Goal: Transaction & Acquisition: Purchase product/service

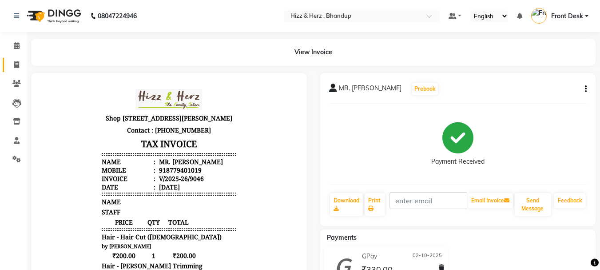
click at [17, 61] on icon at bounding box center [16, 64] width 5 height 7
select select "629"
select select "service"
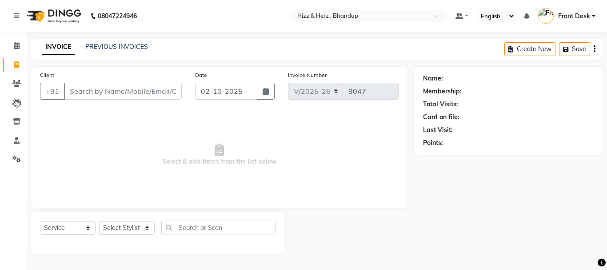
click at [139, 90] on input "Client" at bounding box center [123, 91] width 118 height 17
click at [139, 91] on input "Client" at bounding box center [123, 91] width 118 height 17
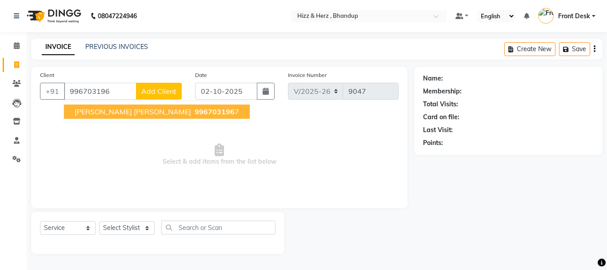
click at [194, 113] on span "996703196" at bounding box center [214, 111] width 40 height 9
type input "9967031967"
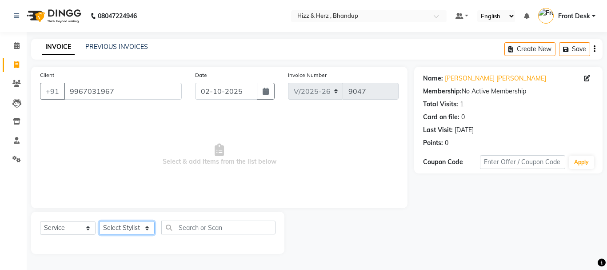
click at [131, 230] on select "Select Stylist Front Desk [PERSON_NAME] HIZZ & HERZ 2 [PERSON_NAME] [PERSON_NAM…" at bounding box center [127, 228] width 56 height 14
select select "11514"
click at [99, 221] on select "Select Stylist Front Desk [PERSON_NAME] HIZZ & HERZ 2 [PERSON_NAME] [PERSON_NAM…" at bounding box center [127, 228] width 56 height 14
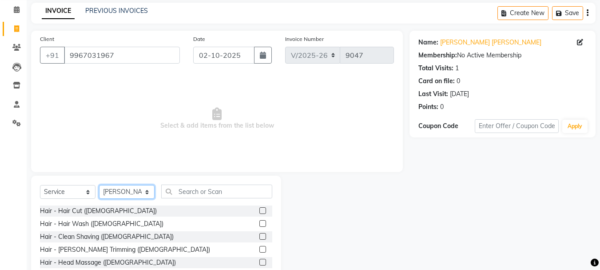
scroll to position [86, 0]
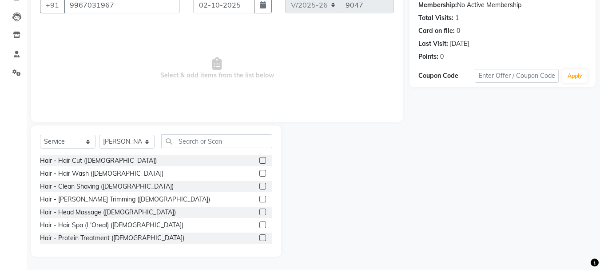
click at [259, 161] on label at bounding box center [262, 160] width 7 height 7
click at [259, 161] on input "checkbox" at bounding box center [262, 161] width 6 height 6
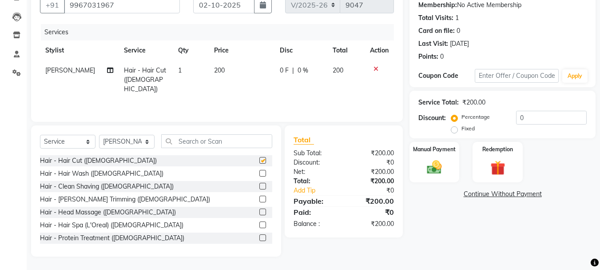
checkbox input "false"
click at [259, 174] on label at bounding box center [262, 173] width 7 height 7
click at [259, 174] on input "checkbox" at bounding box center [262, 174] width 6 height 6
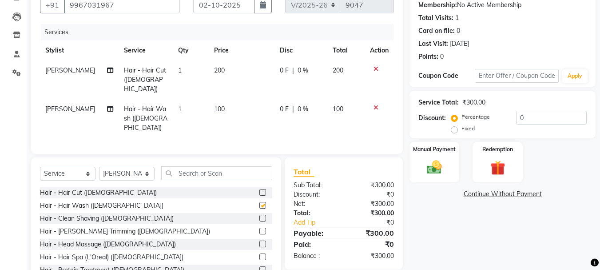
checkbox input "false"
click at [259, 240] on label at bounding box center [262, 243] width 7 height 7
click at [259, 241] on input "checkbox" at bounding box center [262, 244] width 6 height 6
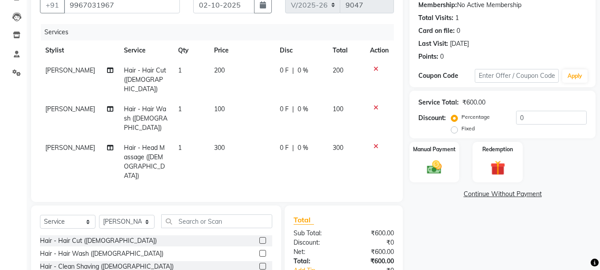
checkbox input "false"
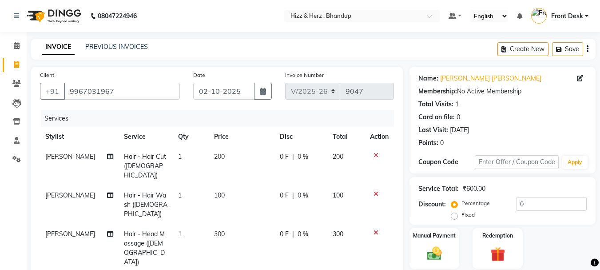
click at [373, 229] on icon at bounding box center [375, 232] width 5 height 6
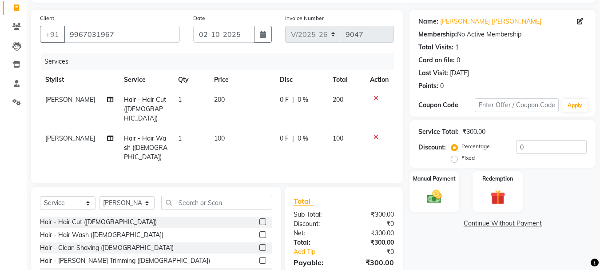
scroll to position [106, 0]
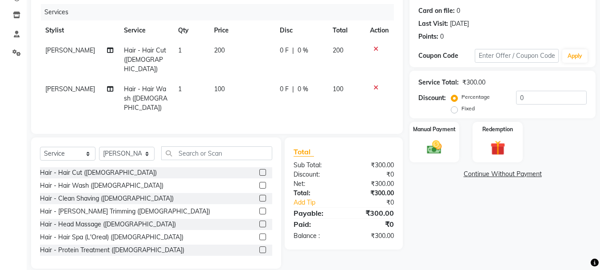
click at [259, 207] on label at bounding box center [262, 210] width 7 height 7
click at [259, 208] on input "checkbox" at bounding box center [262, 211] width 6 height 6
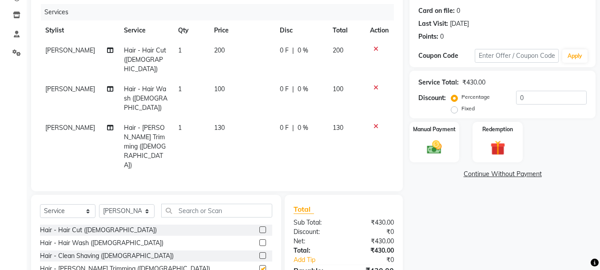
checkbox input "false"
click at [216, 123] on span "130" at bounding box center [219, 127] width 11 height 8
select select "11514"
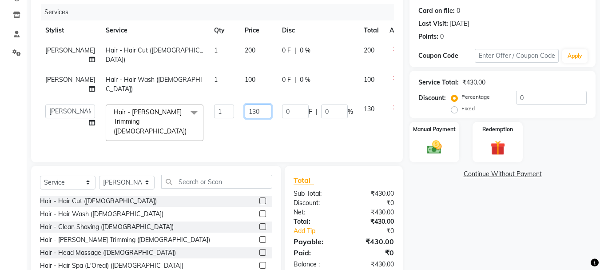
click at [245, 110] on input "130" at bounding box center [258, 111] width 27 height 14
type input "100"
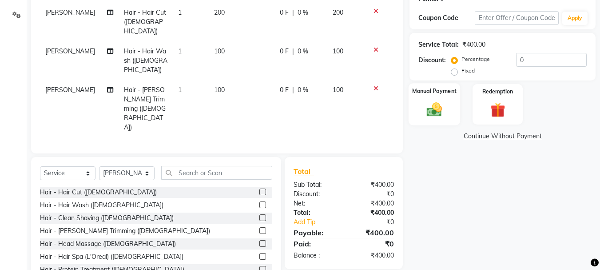
scroll to position [135, 0]
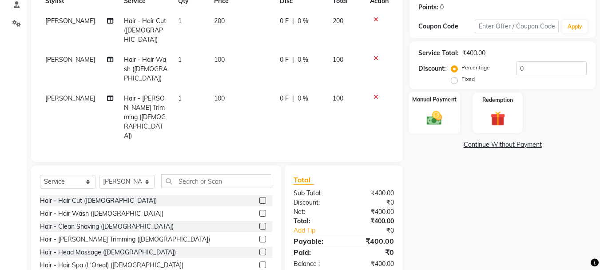
click at [436, 109] on img at bounding box center [434, 118] width 25 height 18
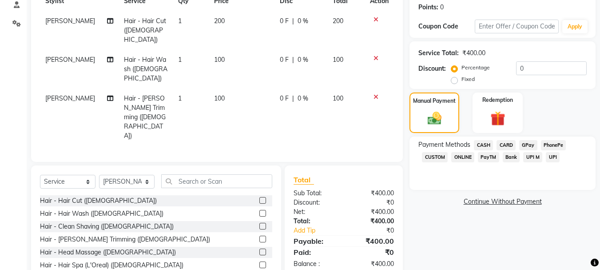
click at [527, 143] on span "GPay" at bounding box center [528, 145] width 18 height 10
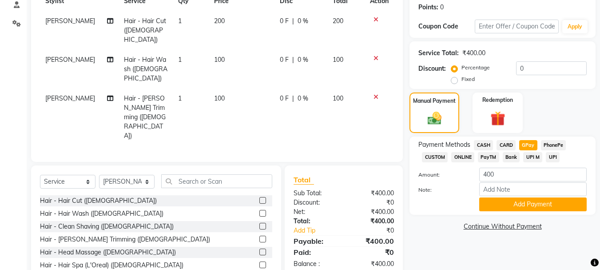
click at [215, 56] on span "100" at bounding box center [219, 60] width 11 height 8
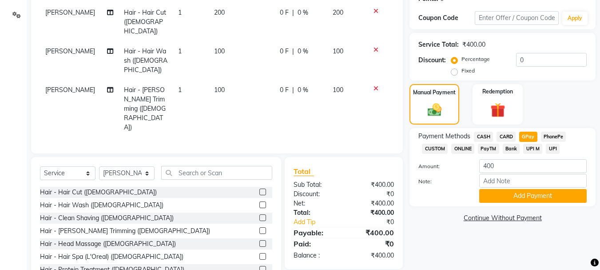
select select "11514"
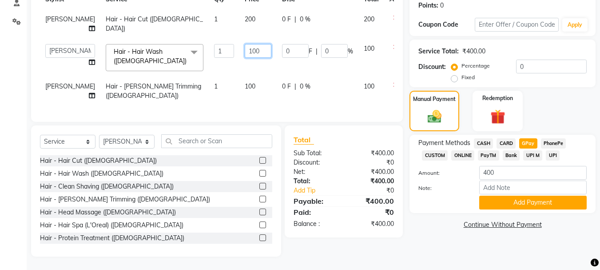
click at [245, 44] on input "100" at bounding box center [258, 51] width 27 height 14
type input "150"
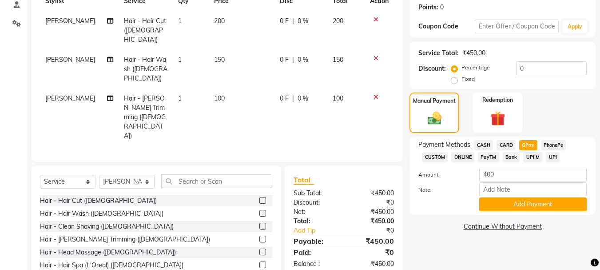
click at [234, 54] on td "150" at bounding box center [242, 69] width 66 height 39
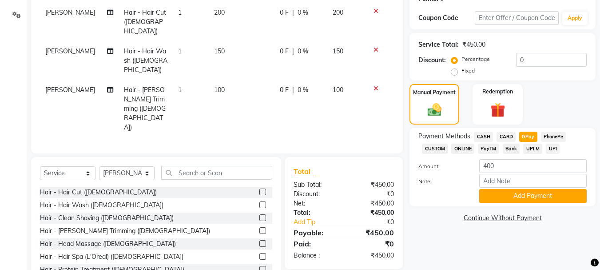
select select "11514"
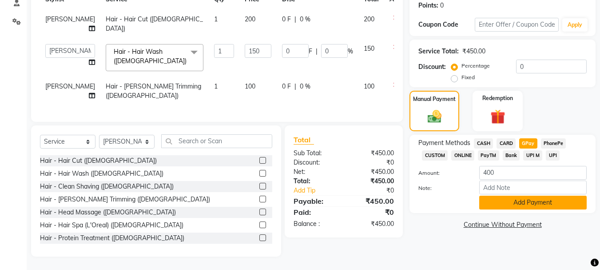
click at [534, 198] on button "Add Payment" at bounding box center [532, 202] width 107 height 14
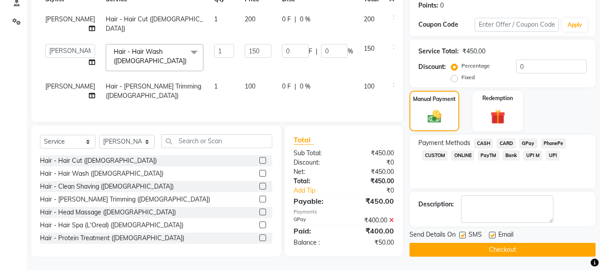
click at [518, 242] on button "Checkout" at bounding box center [502, 249] width 186 height 14
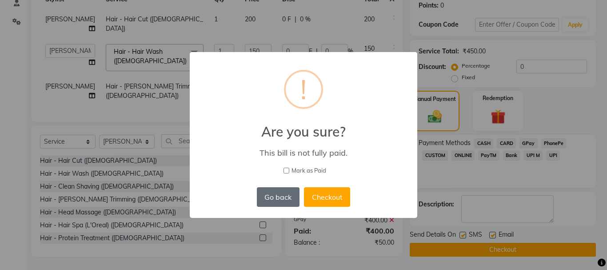
click at [270, 201] on button "Go back" at bounding box center [278, 197] width 43 height 20
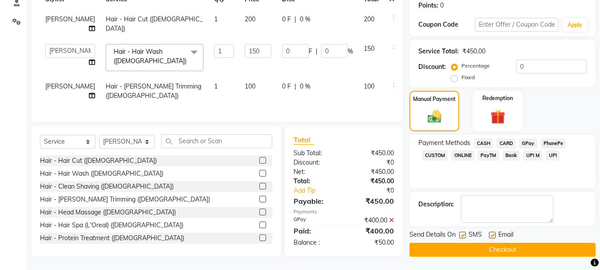
click at [392, 218] on icon at bounding box center [391, 220] width 5 height 6
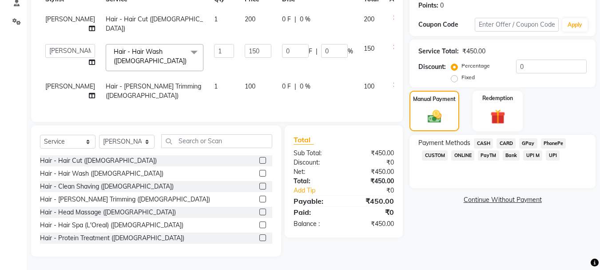
click at [525, 138] on span "GPay" at bounding box center [528, 143] width 18 height 10
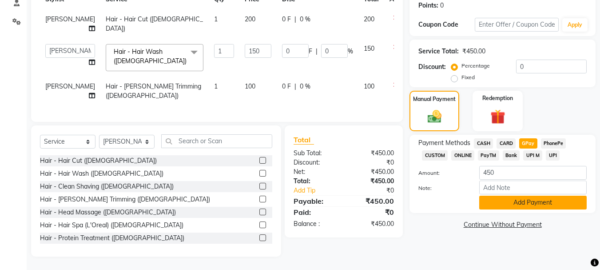
click at [519, 195] on button "Add Payment" at bounding box center [532, 202] width 107 height 14
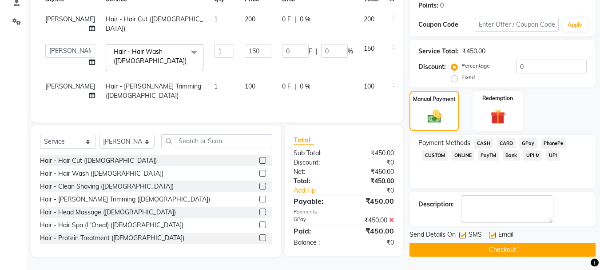
click at [506, 242] on button "Checkout" at bounding box center [502, 249] width 186 height 14
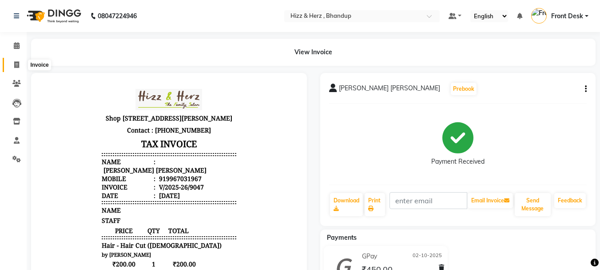
click at [16, 66] on icon at bounding box center [16, 64] width 5 height 7
select select "629"
select select "service"
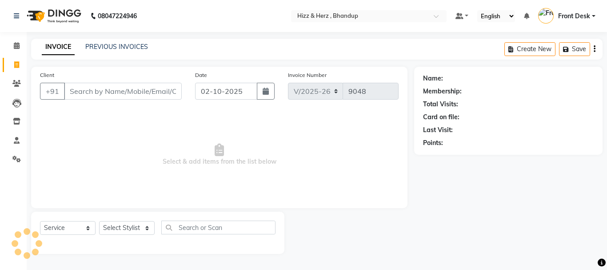
click at [147, 88] on input "Client" at bounding box center [123, 91] width 118 height 17
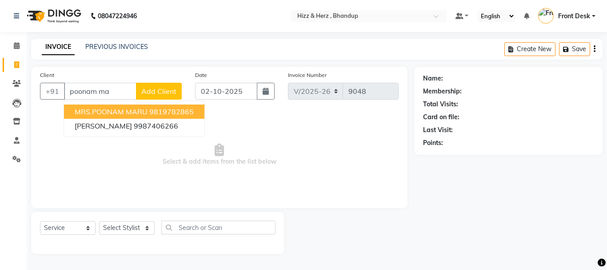
click at [152, 115] on ngb-highlight "9819782865" at bounding box center [171, 111] width 44 height 9
type input "9819782865"
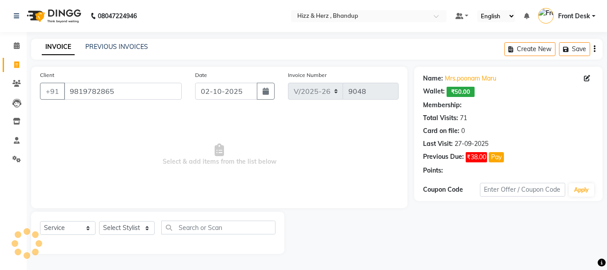
select select "1: Object"
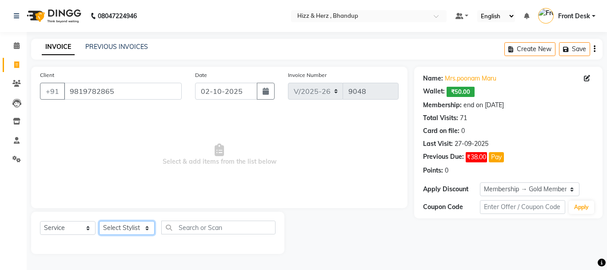
click at [142, 230] on select "Select Stylist Front Desk [PERSON_NAME] HIZZ & HERZ 2 [PERSON_NAME] [PERSON_NAM…" at bounding box center [127, 228] width 56 height 14
select select "9145"
click at [99, 221] on select "Select Stylist Front Desk [PERSON_NAME] HIZZ & HERZ 2 [PERSON_NAME] [PERSON_NAM…" at bounding box center [127, 228] width 56 height 14
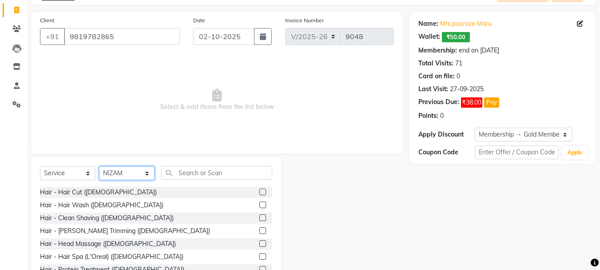
scroll to position [86, 0]
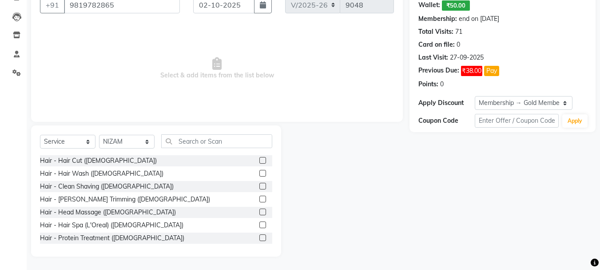
click at [259, 198] on label at bounding box center [262, 198] width 7 height 7
click at [259, 198] on input "checkbox" at bounding box center [262, 199] width 6 height 6
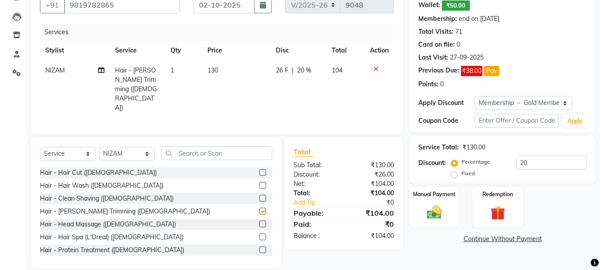
checkbox input "false"
click at [433, 213] on img at bounding box center [434, 212] width 25 height 18
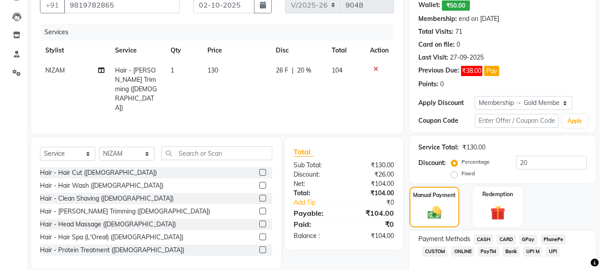
click at [484, 238] on span "CASH" at bounding box center [483, 239] width 19 height 10
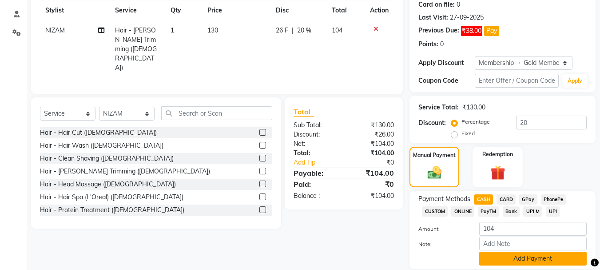
scroll to position [157, 0]
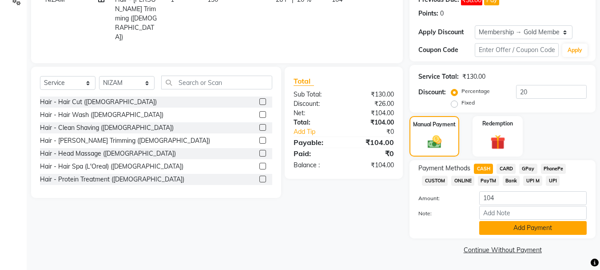
click at [541, 229] on button "Add Payment" at bounding box center [532, 228] width 107 height 14
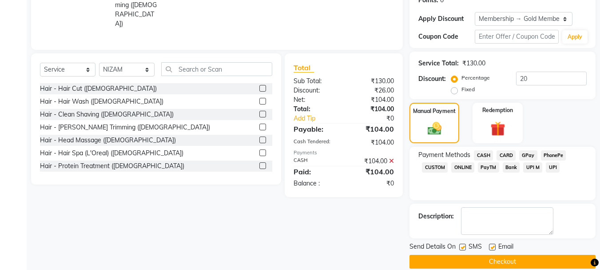
scroll to position [182, 0]
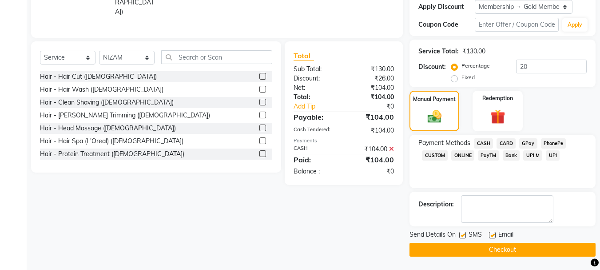
click at [536, 244] on button "Checkout" at bounding box center [502, 249] width 186 height 14
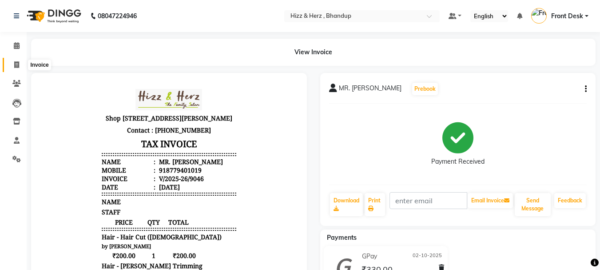
click at [17, 67] on icon at bounding box center [16, 64] width 5 height 7
select select "629"
select select "service"
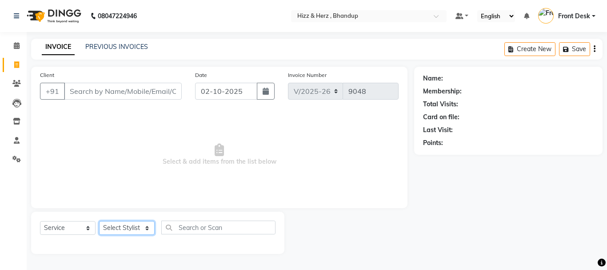
click at [145, 234] on select "Select Stylist Front Desk [PERSON_NAME] HIZZ & HERZ 2 [PERSON_NAME] [PERSON_NAM…" at bounding box center [127, 228] width 56 height 14
select select "26430"
click at [99, 221] on select "Select Stylist Front Desk [PERSON_NAME] HIZZ & HERZ 2 [PERSON_NAME] [PERSON_NAM…" at bounding box center [127, 228] width 56 height 14
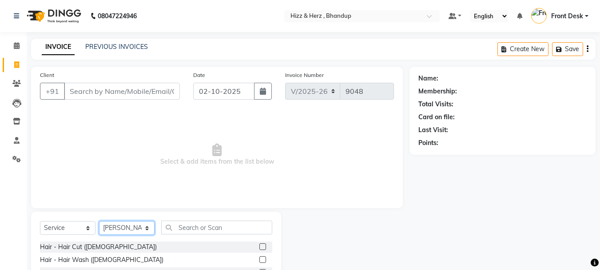
scroll to position [86, 0]
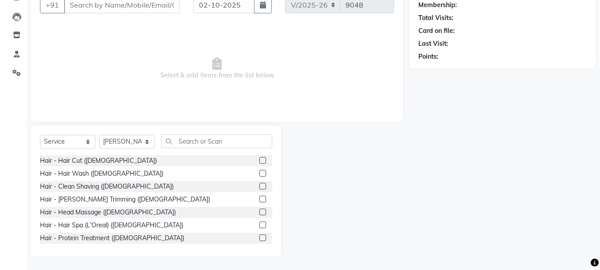
click at [259, 160] on label at bounding box center [262, 160] width 7 height 7
click at [259, 160] on input "checkbox" at bounding box center [262, 161] width 6 height 6
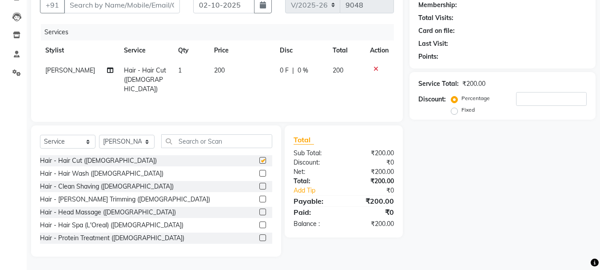
checkbox input "false"
click at [259, 182] on div at bounding box center [265, 186] width 13 height 11
click at [259, 186] on label at bounding box center [262, 186] width 7 height 7
click at [259, 186] on input "checkbox" at bounding box center [262, 186] width 6 height 6
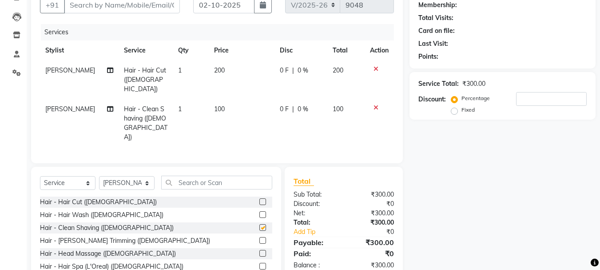
checkbox input "false"
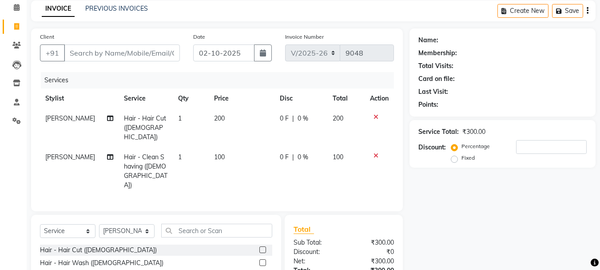
scroll to position [0, 0]
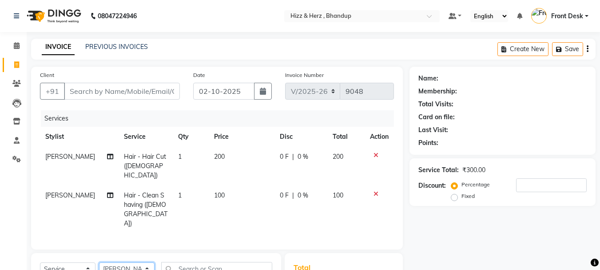
click at [131, 262] on select "Select Stylist Front Desk [PERSON_NAME] HIZZ & HERZ 2 [PERSON_NAME] [PERSON_NAM…" at bounding box center [127, 269] width 56 height 14
select select "11514"
click at [99, 262] on select "Select Stylist Front Desk [PERSON_NAME] HIZZ & HERZ 2 [PERSON_NAME] [PERSON_NAM…" at bounding box center [127, 269] width 56 height 14
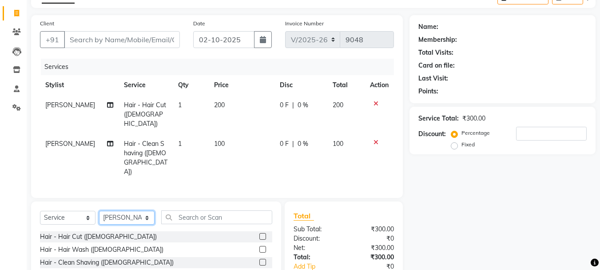
scroll to position [106, 0]
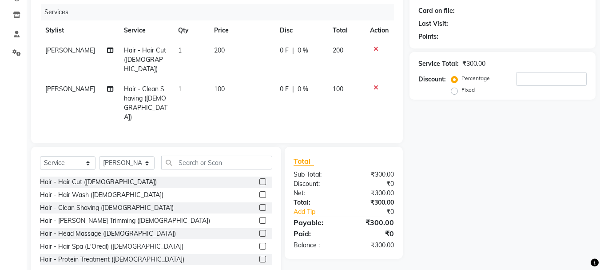
click at [259, 230] on label at bounding box center [262, 233] width 7 height 7
click at [259, 230] on input "checkbox" at bounding box center [262, 233] width 6 height 6
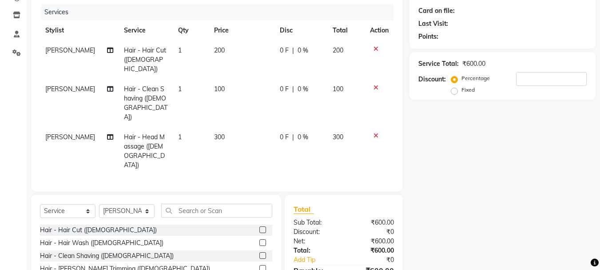
checkbox input "false"
click at [220, 133] on span "300" at bounding box center [219, 137] width 11 height 8
select select "11514"
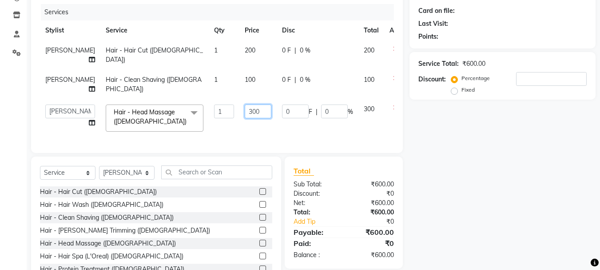
click at [245, 110] on input "300" at bounding box center [258, 111] width 27 height 14
type input "350"
click at [246, 133] on div "Services Stylist Service Qty Price Disc Total Action VEERENDRA SHARMA Hair - Ha…" at bounding box center [217, 74] width 354 height 140
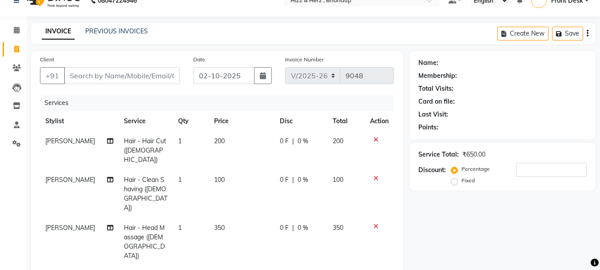
scroll to position [0, 0]
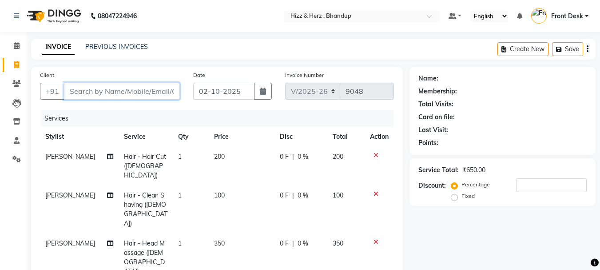
click at [140, 88] on input "Client" at bounding box center [122, 91] width 116 height 17
type input "9"
type input "0"
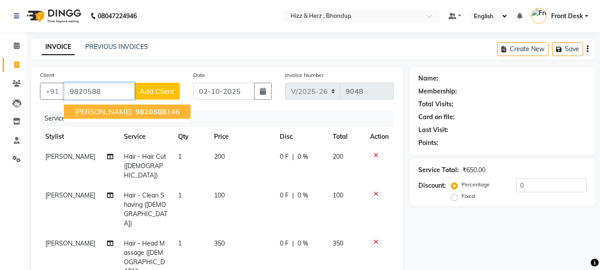
click at [132, 109] on span "MR. SANDESH SADHALE" at bounding box center [103, 111] width 57 height 9
type input "9820588146"
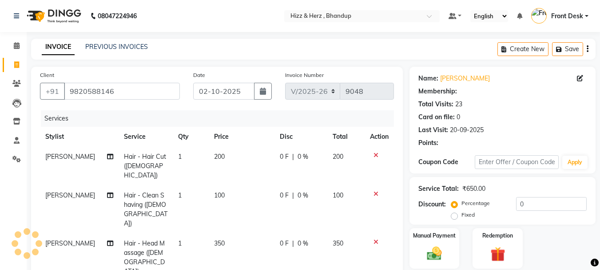
select select "1: Object"
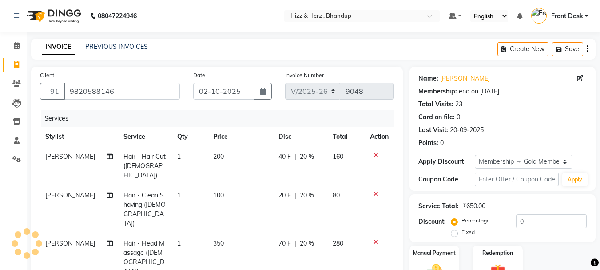
type input "20"
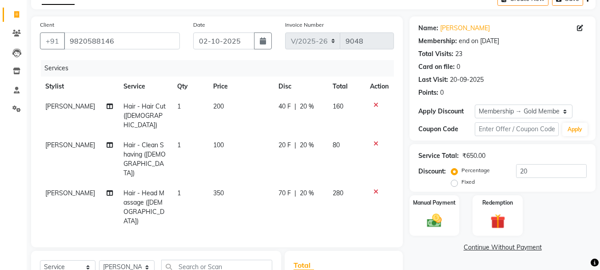
scroll to position [135, 0]
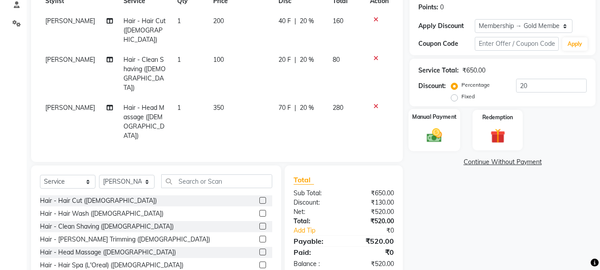
click at [424, 143] on img at bounding box center [434, 135] width 25 height 18
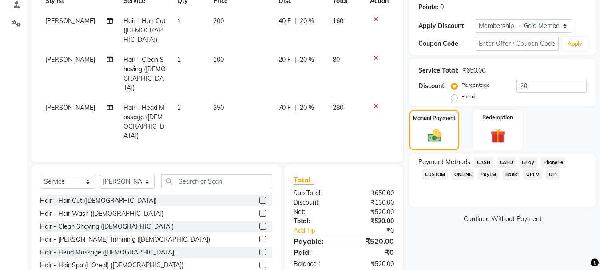
click at [528, 165] on span "GPay" at bounding box center [528, 162] width 18 height 10
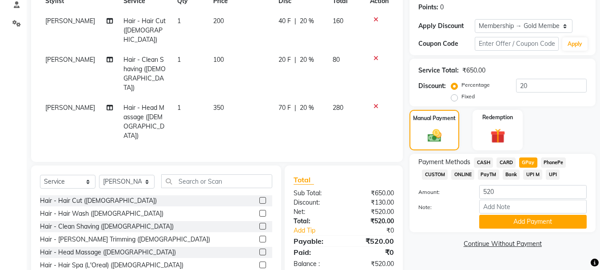
click at [528, 165] on span "GPay" at bounding box center [528, 162] width 18 height 10
click at [534, 224] on button "Add Payment" at bounding box center [532, 221] width 107 height 14
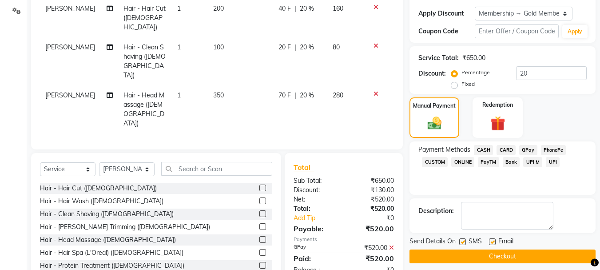
scroll to position [155, 0]
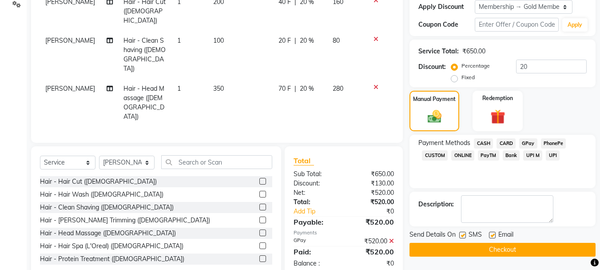
click at [529, 245] on button "Checkout" at bounding box center [502, 249] width 186 height 14
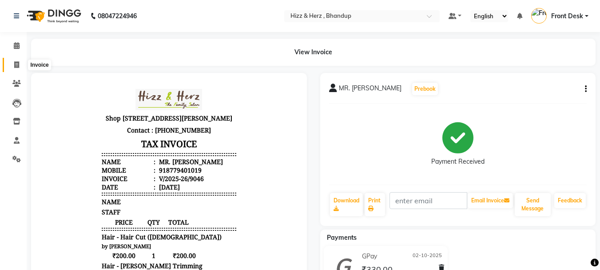
click at [15, 61] on icon at bounding box center [16, 64] width 5 height 7
select select "service"
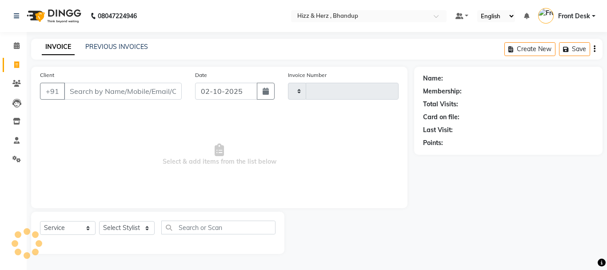
type input "9048"
select select "629"
click at [143, 226] on select "Select Stylist Front Desk [PERSON_NAME] HIZZ & HERZ 2 [PERSON_NAME] [PERSON_NAM…" at bounding box center [127, 228] width 56 height 14
select select "33193"
click at [99, 221] on select "Select Stylist Front Desk [PERSON_NAME] HIZZ & HERZ 2 [PERSON_NAME] [PERSON_NAM…" at bounding box center [127, 228] width 56 height 14
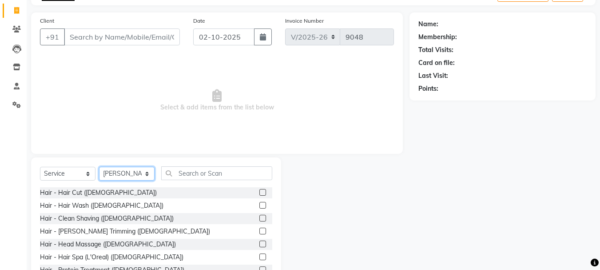
scroll to position [86, 0]
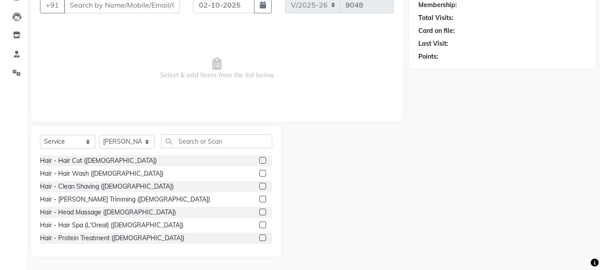
drag, startPoint x: 257, startPoint y: 158, endPoint x: 263, endPoint y: 197, distance: 39.6
click at [259, 158] on label at bounding box center [262, 160] width 7 height 7
click at [259, 158] on input "checkbox" at bounding box center [262, 161] width 6 height 6
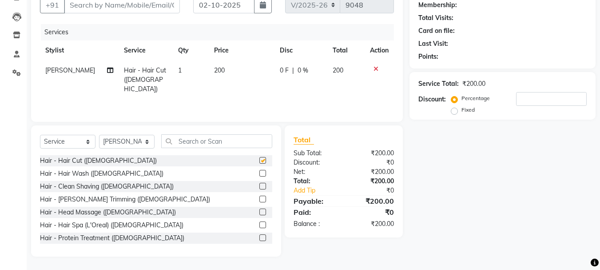
checkbox input "false"
click at [259, 185] on label at bounding box center [262, 186] width 7 height 7
click at [259, 185] on input "checkbox" at bounding box center [262, 186] width 6 height 6
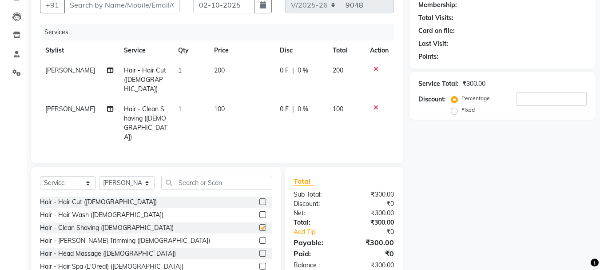
checkbox input "false"
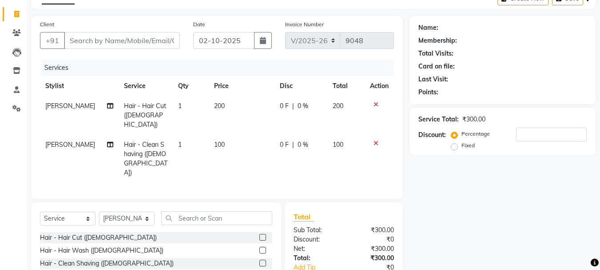
scroll to position [0, 0]
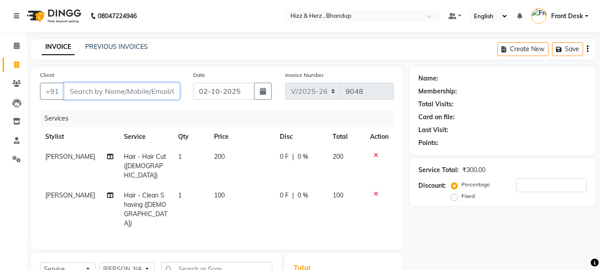
click at [120, 87] on input "Client" at bounding box center [122, 91] width 116 height 17
type input "9"
type input "0"
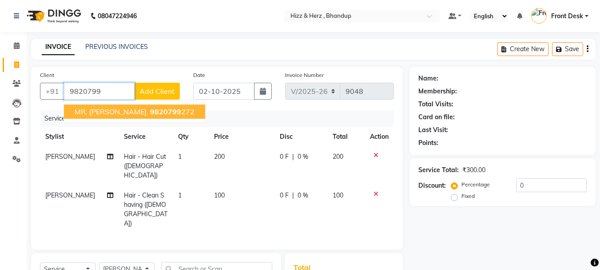
click at [117, 110] on span "MR. MANISH SINHA" at bounding box center [111, 111] width 72 height 9
type input "9820799272"
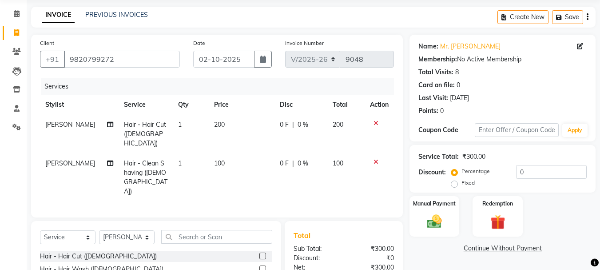
scroll to position [106, 0]
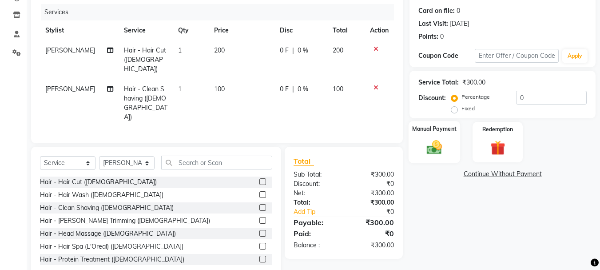
click at [431, 142] on img at bounding box center [434, 147] width 25 height 18
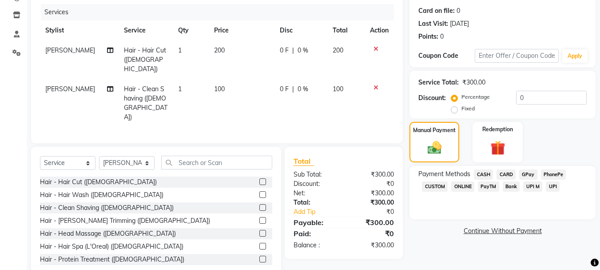
click at [525, 173] on span "GPay" at bounding box center [528, 174] width 18 height 10
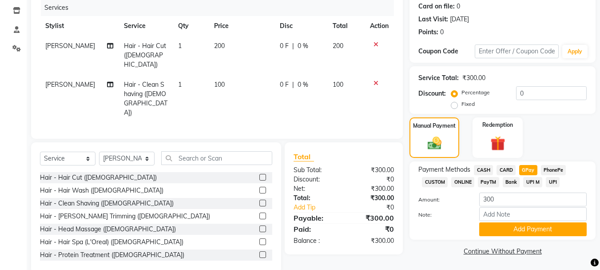
scroll to position [112, 0]
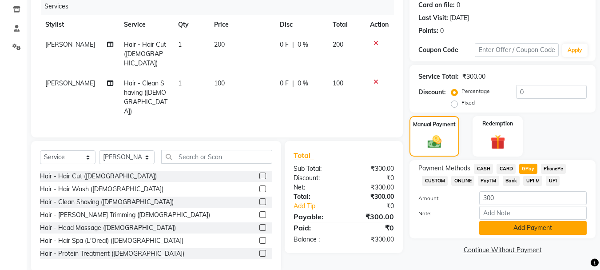
click at [537, 223] on button "Add Payment" at bounding box center [532, 228] width 107 height 14
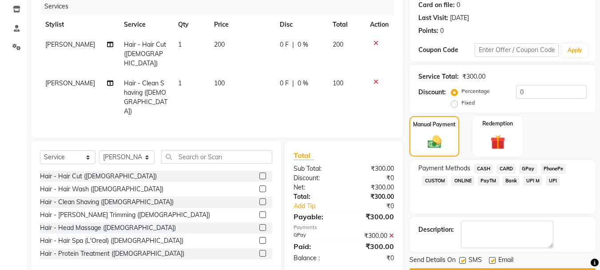
click at [529, 164] on span "GPay" at bounding box center [528, 168] width 18 height 10
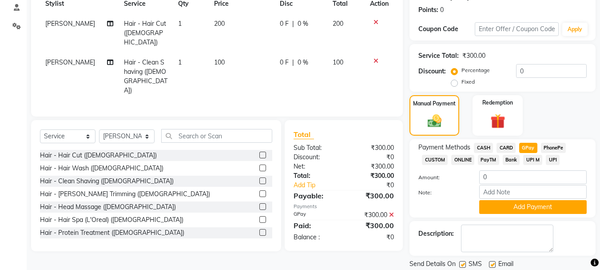
scroll to position [162, 0]
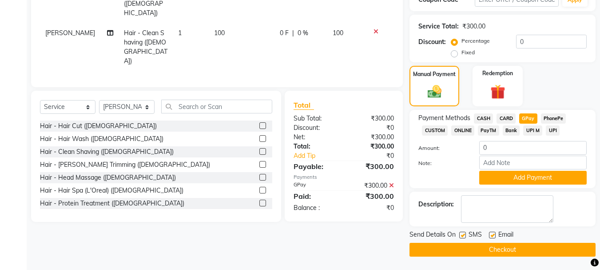
click at [393, 182] on icon at bounding box center [391, 185] width 5 height 6
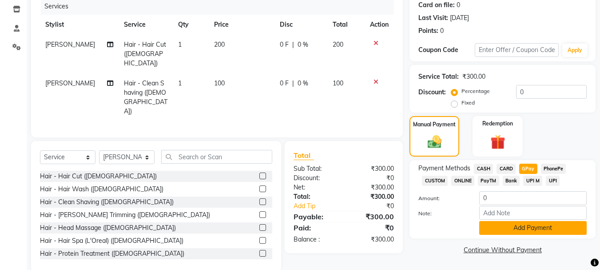
click at [554, 228] on button "Add Payment" at bounding box center [532, 228] width 107 height 14
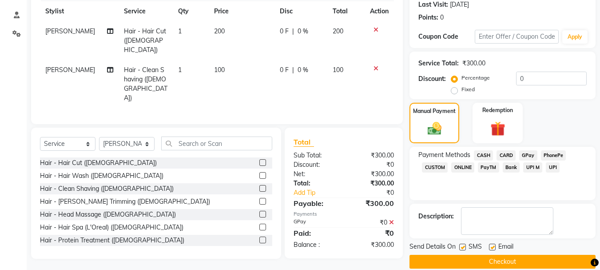
scroll to position [137, 0]
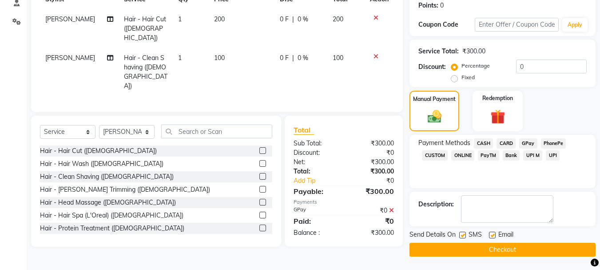
click at [456, 242] on div "Send Details On SMS Email Checkout" at bounding box center [502, 243] width 186 height 27
click at [456, 244] on button "Checkout" at bounding box center [502, 249] width 186 height 14
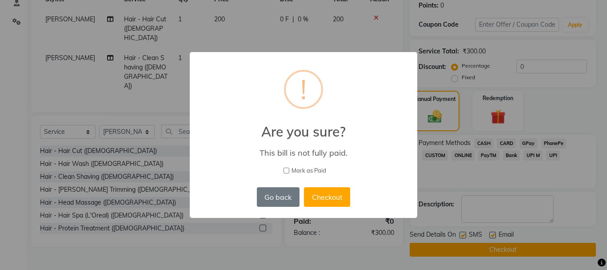
click at [457, 244] on div "× ! Are you sure? This bill is not fully paid. Mark as Paid Go back No Checkout" at bounding box center [303, 135] width 607 height 270
click at [458, 243] on div "× ! Are you sure? This bill is not fully paid. Mark as Paid Go back No Checkout" at bounding box center [303, 135] width 607 height 270
click at [293, 194] on button "Go back" at bounding box center [278, 197] width 43 height 20
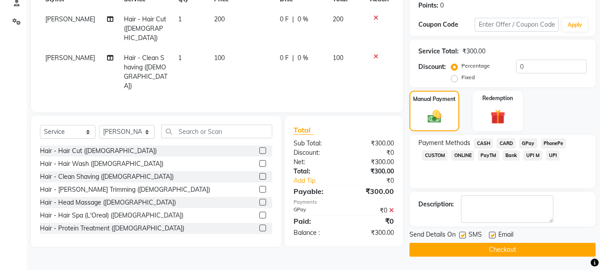
click at [493, 249] on button "Checkout" at bounding box center [502, 249] width 186 height 14
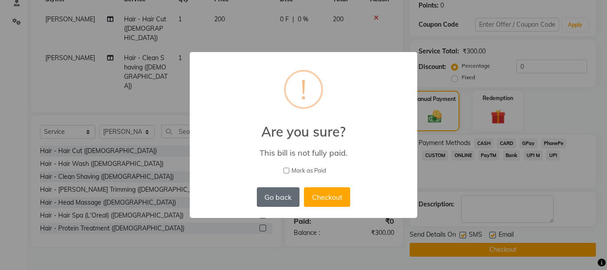
click at [277, 189] on button "Go back" at bounding box center [278, 197] width 43 height 20
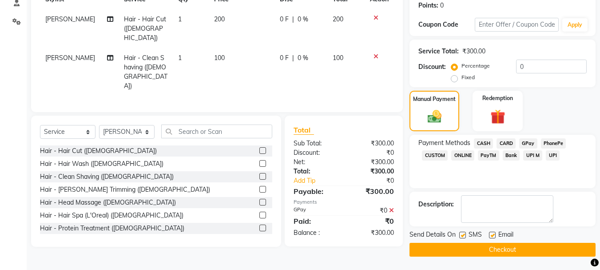
click at [392, 207] on icon at bounding box center [391, 210] width 5 height 6
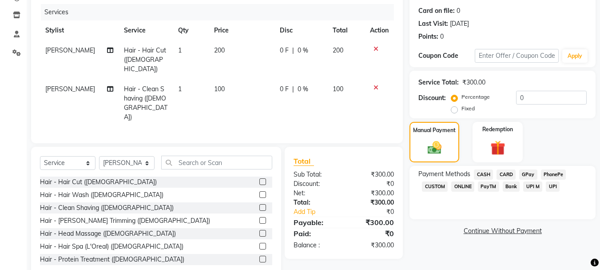
click at [528, 177] on span "GPay" at bounding box center [528, 174] width 18 height 10
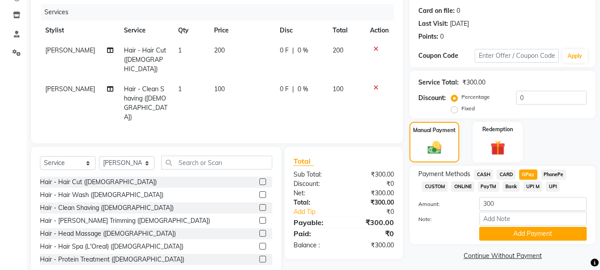
scroll to position [112, 0]
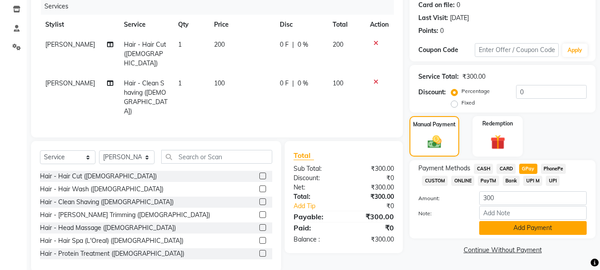
click at [524, 229] on button "Add Payment" at bounding box center [532, 228] width 107 height 14
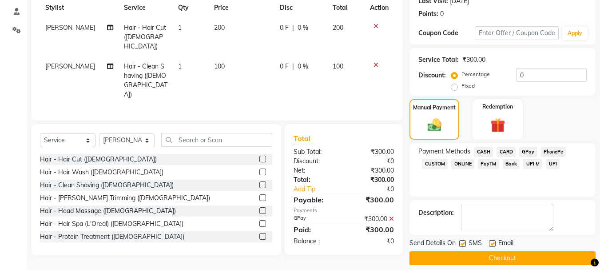
scroll to position [137, 0]
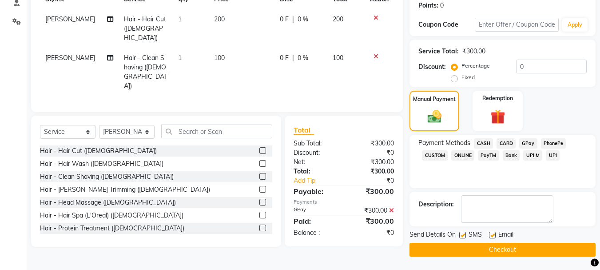
click at [496, 251] on button "Checkout" at bounding box center [502, 249] width 186 height 14
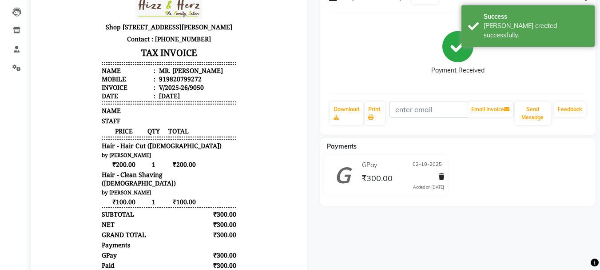
scroll to position [160, 0]
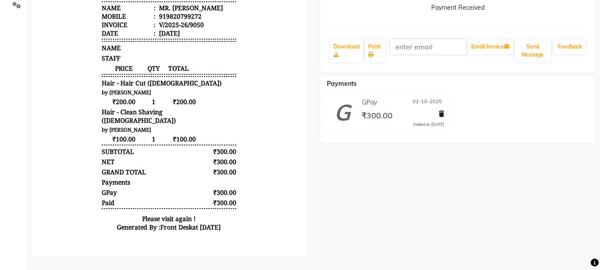
click at [173, 186] on div "Payments" at bounding box center [169, 182] width 134 height 8
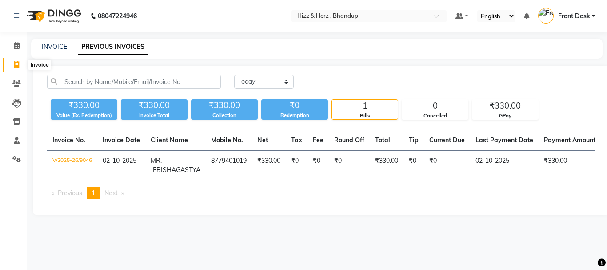
click at [19, 67] on icon at bounding box center [16, 64] width 5 height 7
select select "629"
select select "service"
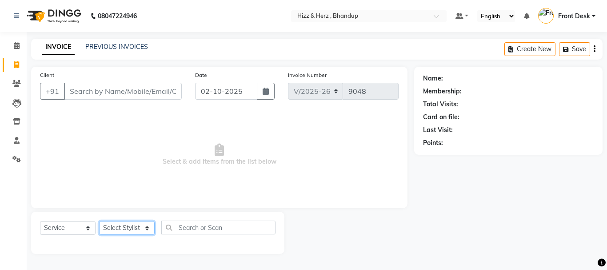
click at [143, 227] on select "Select Stylist Front Desk [PERSON_NAME] HIZZ & HERZ 2 [PERSON_NAME] [PERSON_NAM…" at bounding box center [127, 228] width 56 height 14
select select "33193"
click at [99, 221] on select "Select Stylist Front Desk [PERSON_NAME] HIZZ & HERZ 2 [PERSON_NAME] [PERSON_NAM…" at bounding box center [127, 228] width 56 height 14
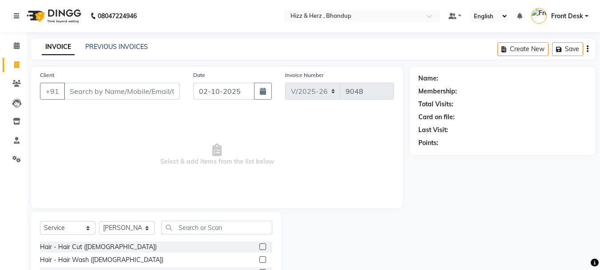
select select "629"
select select "service"
select select "33193"
click at [117, 91] on input "Client" at bounding box center [122, 91] width 116 height 17
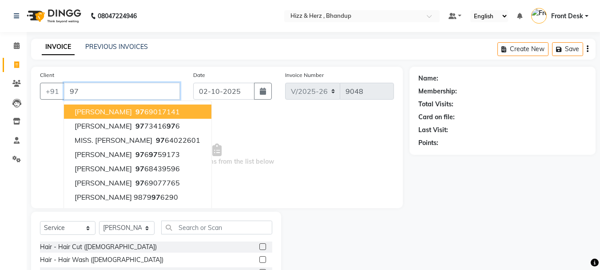
type input "9"
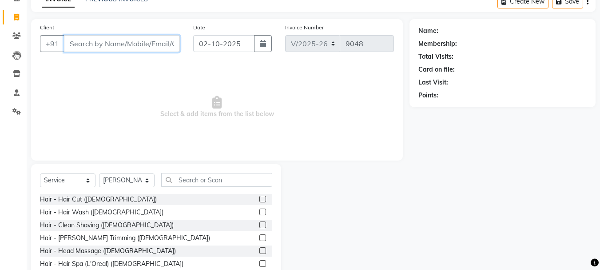
scroll to position [86, 0]
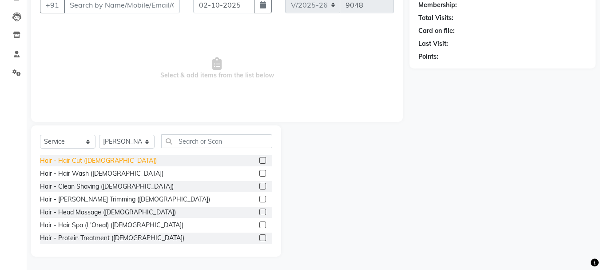
click at [83, 159] on div "Hair - Hair Cut ([DEMOGRAPHIC_DATA])" at bounding box center [98, 160] width 117 height 9
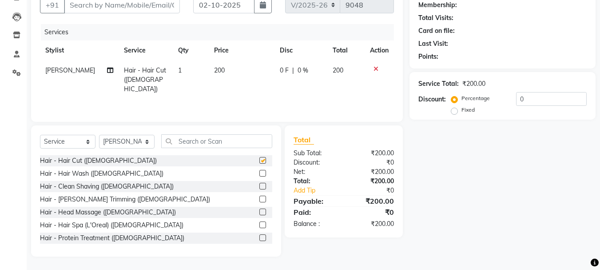
checkbox input "false"
click at [146, 142] on select "Select Stylist Front Desk [PERSON_NAME] HIZZ & HERZ 2 [PERSON_NAME] [PERSON_NAM…" at bounding box center [127, 142] width 56 height 14
click at [227, 77] on td "200" at bounding box center [242, 79] width 66 height 39
select select "33193"
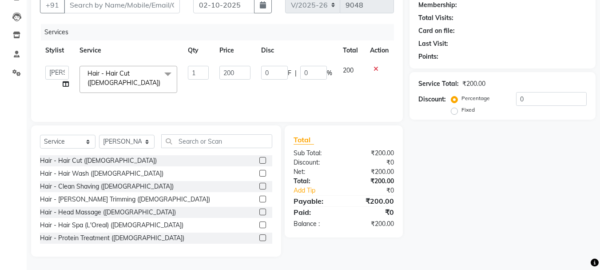
click at [375, 69] on icon at bounding box center [375, 69] width 5 height 6
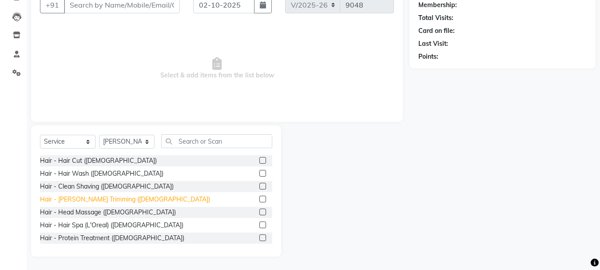
click at [70, 198] on div "Hair - [PERSON_NAME] Trimming ([DEMOGRAPHIC_DATA])" at bounding box center [125, 198] width 170 height 9
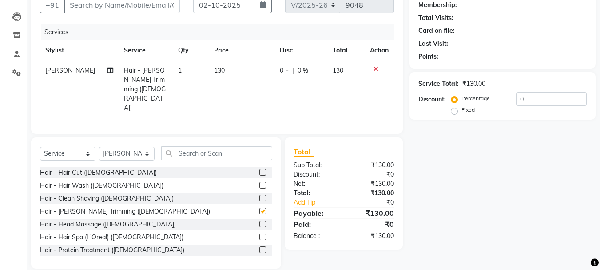
checkbox input "false"
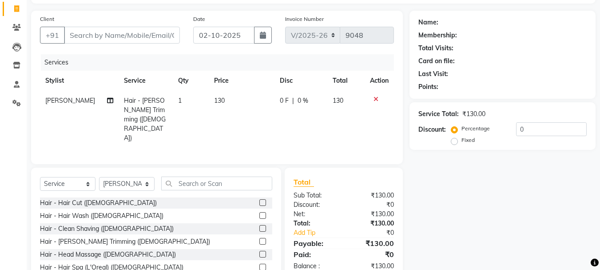
scroll to position [0, 0]
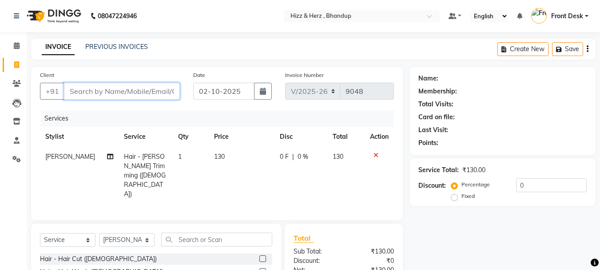
click at [120, 94] on input "Client" at bounding box center [122, 91] width 116 height 17
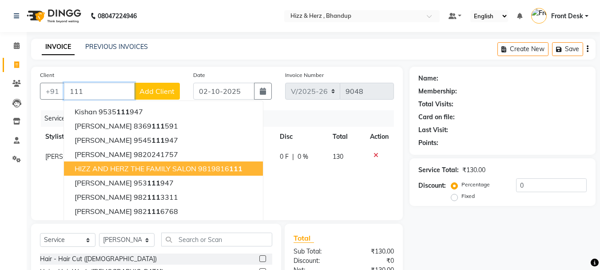
click at [201, 165] on ngb-highlight "9819816 111" at bounding box center [220, 168] width 44 height 9
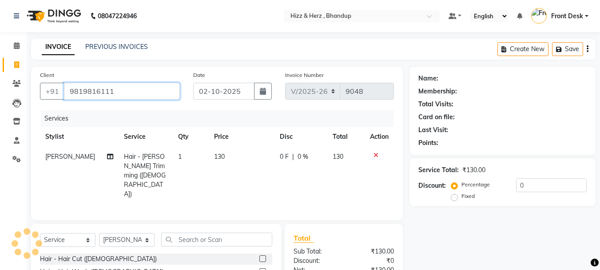
type input "9819816111"
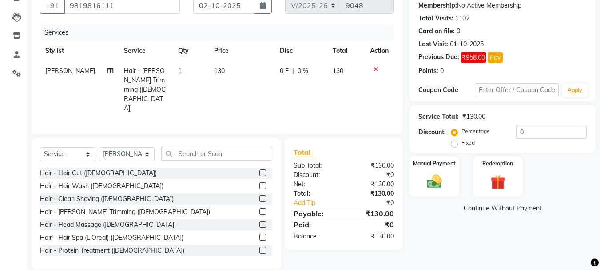
scroll to position [86, 0]
click at [429, 172] on img at bounding box center [434, 181] width 25 height 18
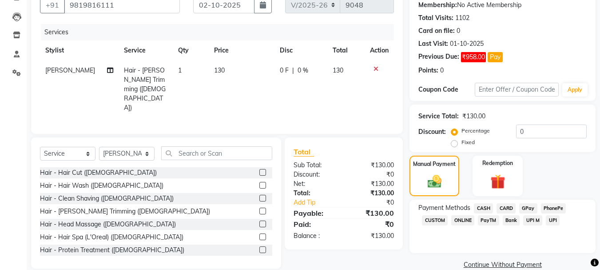
click at [530, 204] on span "GPay" at bounding box center [528, 208] width 18 height 10
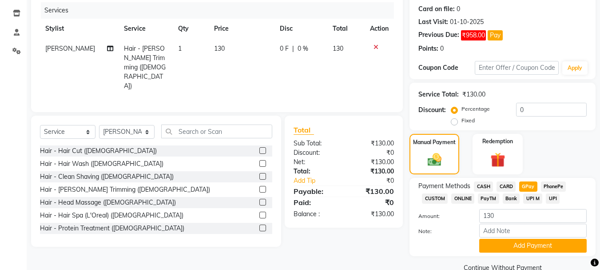
scroll to position [126, 0]
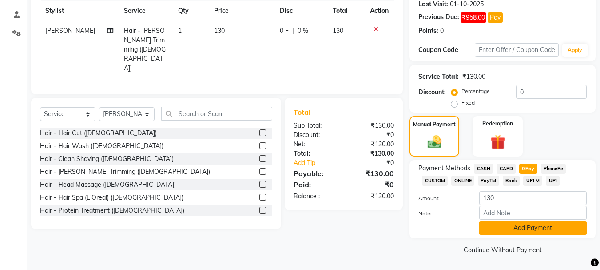
click at [524, 225] on button "Add Payment" at bounding box center [532, 228] width 107 height 14
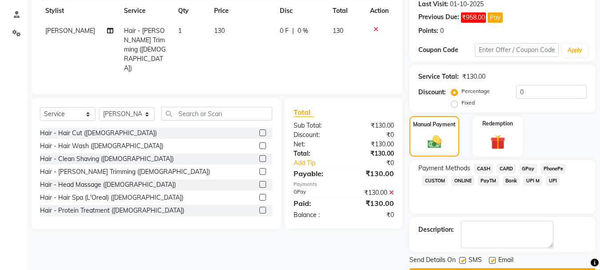
scroll to position [151, 0]
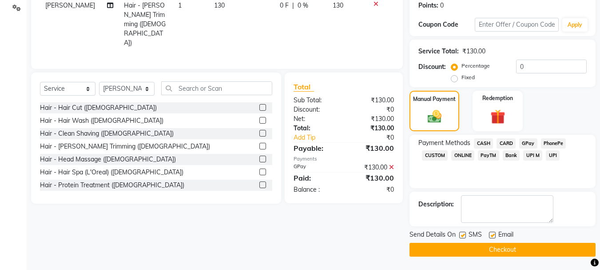
click at [516, 246] on button "Checkout" at bounding box center [502, 249] width 186 height 14
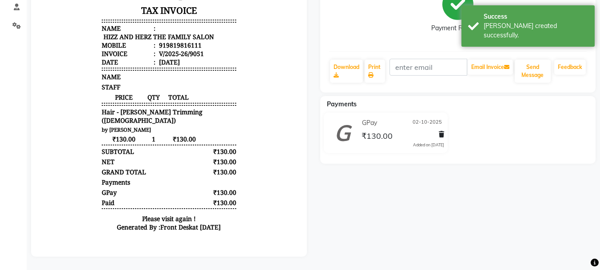
scroll to position [140, 0]
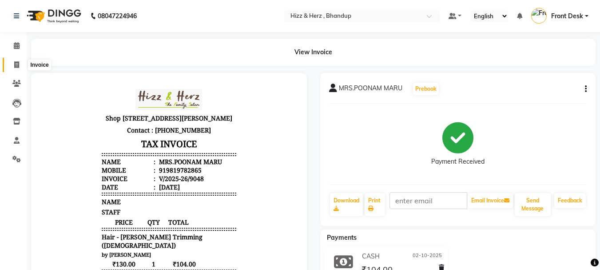
click at [17, 65] on icon at bounding box center [16, 64] width 5 height 7
select select "629"
select select "service"
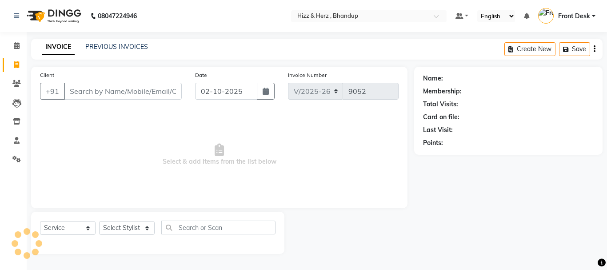
click at [111, 98] on input "Client" at bounding box center [123, 91] width 118 height 17
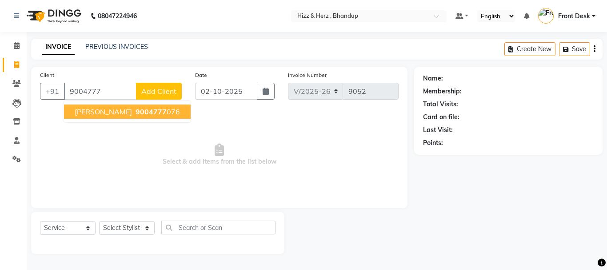
click at [132, 113] on span "[PERSON_NAME]" at bounding box center [103, 111] width 57 height 9
type input "9004777076"
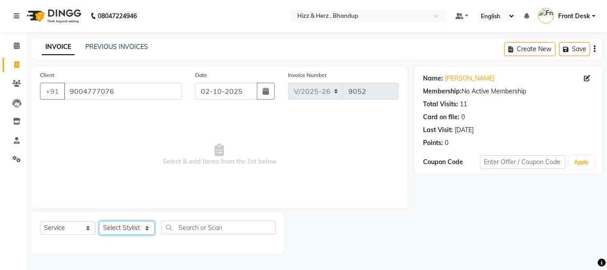
click at [140, 230] on select "Select Stylist Front Desk [PERSON_NAME] HIZZ & HERZ 2 [PERSON_NAME] [PERSON_NAM…" at bounding box center [127, 228] width 56 height 14
select select "11514"
click at [99, 221] on select "Select Stylist Front Desk [PERSON_NAME] HIZZ & HERZ 2 [PERSON_NAME] [PERSON_NAM…" at bounding box center [127, 228] width 56 height 14
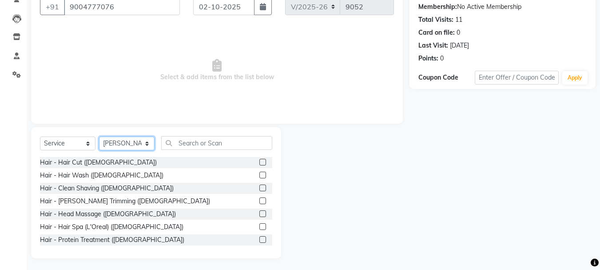
scroll to position [86, 0]
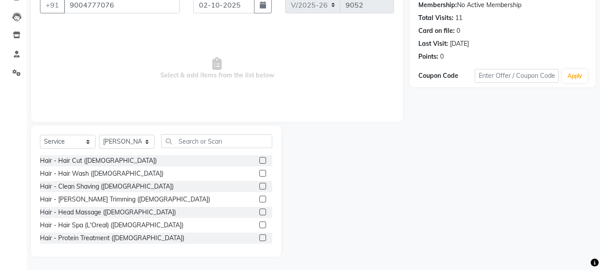
click at [259, 160] on label at bounding box center [262, 160] width 7 height 7
click at [259, 160] on input "checkbox" at bounding box center [262, 161] width 6 height 6
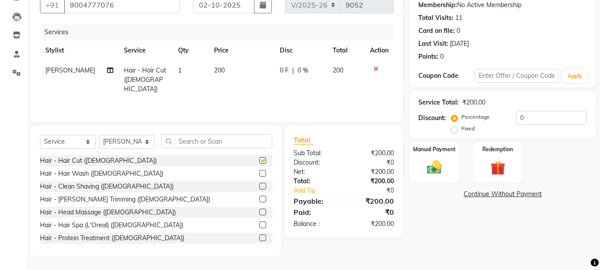
checkbox input "false"
click at [433, 171] on img at bounding box center [434, 167] width 25 height 18
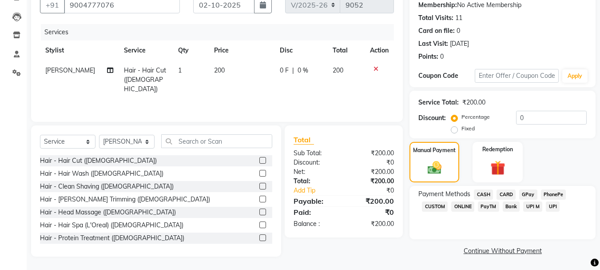
click at [481, 190] on span "CASH" at bounding box center [483, 194] width 19 height 10
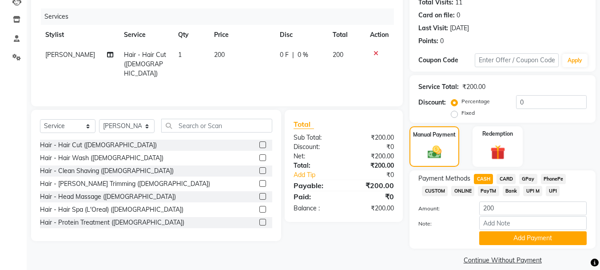
scroll to position [112, 0]
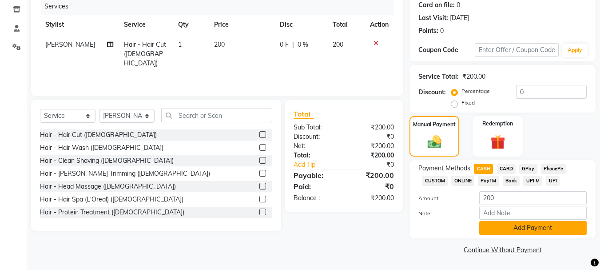
click at [535, 231] on button "Add Payment" at bounding box center [532, 228] width 107 height 14
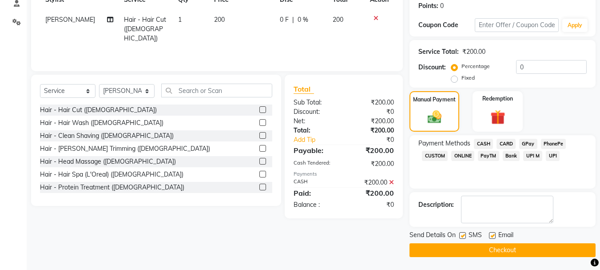
scroll to position [137, 0]
click at [537, 254] on button "Checkout" at bounding box center [502, 249] width 186 height 14
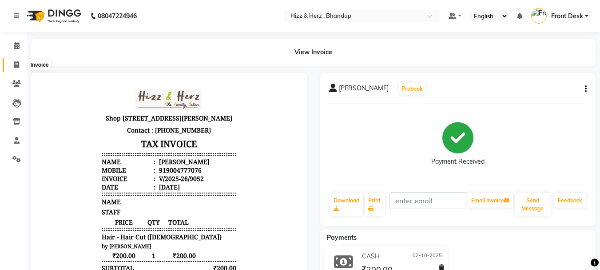
click at [12, 64] on span at bounding box center [17, 65] width 16 height 10
select select "service"
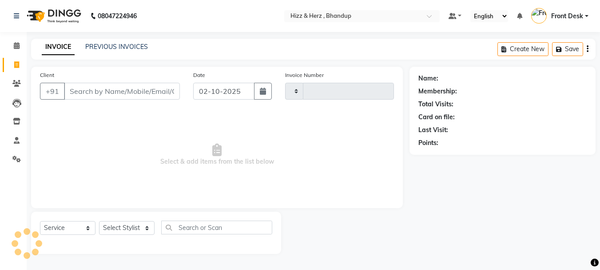
type input "9055"
select select "629"
click at [89, 91] on input "Client" at bounding box center [123, 91] width 118 height 17
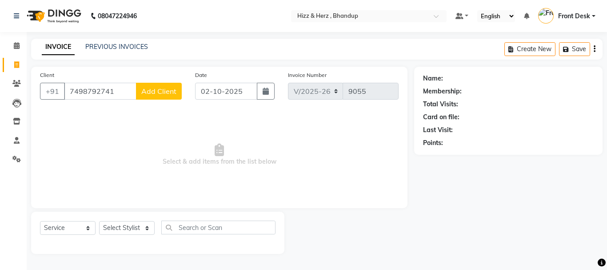
type input "7498792741"
click at [155, 91] on span "Add Client" at bounding box center [158, 91] width 35 height 9
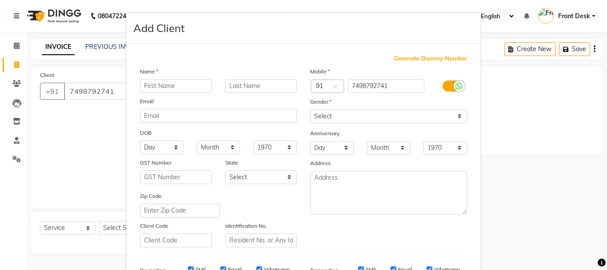
click at [163, 87] on input "text" at bounding box center [176, 86] width 72 height 14
type input "m"
type input "MR. PREETAM"
click at [250, 85] on input "text" at bounding box center [261, 86] width 72 height 14
type input "MADNANE"
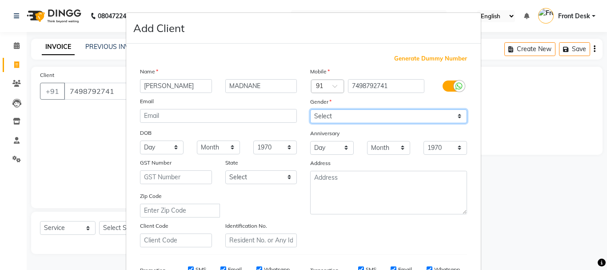
click at [325, 112] on select "Select Male Female Other Prefer Not To Say" at bounding box center [388, 116] width 157 height 14
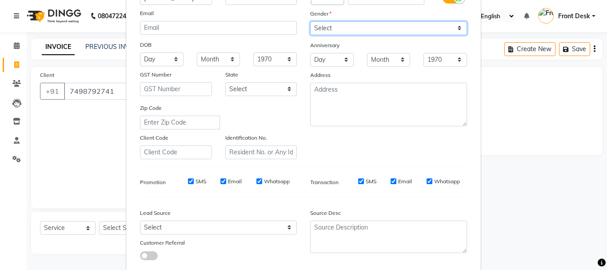
scroll to position [44, 0]
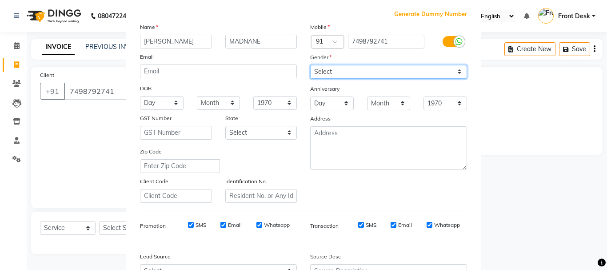
click at [329, 73] on select "Select Male Female Other Prefer Not To Say" at bounding box center [388, 72] width 157 height 14
select select "male"
click at [310, 65] on select "Select Male Female Other Prefer Not To Say" at bounding box center [388, 72] width 157 height 14
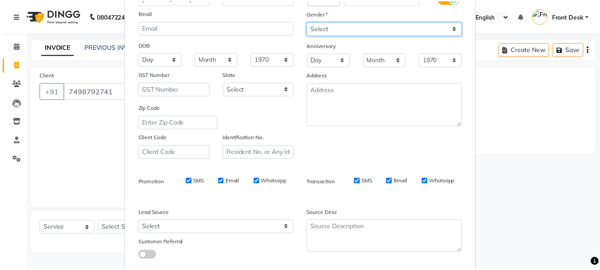
scroll to position [140, 0]
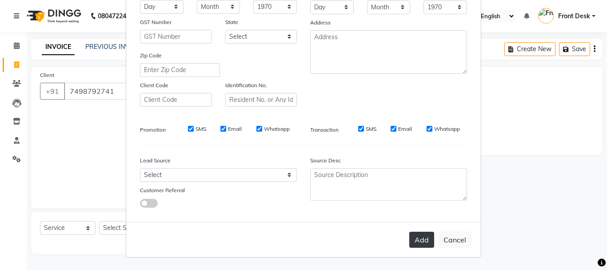
click at [425, 238] on button "Add" at bounding box center [421, 239] width 25 height 16
select select
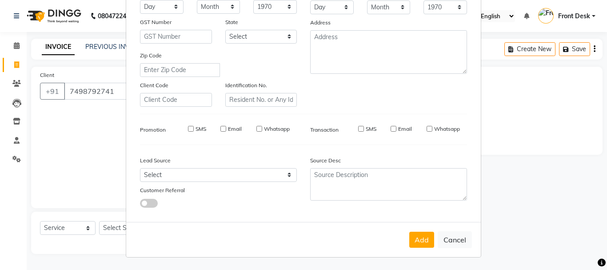
select select
checkbox input "false"
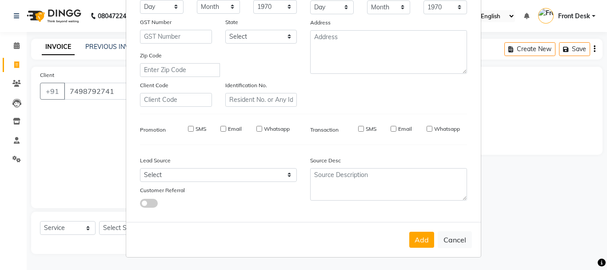
checkbox input "false"
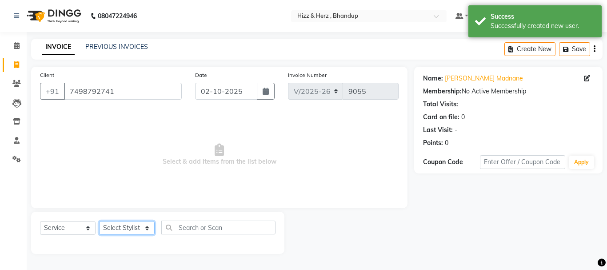
click at [121, 228] on select "Select Stylist Front Desk [PERSON_NAME] HIZZ & HERZ 2 [PERSON_NAME] [PERSON_NAM…" at bounding box center [127, 228] width 56 height 14
select select "11514"
click at [99, 221] on select "Select Stylist Front Desk [PERSON_NAME] HIZZ & HERZ 2 [PERSON_NAME] [PERSON_NAM…" at bounding box center [127, 228] width 56 height 14
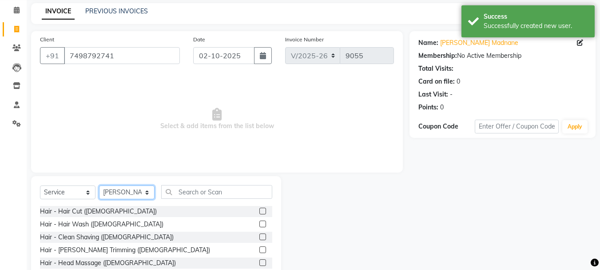
scroll to position [86, 0]
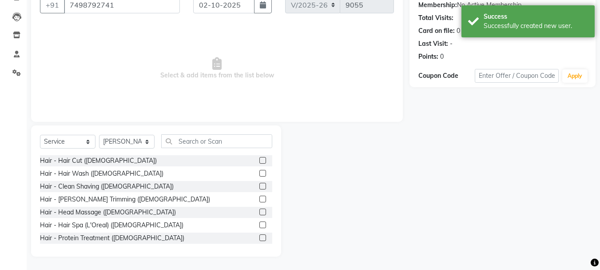
click at [252, 185] on div "Hair - Clean Shaving ([DEMOGRAPHIC_DATA])" at bounding box center [156, 186] width 232 height 11
click at [259, 185] on label at bounding box center [262, 186] width 7 height 7
click at [259, 185] on input "checkbox" at bounding box center [262, 186] width 6 height 6
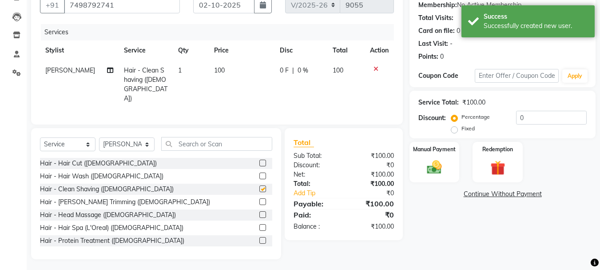
checkbox input "false"
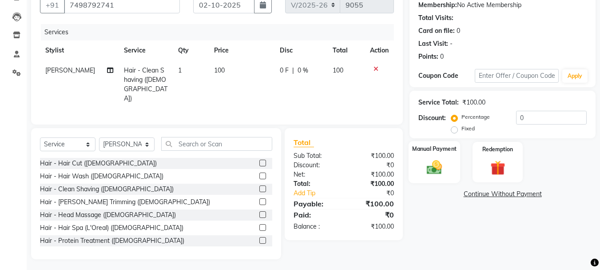
click at [436, 171] on img at bounding box center [434, 167] width 25 height 18
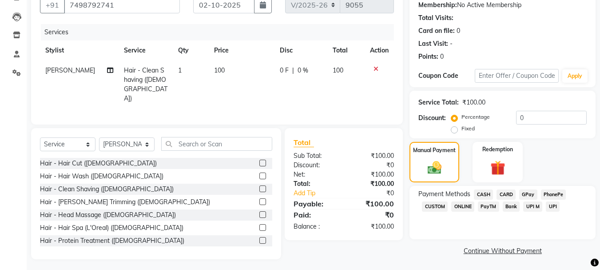
click at [529, 191] on span "GPay" at bounding box center [528, 194] width 18 height 10
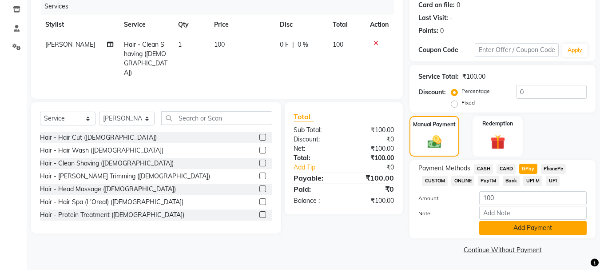
click at [536, 234] on button "Add Payment" at bounding box center [532, 228] width 107 height 14
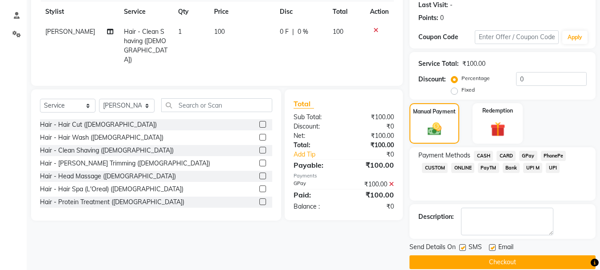
scroll to position [137, 0]
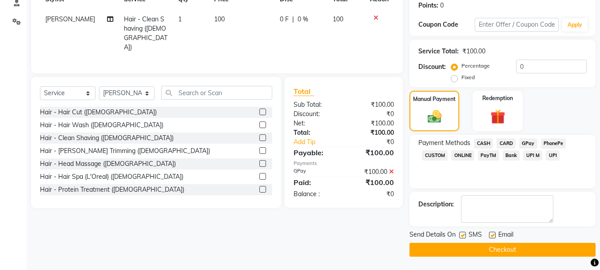
click at [527, 246] on button "Checkout" at bounding box center [502, 249] width 186 height 14
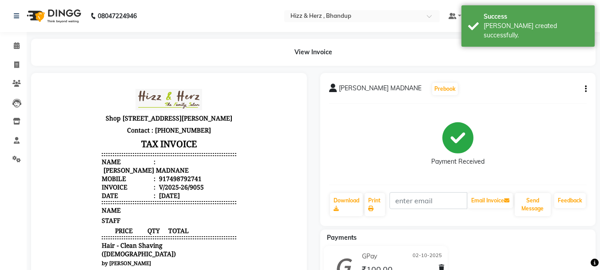
drag, startPoint x: 385, startPoint y: 246, endPoint x: 379, endPoint y: 243, distance: 6.6
click at [384, 246] on div "GPay 02-10-2025 ₹100.00 Added on 02-10-2025" at bounding box center [385, 266] width 137 height 40
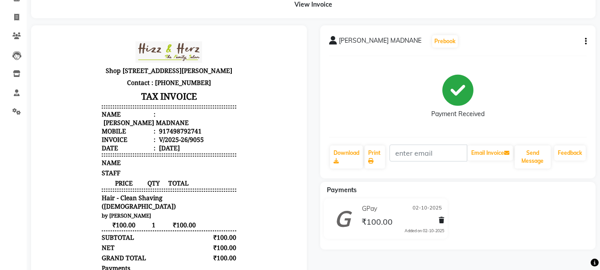
scroll to position [43, 0]
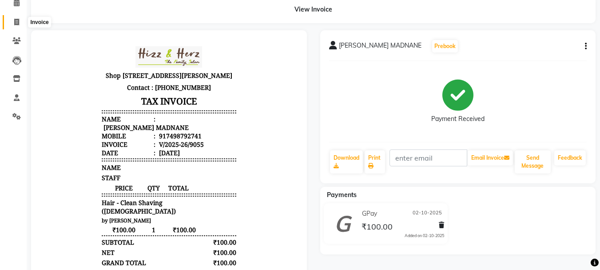
click at [19, 21] on icon at bounding box center [16, 22] width 5 height 7
select select "629"
select select "service"
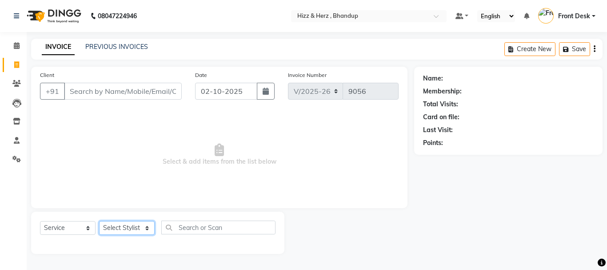
click at [125, 230] on select "Select Stylist Front Desk [PERSON_NAME] HIZZ & HERZ 2 [PERSON_NAME] [PERSON_NAM…" at bounding box center [127, 228] width 56 height 14
select select "24394"
click at [99, 221] on select "Select Stylist Front Desk [PERSON_NAME] HIZZ & HERZ 2 [PERSON_NAME] [PERSON_NAM…" at bounding box center [127, 228] width 56 height 14
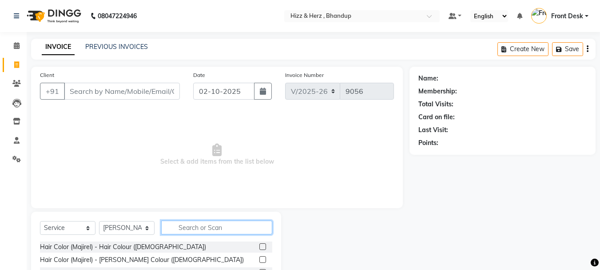
click at [226, 226] on input "text" at bounding box center [216, 227] width 111 height 14
type input "THRE"
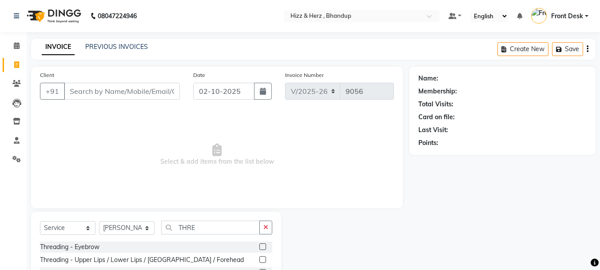
click at [263, 246] on label at bounding box center [262, 246] width 7 height 7
click at [263, 246] on input "checkbox" at bounding box center [262, 247] width 6 height 6
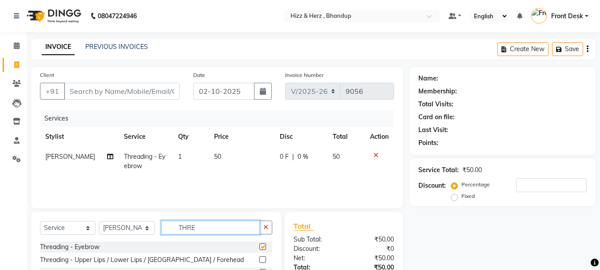
click at [233, 231] on input "THRE" at bounding box center [210, 227] width 99 height 14
checkbox input "false"
type input "T"
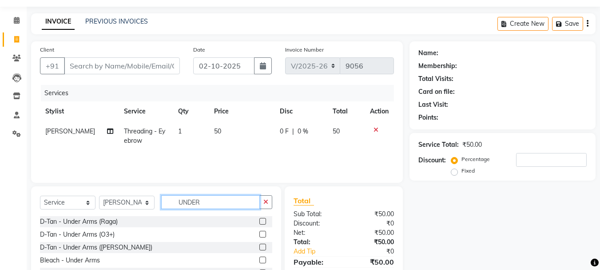
scroll to position [86, 0]
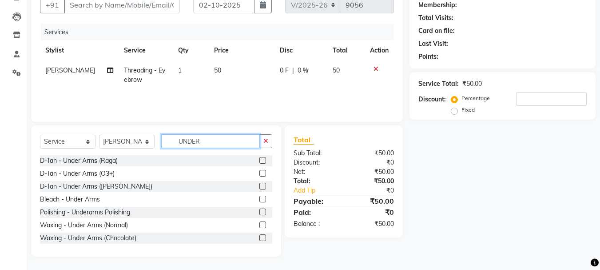
type input "UNDER"
click at [259, 237] on label at bounding box center [262, 237] width 7 height 7
click at [259, 237] on input "checkbox" at bounding box center [262, 238] width 6 height 6
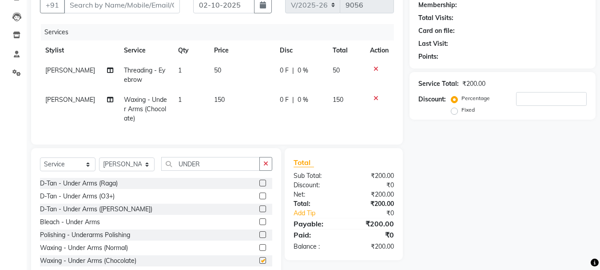
checkbox input "false"
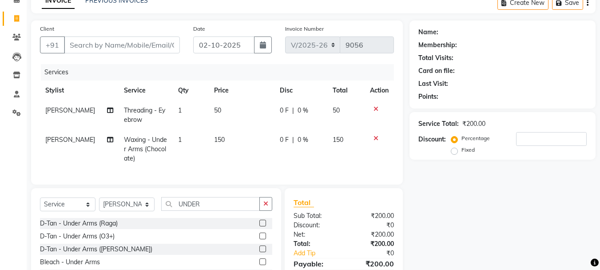
scroll to position [0, 0]
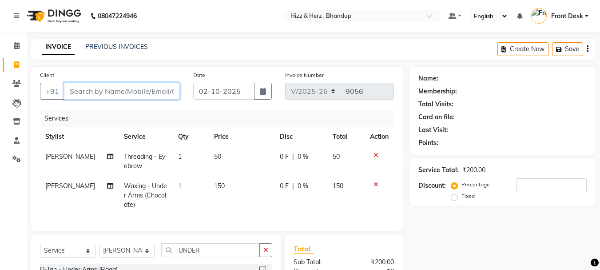
click at [161, 89] on input "Client" at bounding box center [122, 91] width 116 height 17
type input "9"
type input "0"
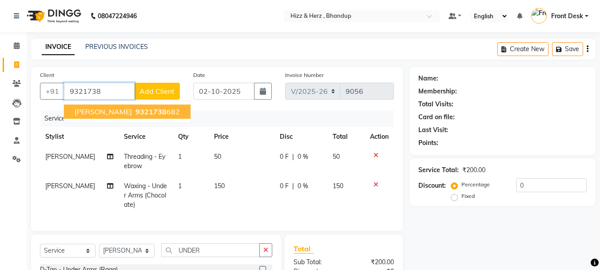
click at [159, 115] on span "9321738" at bounding box center [150, 111] width 31 height 9
type input "9321738682"
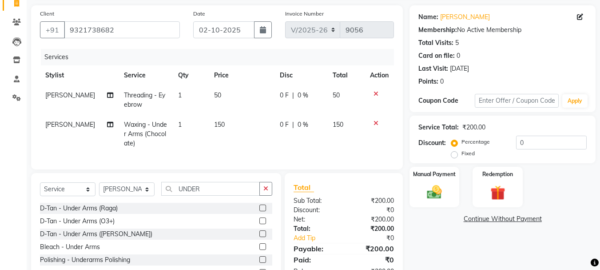
scroll to position [115, 0]
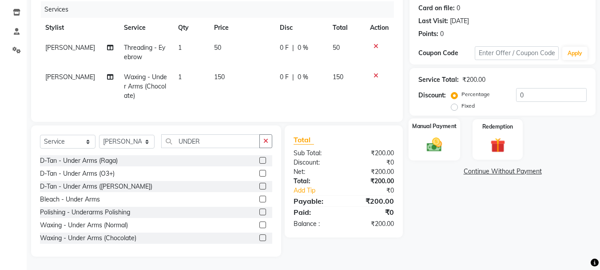
click at [433, 144] on img at bounding box center [434, 144] width 25 height 18
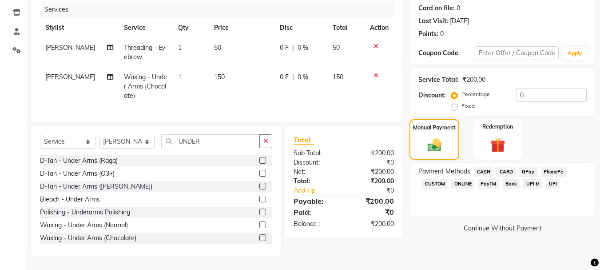
click at [482, 167] on span "CASH" at bounding box center [483, 172] width 19 height 10
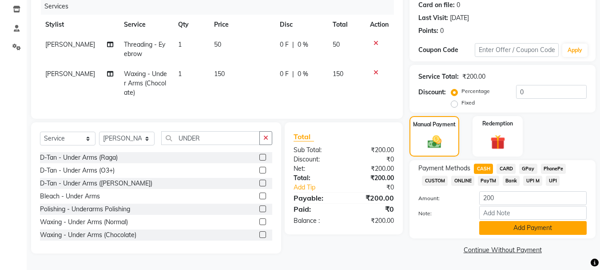
click at [540, 222] on button "Add Payment" at bounding box center [532, 228] width 107 height 14
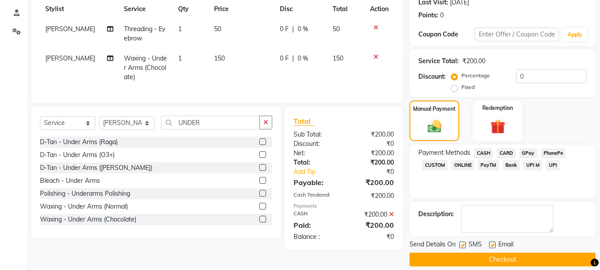
scroll to position [137, 0]
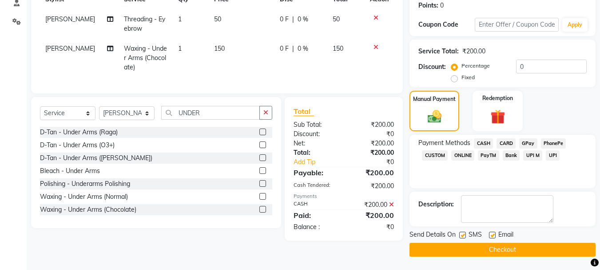
click at [515, 253] on button "Checkout" at bounding box center [502, 249] width 186 height 14
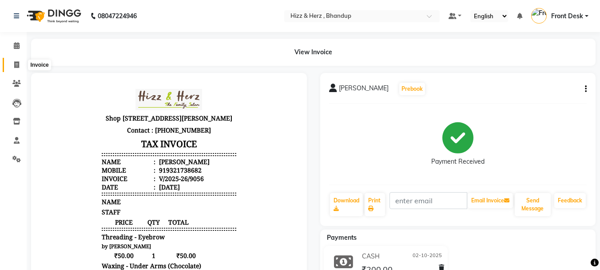
click at [16, 60] on span at bounding box center [17, 65] width 16 height 10
select select "629"
select select "service"
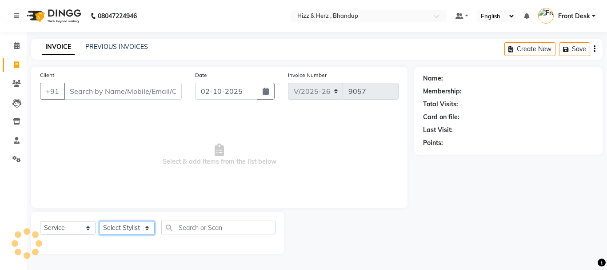
click at [142, 229] on select "Select Stylist Front Desk Gaurav Sharma HIZZ & HERZ 2 IRFAN AHMAD Jigna Goswami…" at bounding box center [127, 228] width 56 height 14
select select "82789"
click at [99, 221] on select "Select Stylist Front Desk Gaurav Sharma HIZZ & HERZ 2 IRFAN AHMAD Jigna Goswami…" at bounding box center [127, 228] width 56 height 14
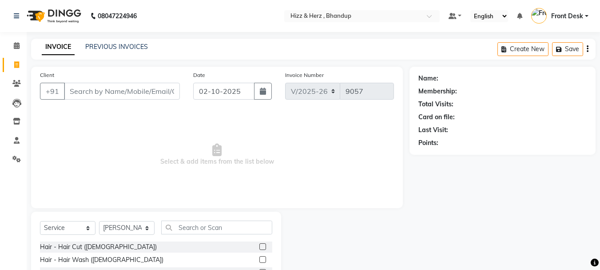
click at [259, 249] on label at bounding box center [262, 246] width 7 height 7
click at [259, 249] on input "checkbox" at bounding box center [262, 247] width 6 height 6
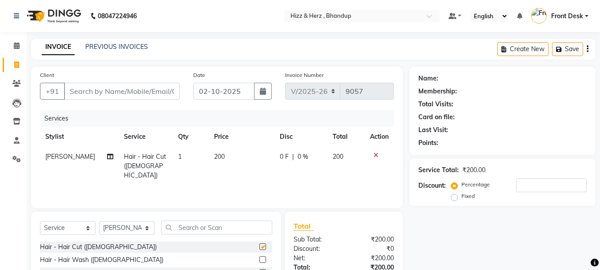
checkbox input "false"
click at [167, 95] on input "Client" at bounding box center [122, 91] width 116 height 17
click at [157, 89] on input "Client" at bounding box center [122, 91] width 116 height 17
click at [159, 96] on input "Client" at bounding box center [122, 91] width 116 height 17
click at [160, 94] on input "Client" at bounding box center [122, 91] width 116 height 17
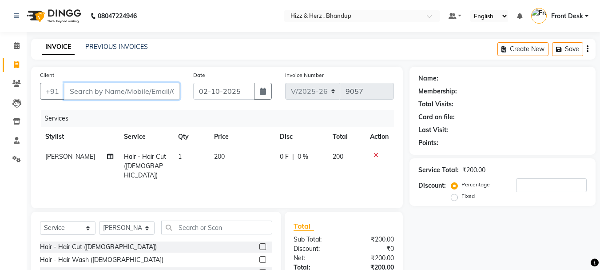
type input "7"
type input "0"
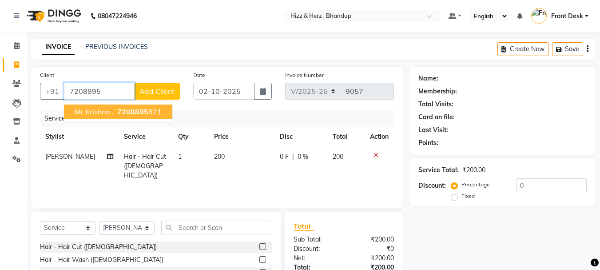
click at [127, 110] on span "7208895" at bounding box center [132, 111] width 31 height 9
type input "7208895821"
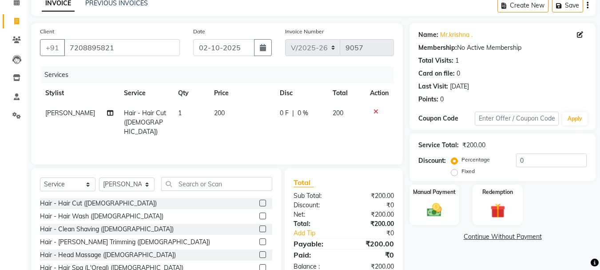
scroll to position [86, 0]
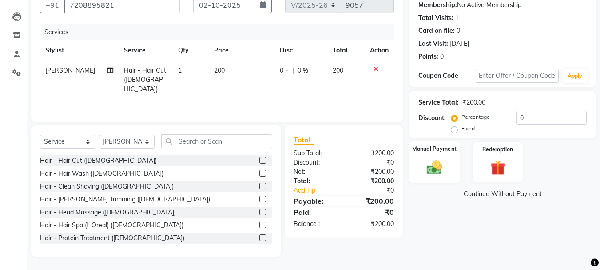
click at [431, 169] on img at bounding box center [434, 167] width 25 height 18
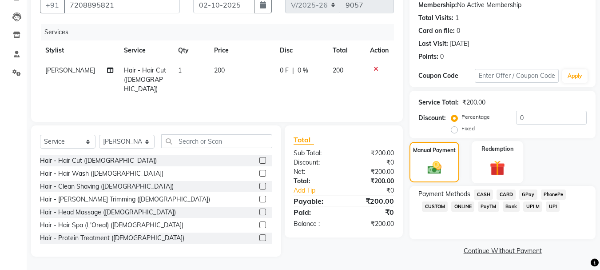
scroll to position [87, 0]
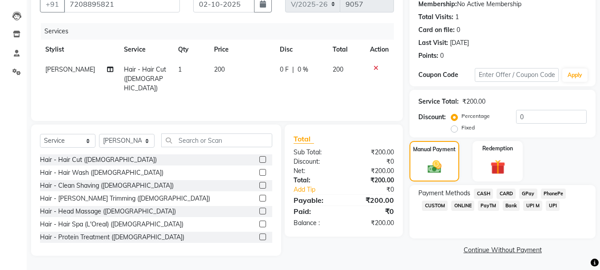
click at [530, 192] on span "GPay" at bounding box center [528, 193] width 18 height 10
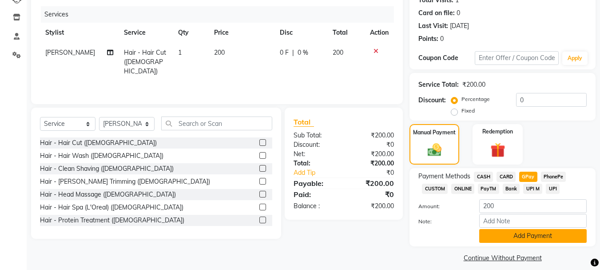
scroll to position [112, 0]
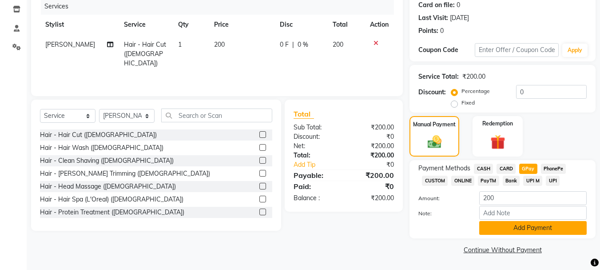
click at [534, 227] on button "Add Payment" at bounding box center [532, 228] width 107 height 14
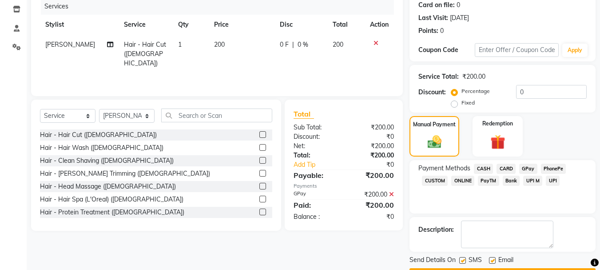
scroll to position [137, 0]
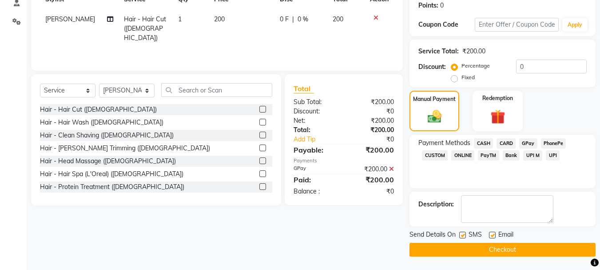
click at [535, 244] on button "Checkout" at bounding box center [502, 249] width 186 height 14
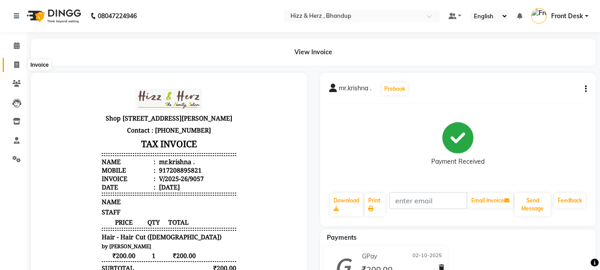
click at [14, 60] on span at bounding box center [17, 65] width 16 height 10
select select "service"
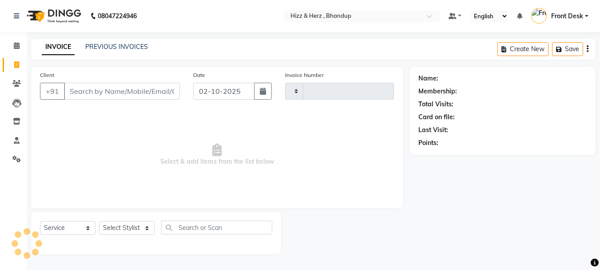
type input "9058"
select select "629"
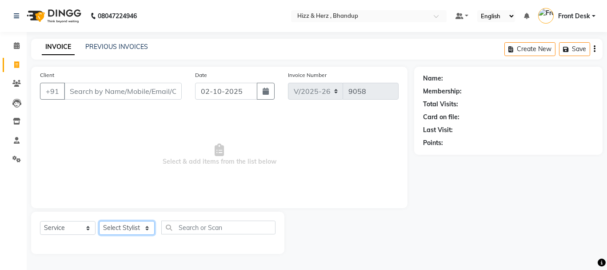
click at [114, 222] on select "Select Stylist Front Desk [PERSON_NAME] HIZZ & HERZ 2 [PERSON_NAME] [PERSON_NAM…" at bounding box center [127, 228] width 56 height 14
select select "11514"
click at [99, 221] on select "Select Stylist Front Desk [PERSON_NAME] HIZZ & HERZ 2 [PERSON_NAME] [PERSON_NAM…" at bounding box center [127, 228] width 56 height 14
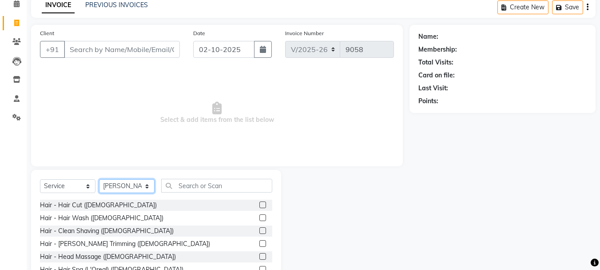
scroll to position [86, 0]
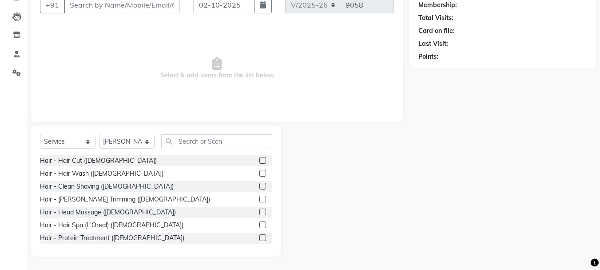
click at [259, 187] on label at bounding box center [262, 186] width 7 height 7
click at [259, 187] on input "checkbox" at bounding box center [262, 186] width 6 height 6
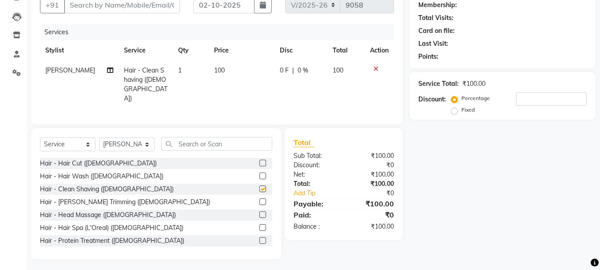
checkbox input "false"
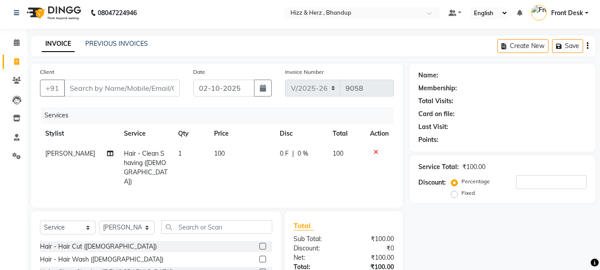
scroll to position [0, 0]
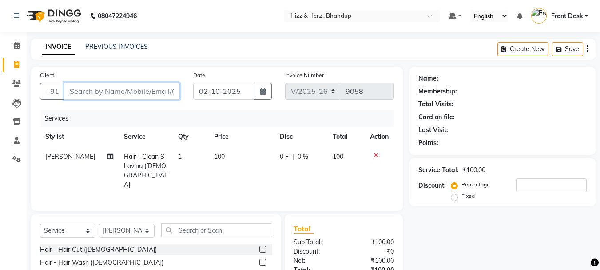
click at [141, 94] on input "Client" at bounding box center [122, 91] width 116 height 17
click at [374, 154] on icon at bounding box center [375, 155] width 5 height 6
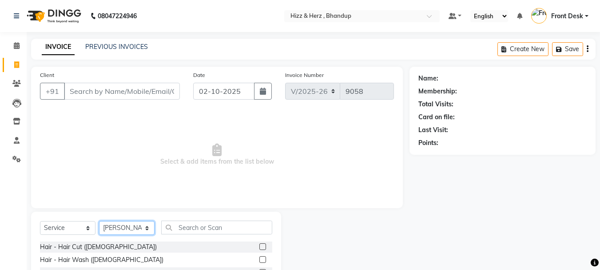
click at [143, 226] on select "Select Stylist Front Desk [PERSON_NAME] HIZZ & HERZ 2 [PERSON_NAME] [PERSON_NAM…" at bounding box center [127, 228] width 56 height 14
select select "9145"
click at [99, 221] on select "Select Stylist Front Desk [PERSON_NAME] HIZZ & HERZ 2 [PERSON_NAME] [PERSON_NAM…" at bounding box center [127, 228] width 56 height 14
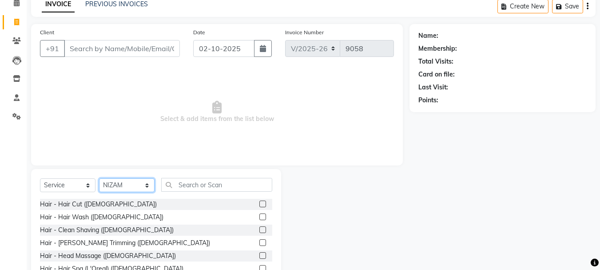
scroll to position [86, 0]
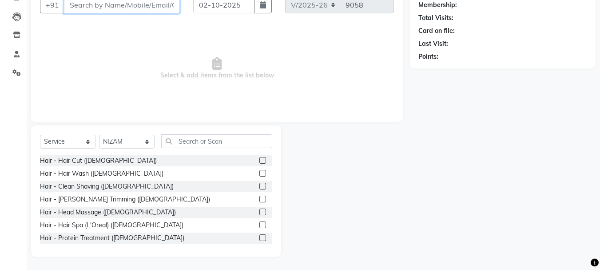
click at [161, 9] on input "Client" at bounding box center [122, 4] width 116 height 17
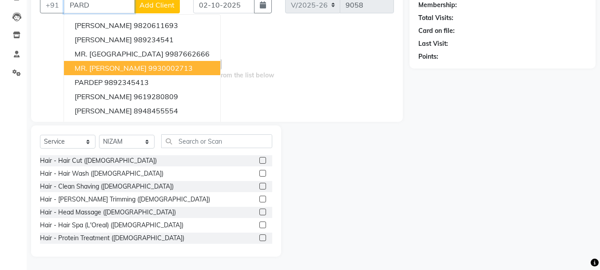
click at [159, 63] on ngb-highlight "9930002713" at bounding box center [170, 67] width 44 height 9
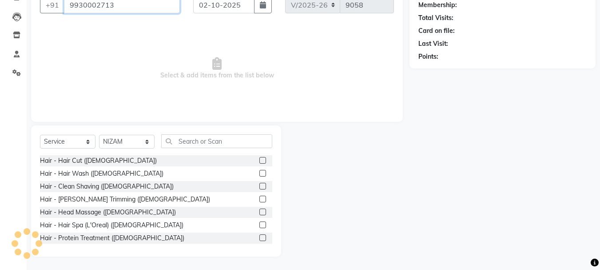
type input "9930002713"
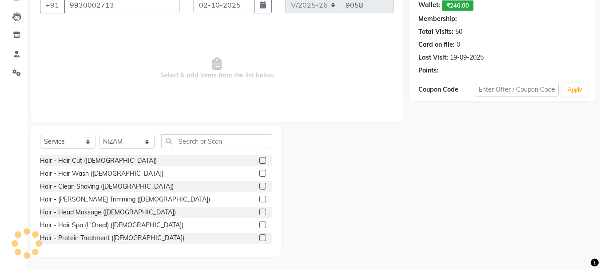
select select "1: Object"
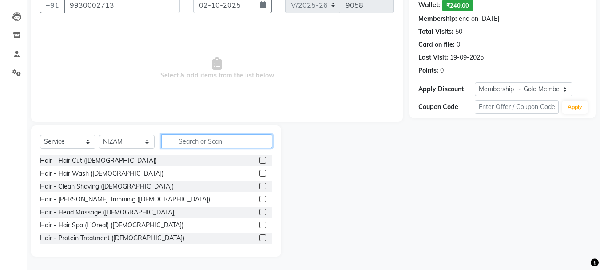
click at [201, 141] on input "text" at bounding box center [216, 141] width 111 height 14
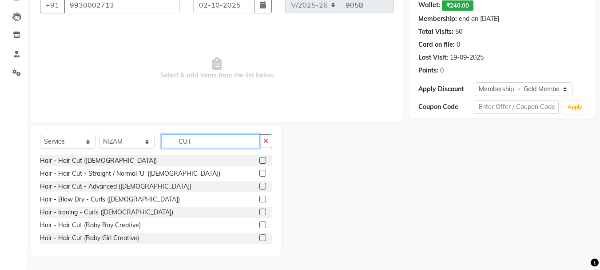
scroll to position [62, 0]
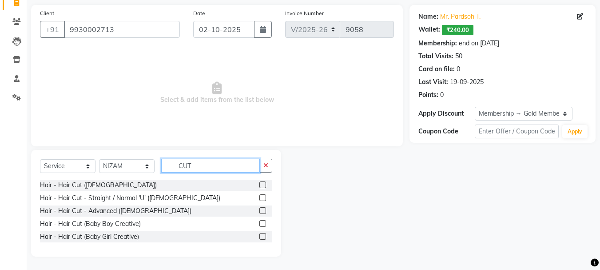
type input "CUT"
click at [262, 208] on label at bounding box center [262, 210] width 7 height 7
click at [262, 208] on input "checkbox" at bounding box center [262, 211] width 6 height 6
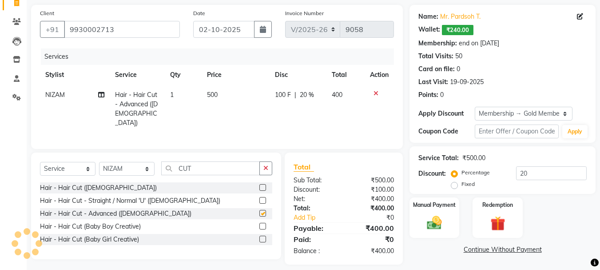
checkbox input "false"
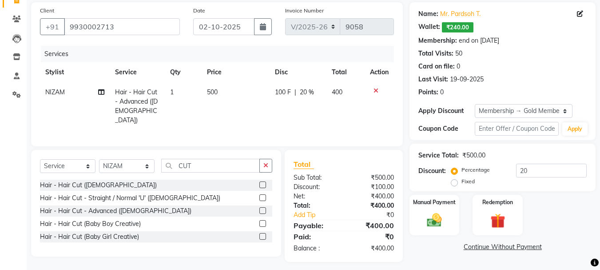
scroll to position [67, 0]
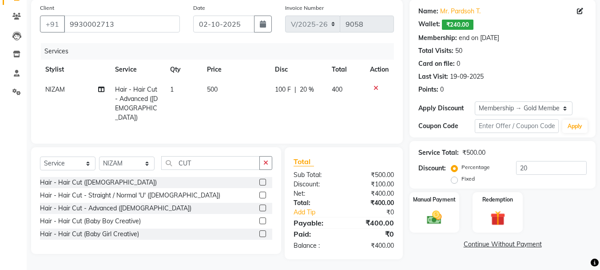
click at [464, 29] on span "₹240.00" at bounding box center [458, 25] width 32 height 10
click at [436, 221] on img at bounding box center [434, 217] width 25 height 18
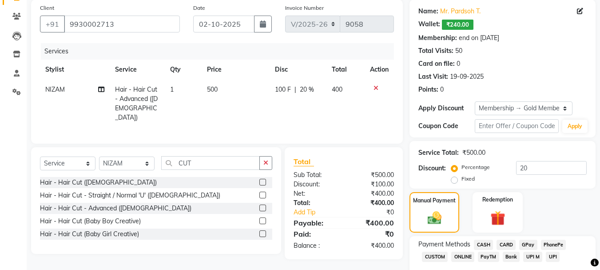
click at [487, 243] on span "CASH" at bounding box center [483, 244] width 19 height 10
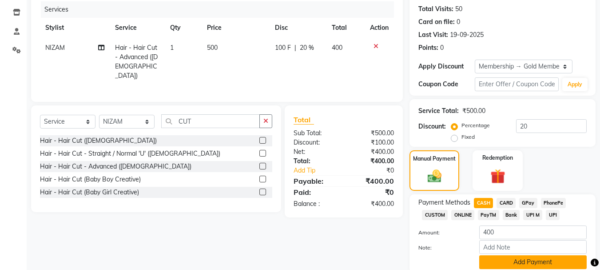
scroll to position [143, 0]
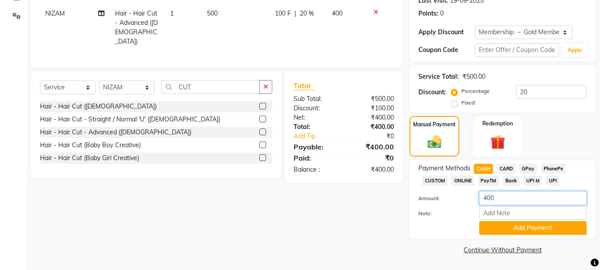
click at [513, 195] on input "400" at bounding box center [532, 198] width 107 height 14
type input "4"
type input "160"
click at [530, 232] on button "Add Payment" at bounding box center [532, 228] width 107 height 14
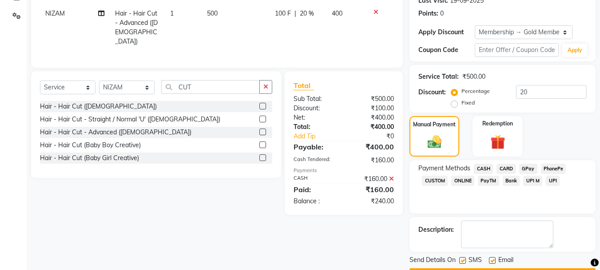
scroll to position [168, 0]
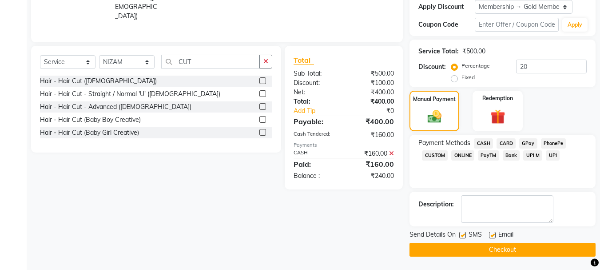
click at [503, 245] on button "Checkout" at bounding box center [502, 249] width 186 height 14
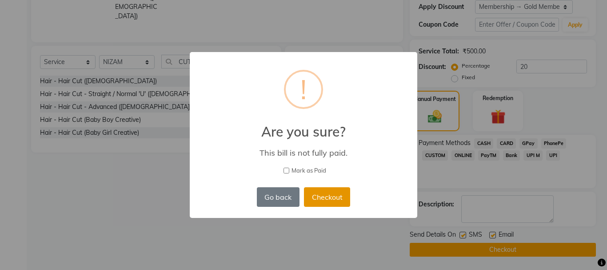
click at [336, 193] on button "Checkout" at bounding box center [327, 197] width 46 height 20
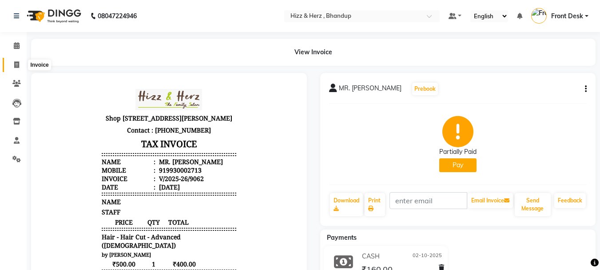
click at [17, 66] on icon at bounding box center [16, 64] width 5 height 7
select select "service"
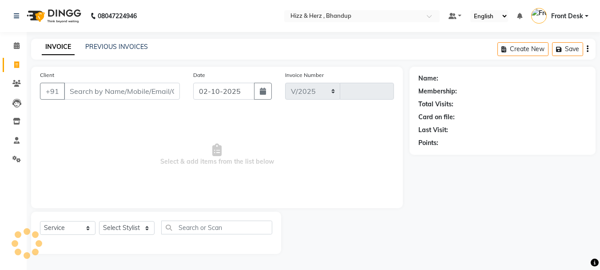
select select "629"
type input "9064"
click at [131, 223] on select "Select Stylist" at bounding box center [127, 228] width 56 height 14
select select "33193"
click at [99, 221] on select "Select Stylist Front Desk [PERSON_NAME] HIZZ & HERZ 2 [PERSON_NAME] [PERSON_NAM…" at bounding box center [127, 228] width 56 height 14
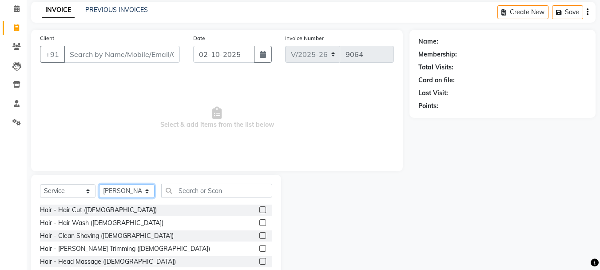
scroll to position [86, 0]
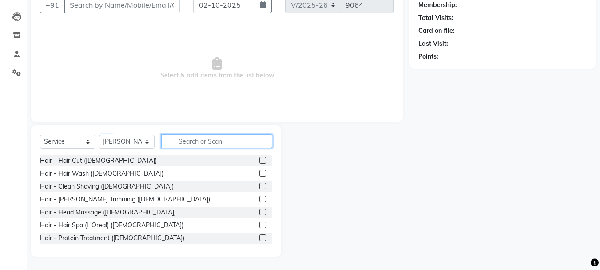
click at [216, 139] on input "text" at bounding box center [216, 141] width 111 height 14
click at [218, 133] on div "Select Service Product Membership Package Voucher Prepaid Gift Card Select Styl…" at bounding box center [156, 190] width 250 height 131
click at [259, 159] on label at bounding box center [262, 160] width 7 height 7
click at [259, 159] on input "checkbox" at bounding box center [262, 161] width 6 height 6
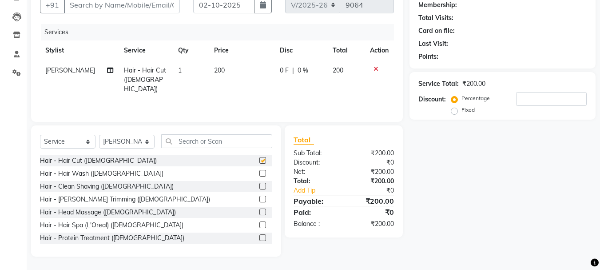
checkbox input "false"
click at [259, 197] on label at bounding box center [262, 198] width 7 height 7
click at [259, 197] on input "checkbox" at bounding box center [262, 199] width 6 height 6
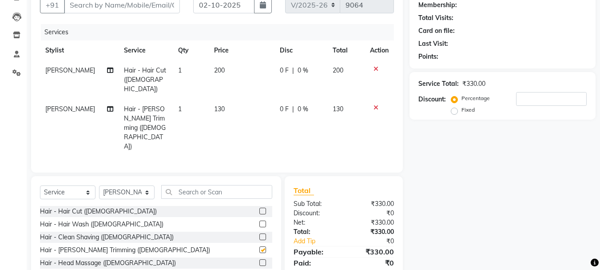
checkbox input "false"
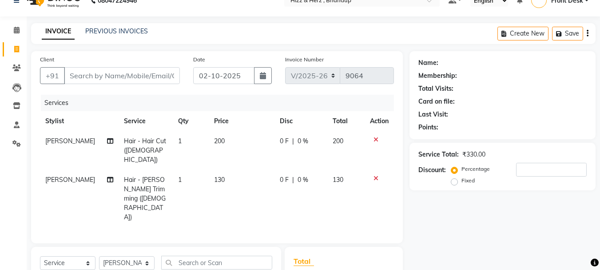
scroll to position [0, 0]
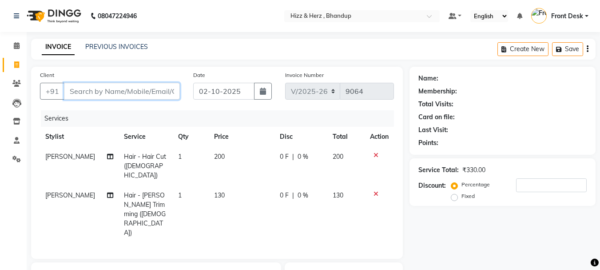
click at [162, 96] on input "Client" at bounding box center [122, 91] width 116 height 17
type input "G"
type input "0"
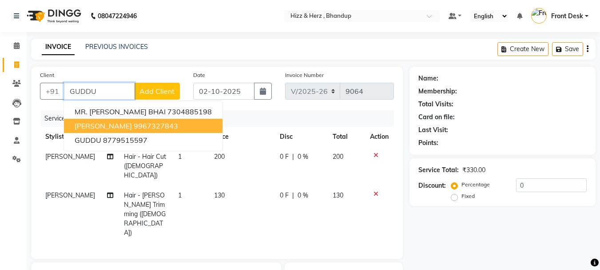
click at [168, 125] on ngb-highlight "9967327843" at bounding box center [156, 125] width 44 height 9
type input "9967327843"
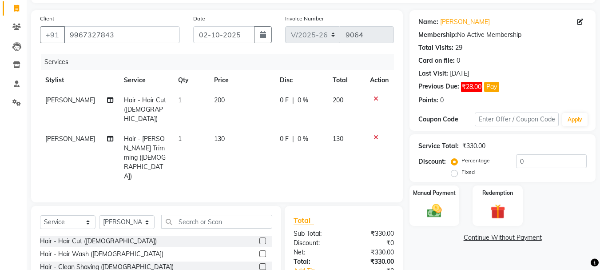
scroll to position [106, 0]
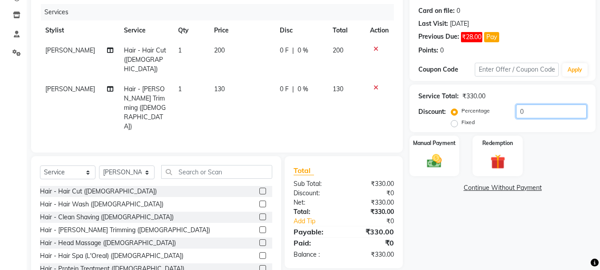
click at [528, 109] on input "0" at bounding box center [551, 111] width 71 height 14
type input "20"
click at [436, 161] on img at bounding box center [434, 161] width 25 height 18
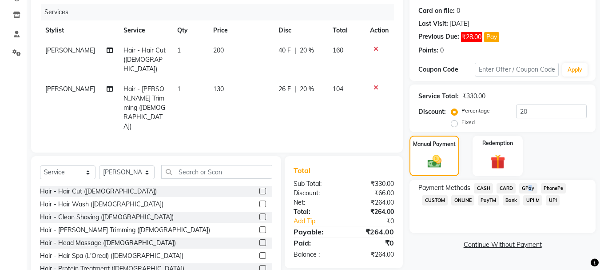
click at [527, 185] on span "GPay" at bounding box center [528, 188] width 18 height 10
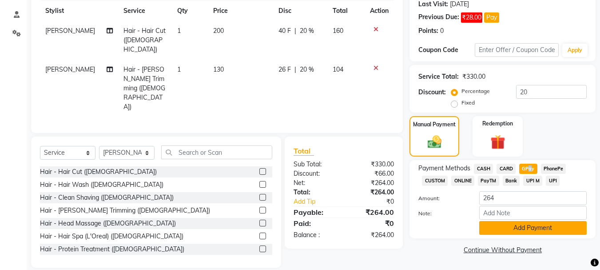
click at [529, 226] on button "Add Payment" at bounding box center [532, 228] width 107 height 14
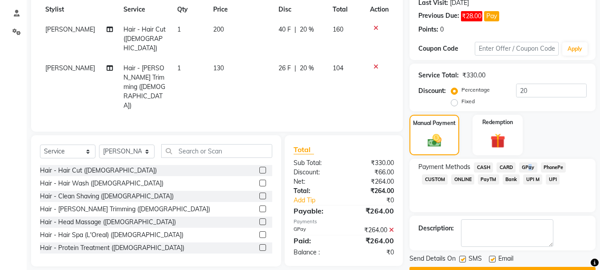
scroll to position [151, 0]
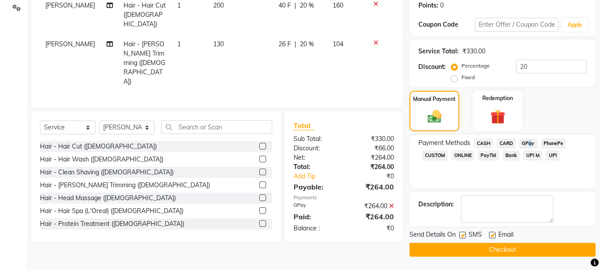
click at [511, 251] on button "Checkout" at bounding box center [502, 249] width 186 height 14
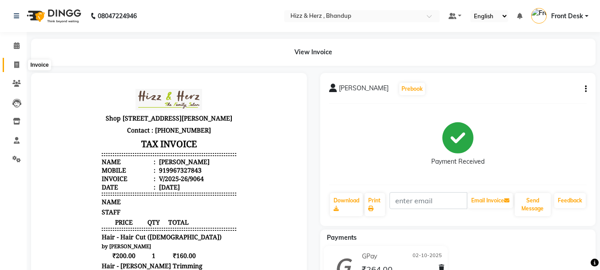
click at [14, 67] on icon at bounding box center [16, 64] width 5 height 7
select select "629"
select select "service"
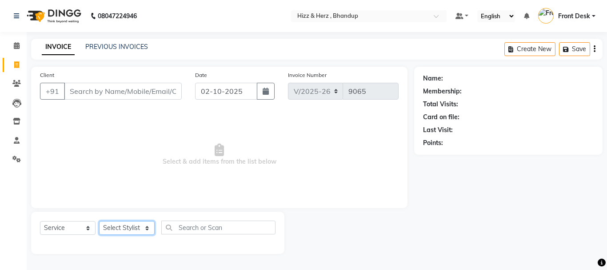
click at [127, 230] on select "Select Stylist Front Desk Gaurav Sharma HIZZ & HERZ 2 IRFAN AHMAD Jigna Goswami…" at bounding box center [127, 228] width 56 height 14
select select "24394"
click at [99, 221] on select "Select Stylist Front Desk Gaurav Sharma HIZZ & HERZ 2 IRFAN AHMAD Jigna Goswami…" at bounding box center [127, 228] width 56 height 14
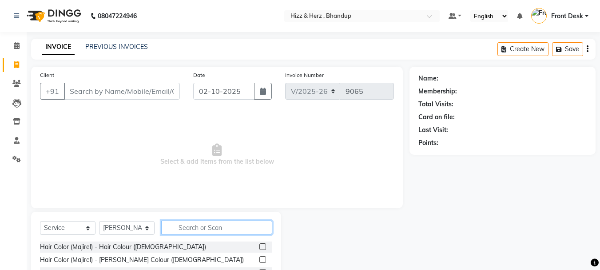
click at [186, 226] on input "text" at bounding box center [216, 227] width 111 height 14
type input "THR"
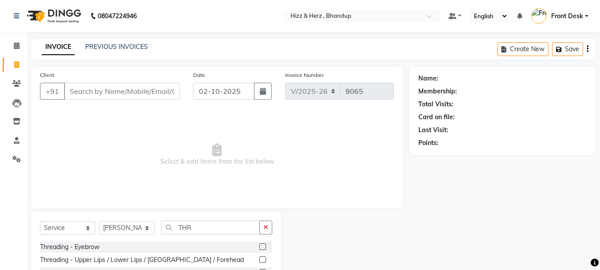
click at [265, 242] on div at bounding box center [265, 246] width 13 height 11
click at [266, 246] on label at bounding box center [262, 246] width 7 height 7
click at [265, 246] on input "checkbox" at bounding box center [262, 247] width 6 height 6
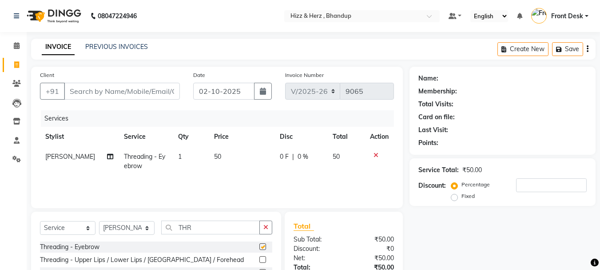
checkbox input "false"
click at [261, 258] on label at bounding box center [262, 259] width 7 height 7
click at [261, 258] on input "checkbox" at bounding box center [262, 260] width 6 height 6
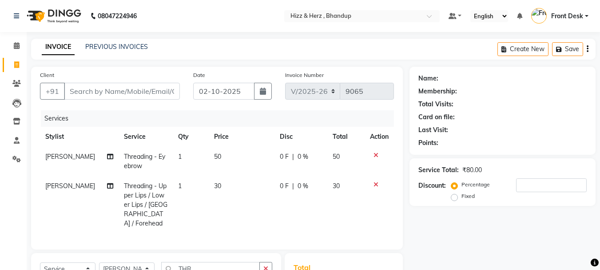
checkbox input "false"
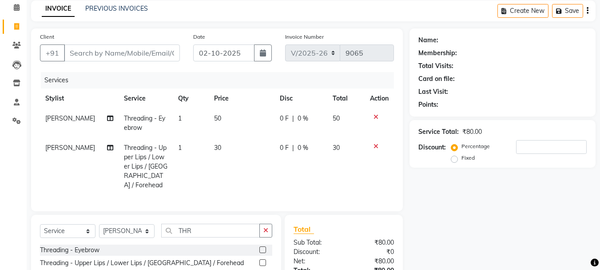
scroll to position [106, 0]
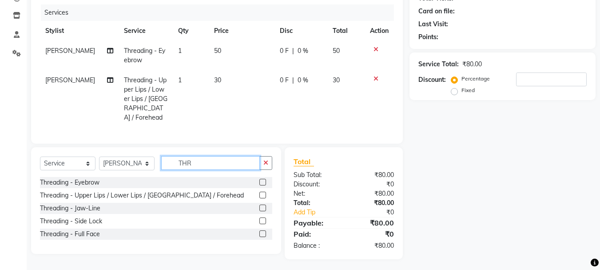
click at [217, 156] on input "THR" at bounding box center [210, 163] width 99 height 14
type input "T"
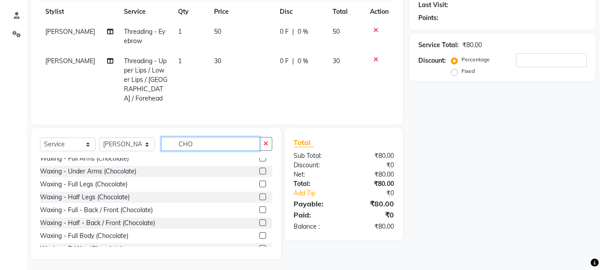
scroll to position [79, 0]
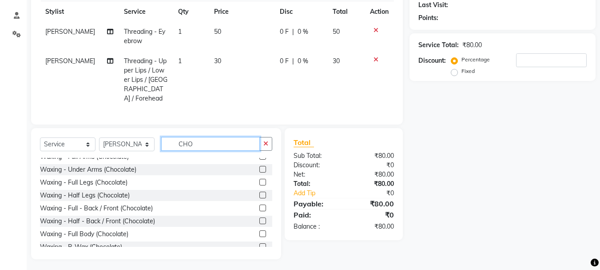
type input "CHO"
click at [259, 191] on label at bounding box center [262, 194] width 7 height 7
click at [259, 192] on input "checkbox" at bounding box center [262, 195] width 6 height 6
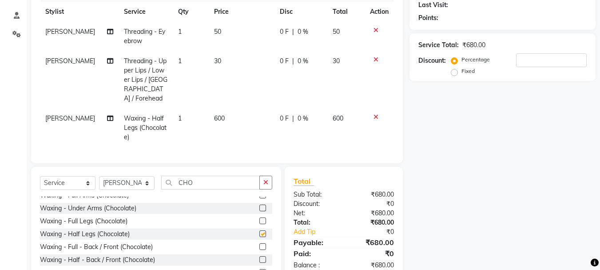
checkbox input "false"
click at [210, 179] on input "CHO" at bounding box center [210, 182] width 99 height 14
type input "C"
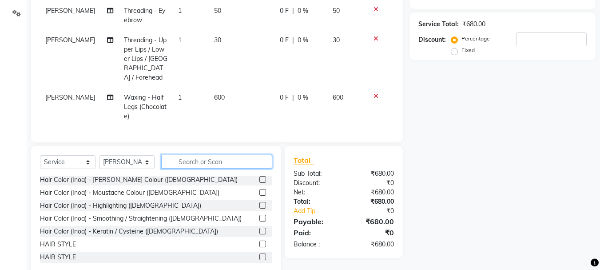
scroll to position [163, 0]
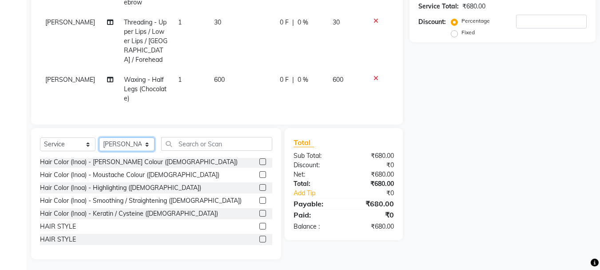
click at [127, 139] on select "Select Stylist Front Desk [PERSON_NAME] HIZZ & HERZ 2 [PERSON_NAME] [PERSON_NAM…" at bounding box center [127, 144] width 56 height 14
select select "9145"
click at [99, 137] on select "Select Stylist Front Desk [PERSON_NAME] HIZZ & HERZ 2 [PERSON_NAME] [PERSON_NAM…" at bounding box center [127, 144] width 56 height 14
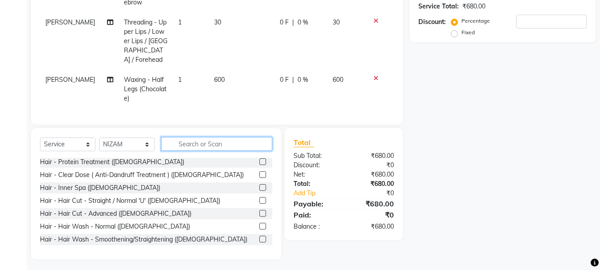
click at [184, 137] on input "text" at bounding box center [216, 144] width 111 height 14
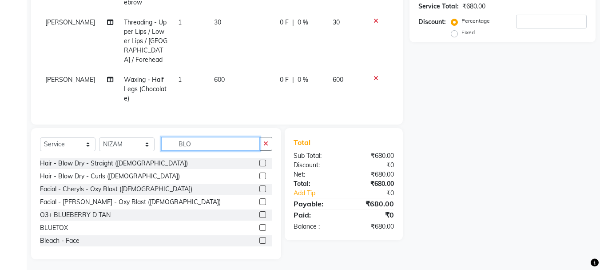
scroll to position [144, 0]
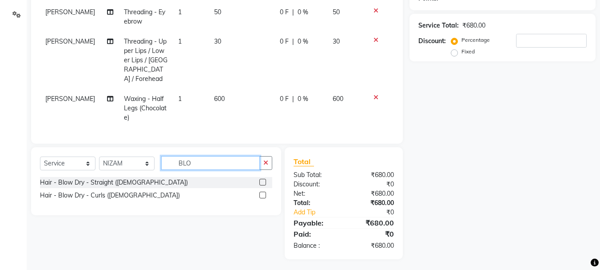
type input "BLO"
click at [261, 179] on label at bounding box center [262, 182] width 7 height 7
click at [261, 179] on input "checkbox" at bounding box center [262, 182] width 6 height 6
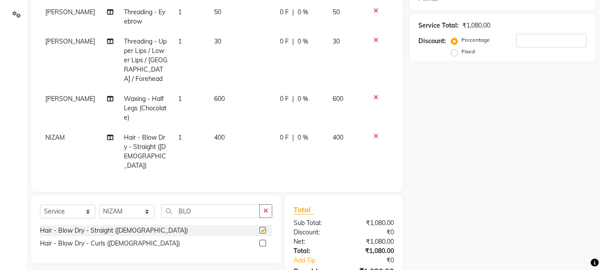
checkbox input "false"
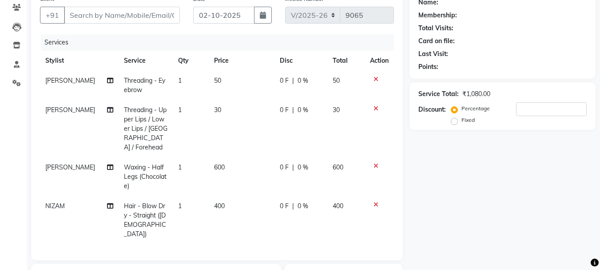
scroll to position [133, 0]
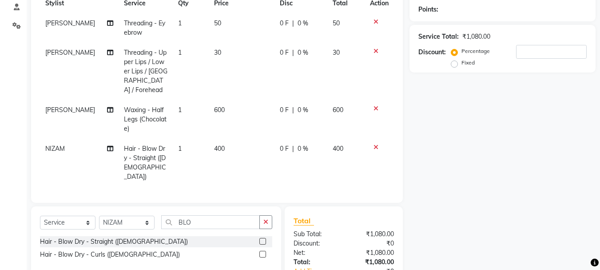
click at [373, 144] on icon at bounding box center [375, 147] width 5 height 6
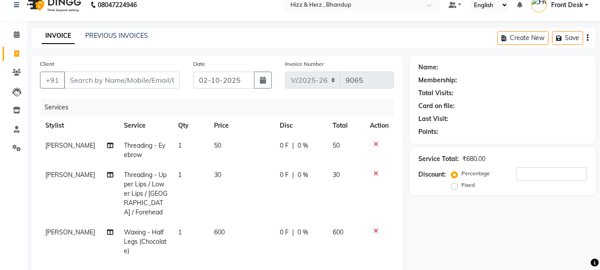
scroll to position [0, 0]
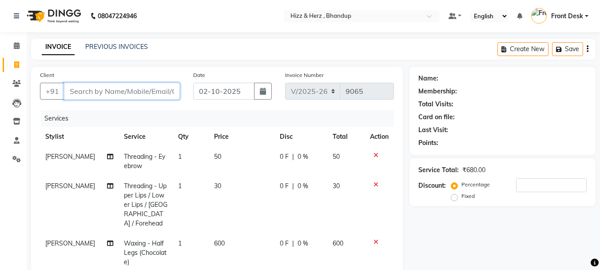
click at [113, 91] on input "Client" at bounding box center [122, 91] width 116 height 17
type input "9"
type input "0"
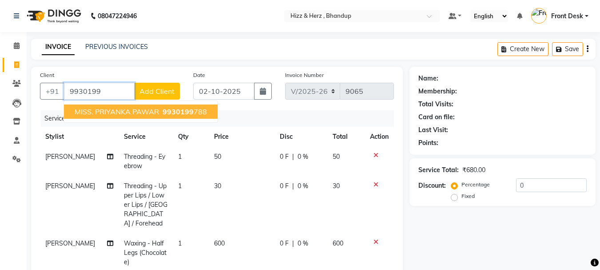
click at [108, 113] on span "MISS. PRIYANKA PAWAR" at bounding box center [117, 111] width 84 height 9
type input "9930199788"
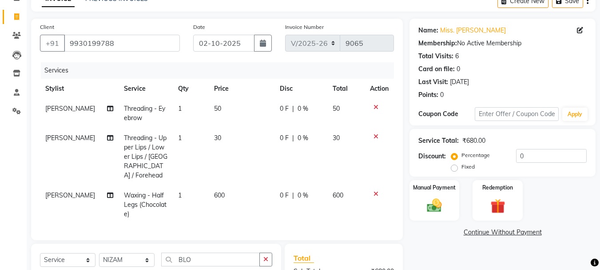
scroll to position [89, 0]
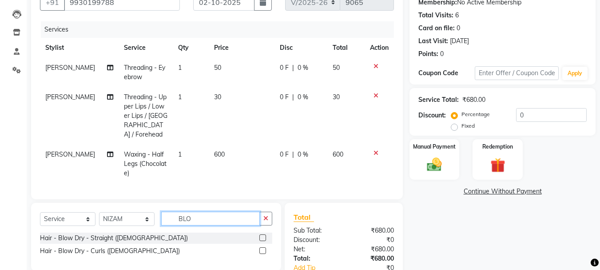
click at [205, 211] on input "BLO" at bounding box center [210, 218] width 99 height 14
type input "B"
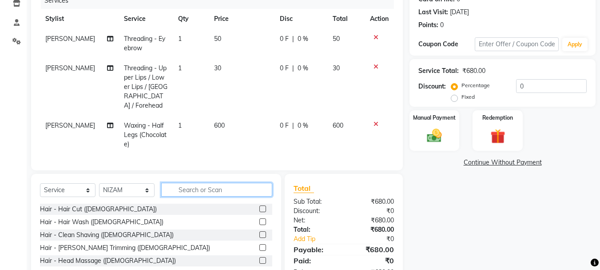
scroll to position [163, 0]
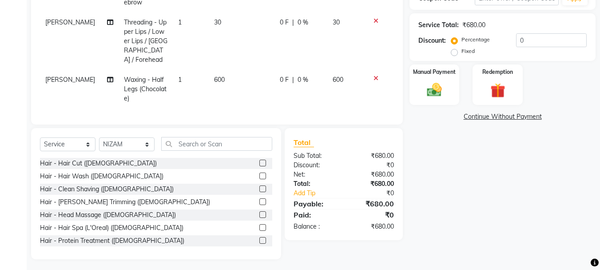
click at [259, 161] on label at bounding box center [262, 162] width 7 height 7
click at [259, 161] on input "checkbox" at bounding box center [262, 163] width 6 height 6
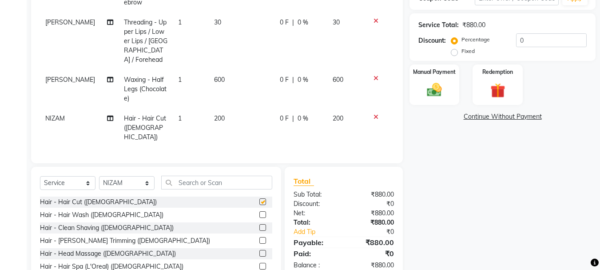
checkbox input "false"
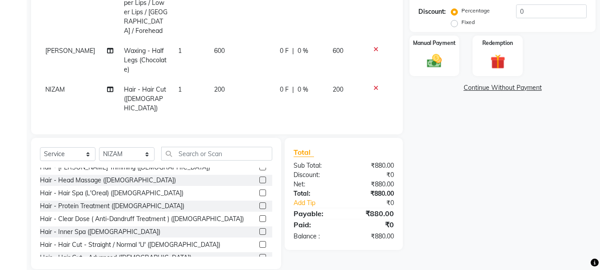
scroll to position [193, 0]
click at [220, 146] on input "text" at bounding box center [216, 153] width 111 height 14
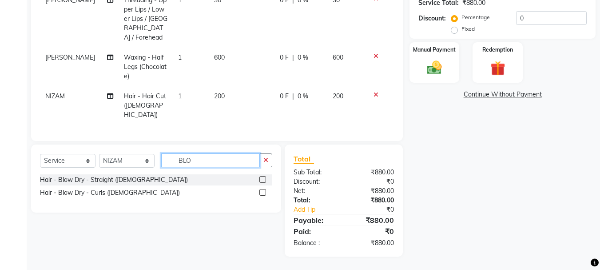
scroll to position [174, 0]
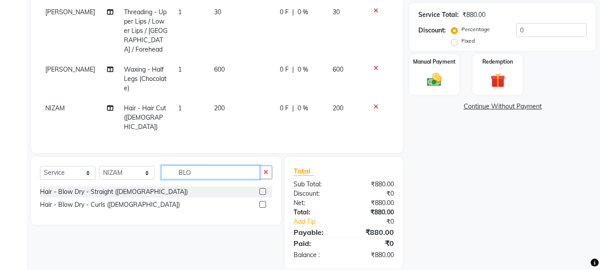
type input "BLO"
click at [264, 188] on label at bounding box center [262, 191] width 7 height 7
click at [264, 189] on input "checkbox" at bounding box center [262, 192] width 6 height 6
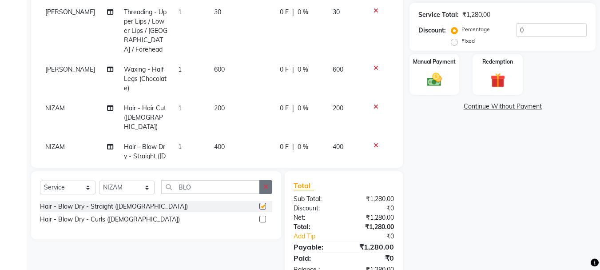
checkbox input "false"
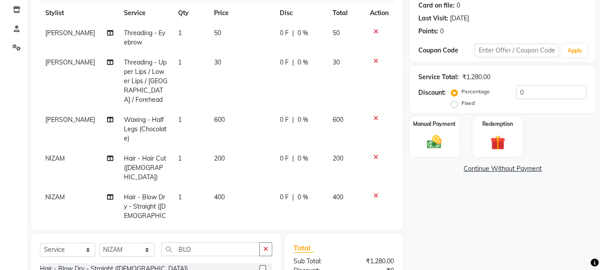
scroll to position [133, 0]
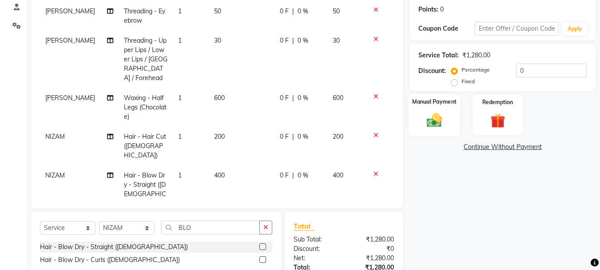
drag, startPoint x: 432, startPoint y: 120, endPoint x: 435, endPoint y: 116, distance: 5.3
click at [432, 120] on img at bounding box center [434, 120] width 25 height 18
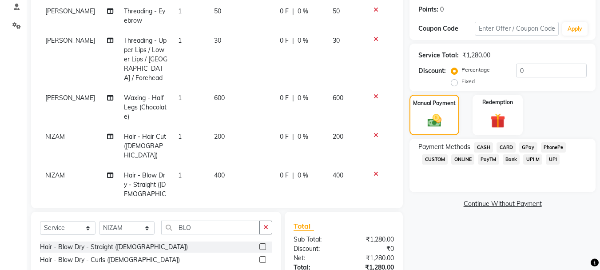
click at [528, 148] on span "GPay" at bounding box center [528, 147] width 18 height 10
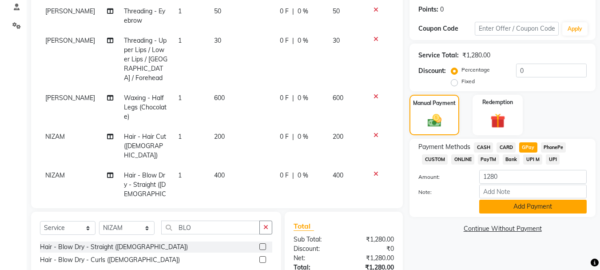
click at [529, 209] on button "Add Payment" at bounding box center [532, 206] width 107 height 14
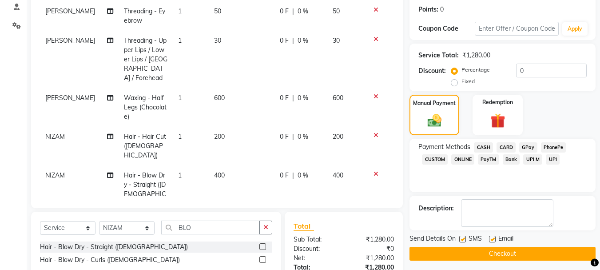
scroll to position [219, 0]
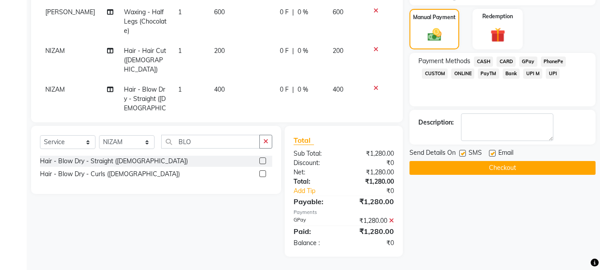
click at [477, 171] on button "Checkout" at bounding box center [502, 168] width 186 height 14
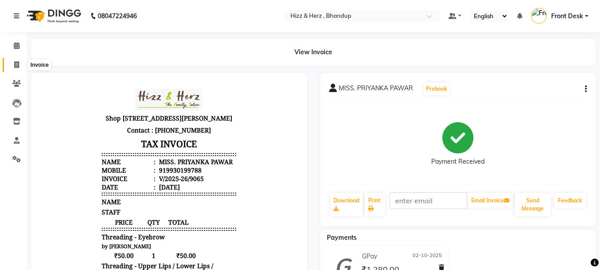
click at [16, 68] on span at bounding box center [17, 65] width 16 height 10
select select "629"
select select "service"
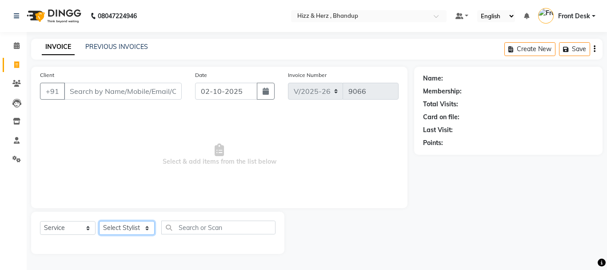
click at [127, 222] on select "Select Stylist Front Desk [PERSON_NAME] HIZZ & HERZ 2 [PERSON_NAME] [PERSON_NAM…" at bounding box center [127, 228] width 56 height 14
click at [99, 221] on select "Select Stylist Front Desk [PERSON_NAME] HIZZ & HERZ 2 [PERSON_NAME] [PERSON_NAM…" at bounding box center [127, 228] width 56 height 14
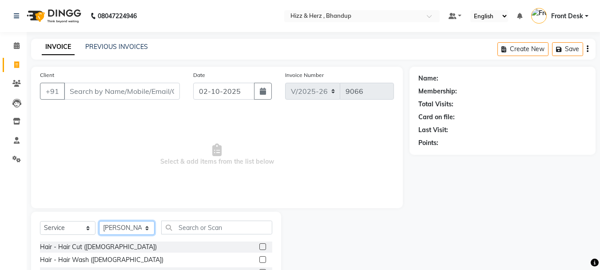
scroll to position [86, 0]
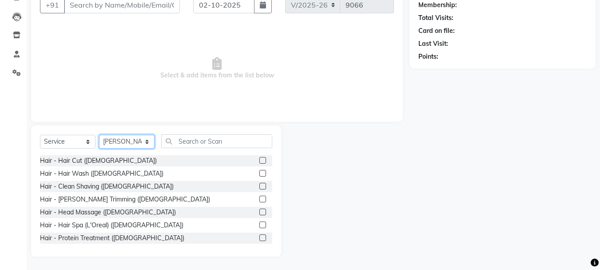
click at [125, 145] on select "Select Stylist Front Desk [PERSON_NAME] HIZZ & HERZ 2 [PERSON_NAME] [PERSON_NAM…" at bounding box center [127, 142] width 56 height 14
select select "11514"
click at [99, 135] on select "Select Stylist Front Desk [PERSON_NAME] HIZZ & HERZ 2 [PERSON_NAME] [PERSON_NAM…" at bounding box center [127, 142] width 56 height 14
click at [259, 198] on label at bounding box center [262, 198] width 7 height 7
click at [259, 198] on input "checkbox" at bounding box center [262, 199] width 6 height 6
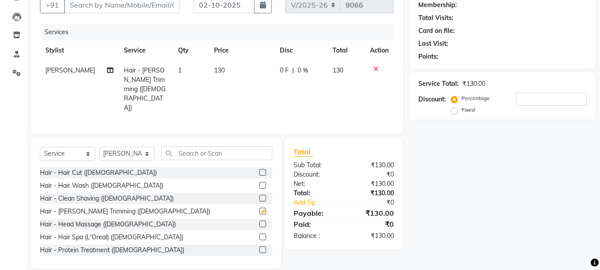
checkbox input "false"
click at [96, 4] on input "Client" at bounding box center [122, 4] width 116 height 17
type input "H"
type input "0"
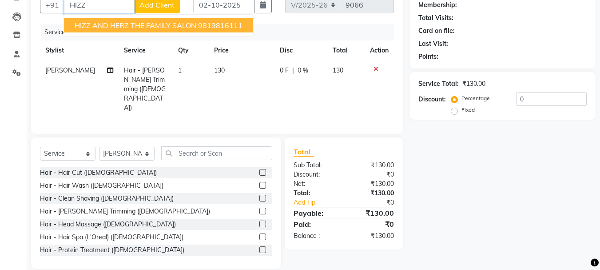
click at [98, 20] on button "HIZZ AND HERZ THE FAMILY SALON 9819816111" at bounding box center [158, 25] width 189 height 14
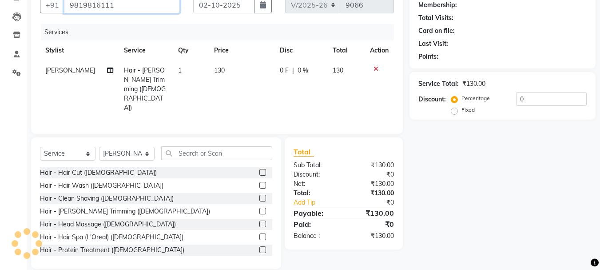
type input "9819816111"
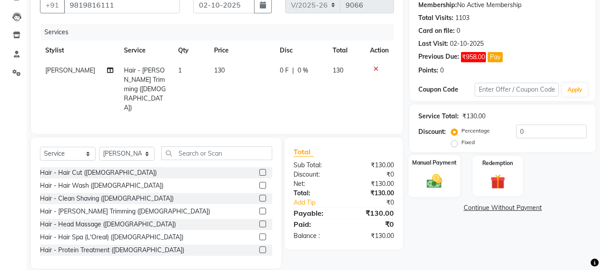
click at [426, 181] on img at bounding box center [434, 181] width 25 height 18
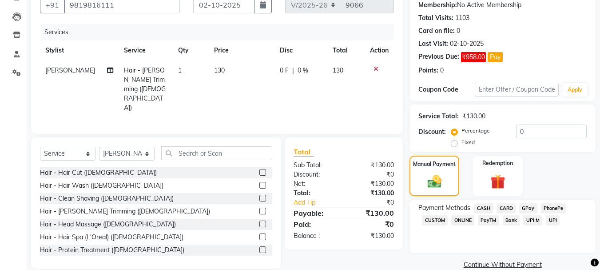
click at [481, 205] on span "CASH" at bounding box center [483, 208] width 19 height 10
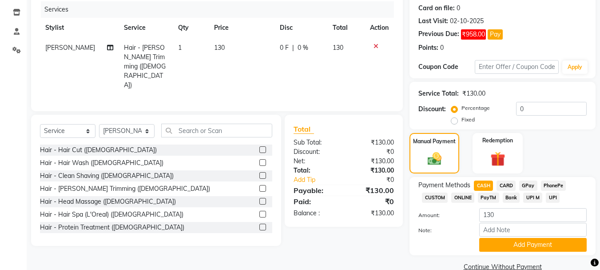
scroll to position [126, 0]
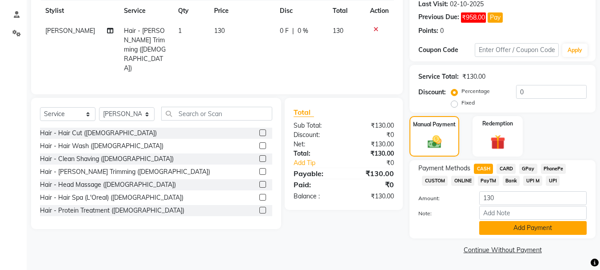
click at [500, 230] on button "Add Payment" at bounding box center [532, 228] width 107 height 14
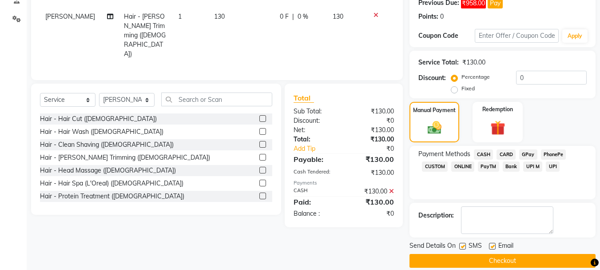
scroll to position [151, 0]
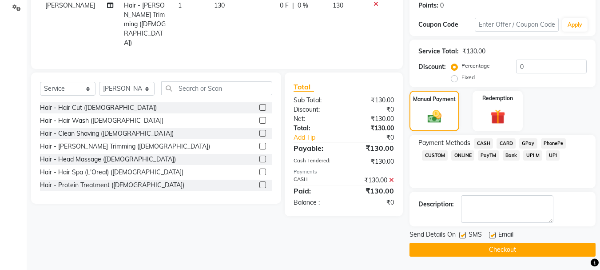
click at [523, 248] on button "Checkout" at bounding box center [502, 249] width 186 height 14
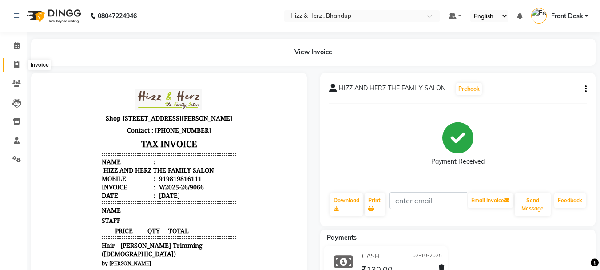
click at [16, 64] on icon at bounding box center [16, 64] width 5 height 7
select select "629"
select select "service"
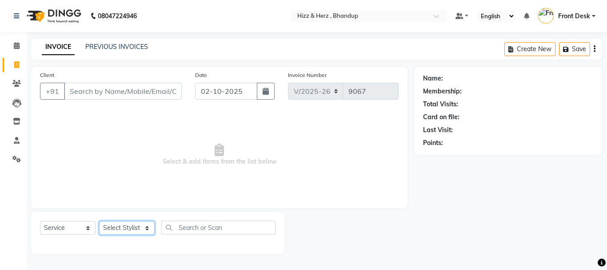
click at [125, 223] on select "Select Stylist Front Desk Gaurav Sharma HIZZ & HERZ 2 IRFAN AHMAD Jigna Goswami…" at bounding box center [127, 228] width 56 height 14
select select "82789"
click at [99, 221] on select "Select Stylist Front Desk Gaurav Sharma HIZZ & HERZ 2 IRFAN AHMAD Jigna Goswami…" at bounding box center [127, 228] width 56 height 14
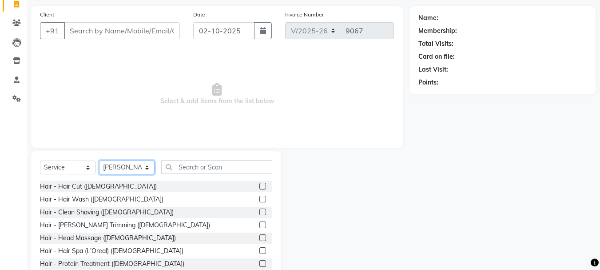
scroll to position [86, 0]
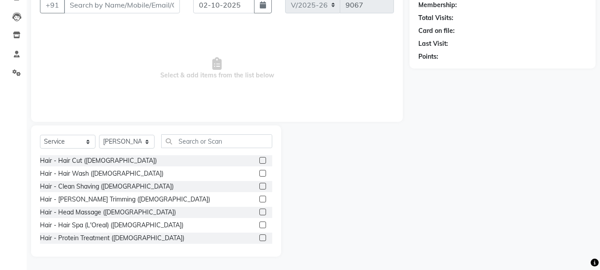
click at [259, 198] on label at bounding box center [262, 198] width 7 height 7
click at [259, 198] on input "checkbox" at bounding box center [262, 199] width 6 height 6
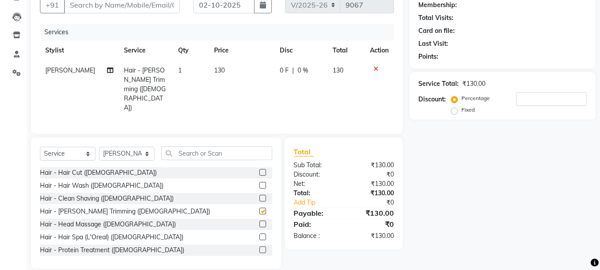
checkbox input "false"
click at [259, 169] on label at bounding box center [262, 172] width 7 height 7
click at [259, 170] on input "checkbox" at bounding box center [262, 173] width 6 height 6
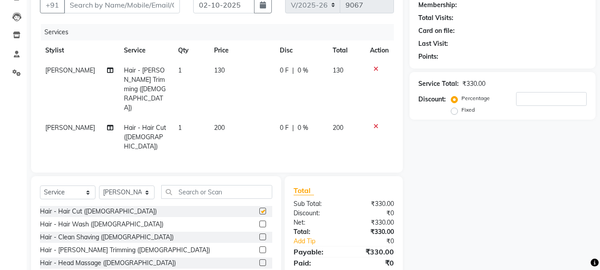
checkbox input "false"
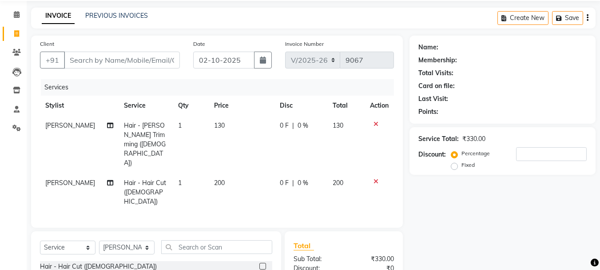
scroll to position [0, 0]
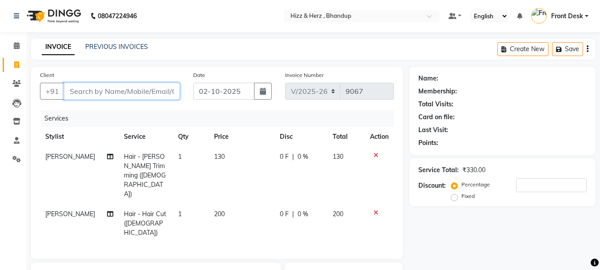
click at [142, 92] on input "Client" at bounding box center [122, 91] width 116 height 17
type input "9"
type input "0"
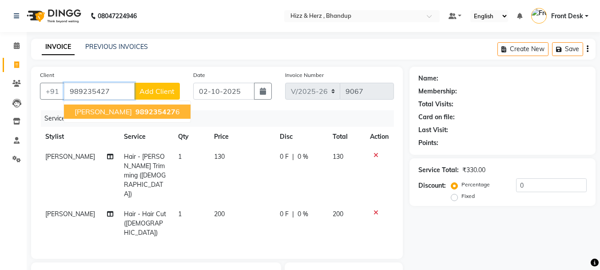
click at [131, 110] on span "MR.VASANT DHARAMRAJ" at bounding box center [103, 111] width 57 height 9
type input "9892354276"
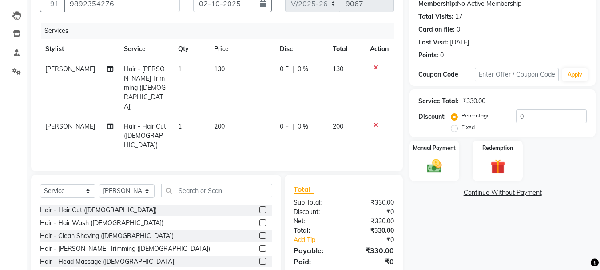
scroll to position [89, 0]
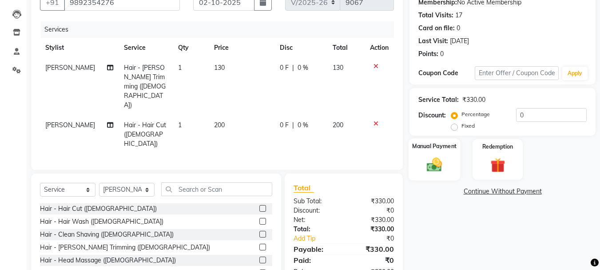
click at [436, 163] on img at bounding box center [434, 164] width 25 height 18
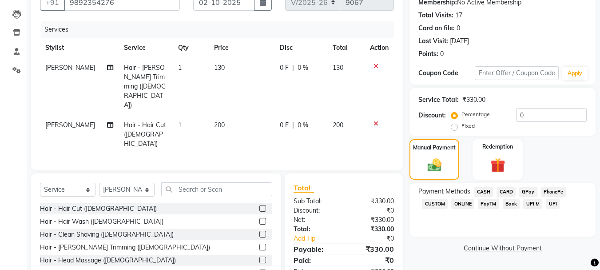
click at [528, 187] on span "GPay" at bounding box center [528, 191] width 18 height 10
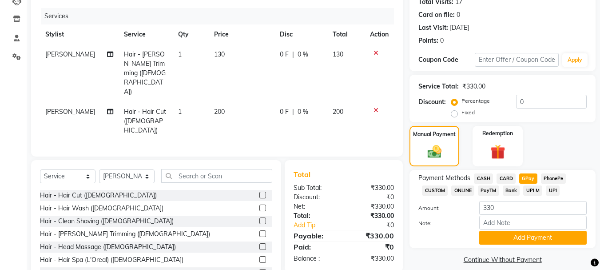
scroll to position [112, 0]
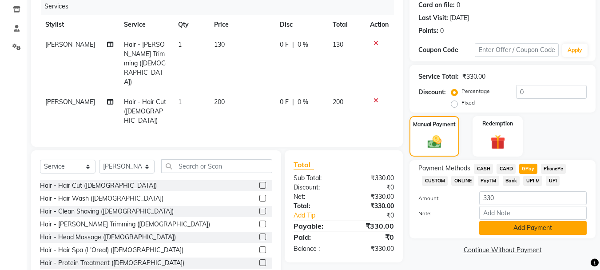
click at [531, 226] on button "Add Payment" at bounding box center [532, 228] width 107 height 14
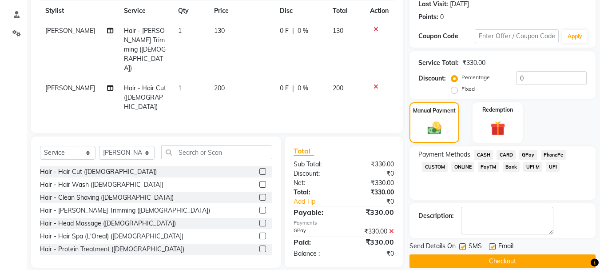
scroll to position [137, 0]
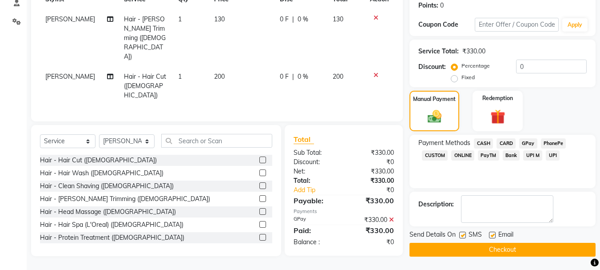
click at [522, 248] on button "Checkout" at bounding box center [502, 249] width 186 height 14
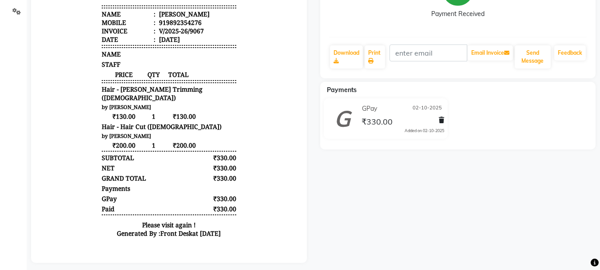
scroll to position [160, 0]
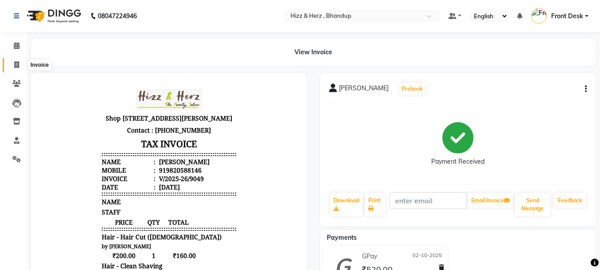
click at [19, 63] on icon at bounding box center [16, 64] width 5 height 7
select select "service"
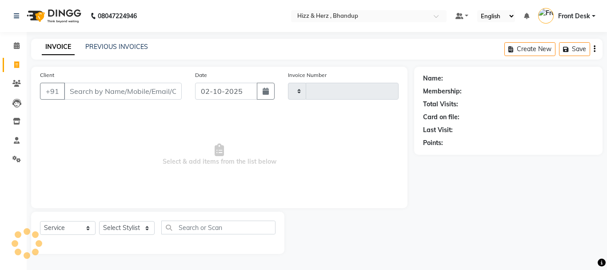
type input "9053"
click at [123, 83] on input "Client" at bounding box center [123, 91] width 118 height 17
select select "629"
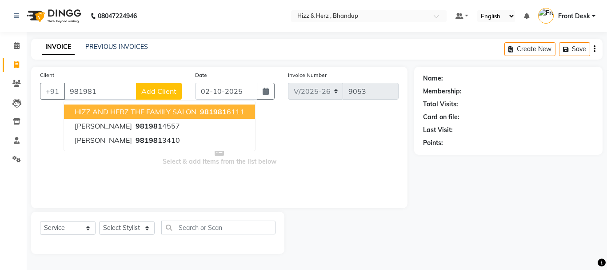
click at [161, 114] on span "HIZZ AND HERZ THE FAMILY SALON" at bounding box center [136, 111] width 122 height 9
type input "9819816111"
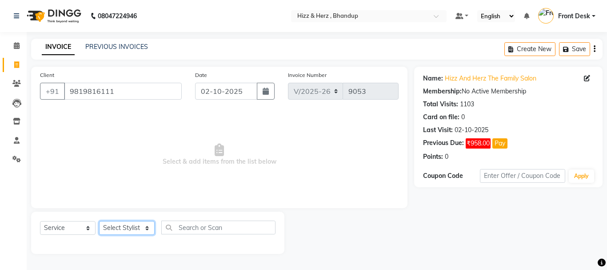
click at [144, 229] on select "Select Stylist Front Desk [PERSON_NAME] HIZZ & HERZ 2 [PERSON_NAME] [PERSON_NAM…" at bounding box center [127, 228] width 56 height 14
select select "9145"
click at [99, 221] on select "Select Stylist Front Desk [PERSON_NAME] HIZZ & HERZ 2 [PERSON_NAME] [PERSON_NAM…" at bounding box center [127, 228] width 56 height 14
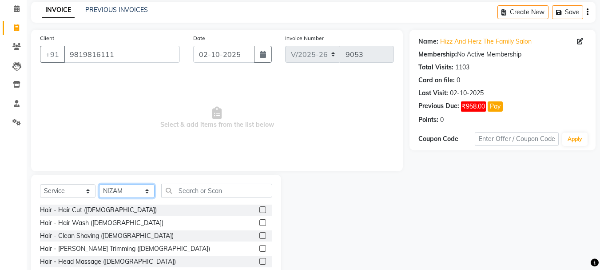
scroll to position [86, 0]
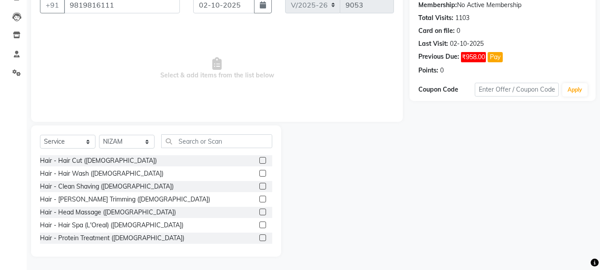
click at [259, 186] on label at bounding box center [262, 186] width 7 height 7
click at [259, 186] on input "checkbox" at bounding box center [262, 186] width 6 height 6
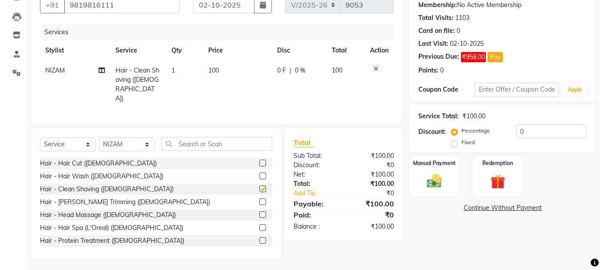
checkbox input "false"
click at [433, 184] on img at bounding box center [434, 181] width 25 height 18
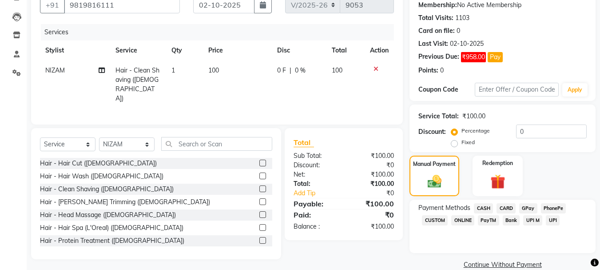
click at [484, 206] on span "CASH" at bounding box center [483, 208] width 19 height 10
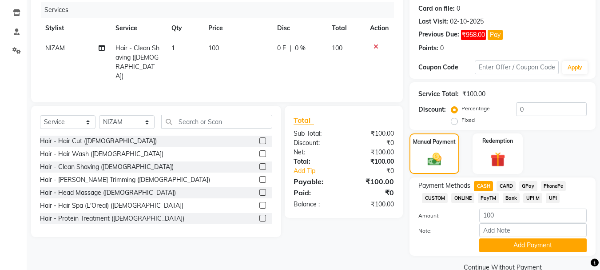
scroll to position [126, 0]
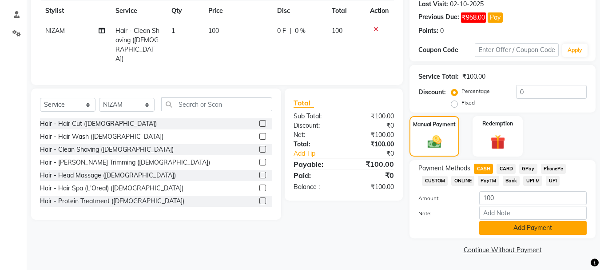
click at [545, 228] on button "Add Payment" at bounding box center [532, 228] width 107 height 14
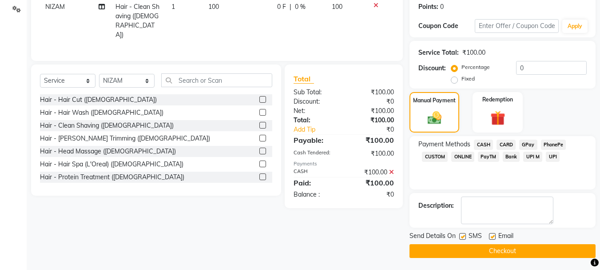
scroll to position [151, 0]
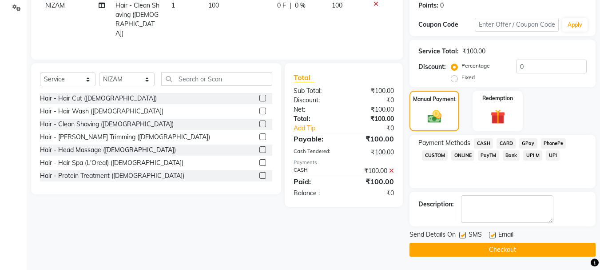
click at [507, 250] on button "Checkout" at bounding box center [502, 249] width 186 height 14
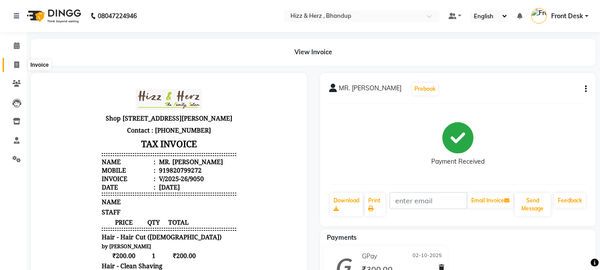
click at [18, 63] on icon at bounding box center [16, 64] width 5 height 7
select select "629"
select select "service"
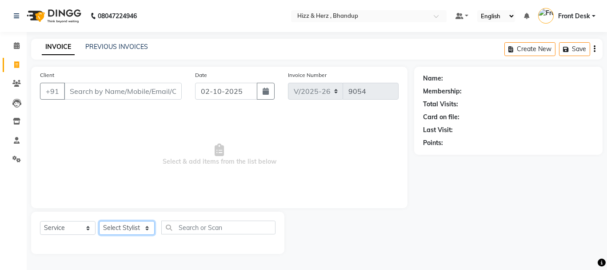
click at [143, 227] on select "Select Stylist Front Desk [PERSON_NAME] HIZZ & HERZ 2 [PERSON_NAME] [PERSON_NAM…" at bounding box center [127, 228] width 56 height 14
click at [99, 221] on select "Select Stylist Front Desk [PERSON_NAME] HIZZ & HERZ 2 [PERSON_NAME] [PERSON_NAM…" at bounding box center [127, 228] width 56 height 14
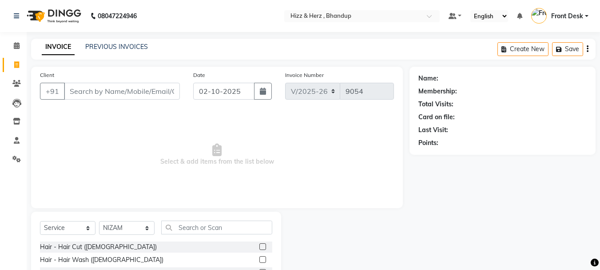
click at [112, 220] on div "Select Service Product Membership Package Voucher Prepaid Gift Card Select Styl…" at bounding box center [156, 230] width 232 height 21
click at [115, 225] on select "Select Stylist Front Desk Gaurav Sharma HIZZ & HERZ 2 IRFAN AHMAD Jigna Goswami…" at bounding box center [127, 228] width 56 height 14
select select "33193"
click at [99, 221] on select "Select Stylist Front Desk Gaurav Sharma HIZZ & HERZ 2 IRFAN AHMAD Jigna Goswami…" at bounding box center [127, 228] width 56 height 14
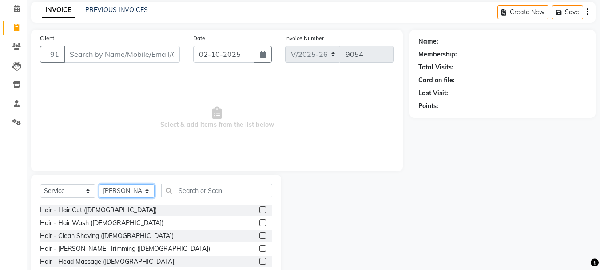
scroll to position [86, 0]
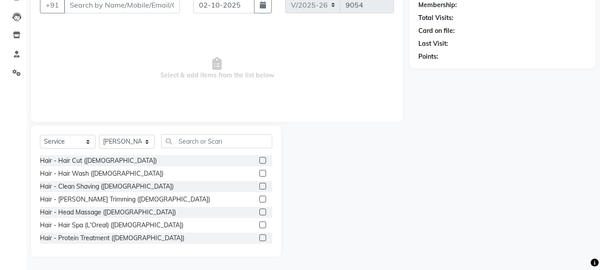
click at [259, 160] on label at bounding box center [262, 160] width 7 height 7
click at [259, 160] on input "checkbox" at bounding box center [262, 161] width 6 height 6
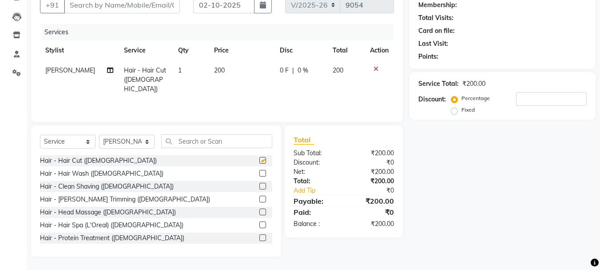
checkbox input "false"
click at [259, 186] on label at bounding box center [262, 186] width 7 height 7
click at [259, 186] on input "checkbox" at bounding box center [262, 186] width 6 height 6
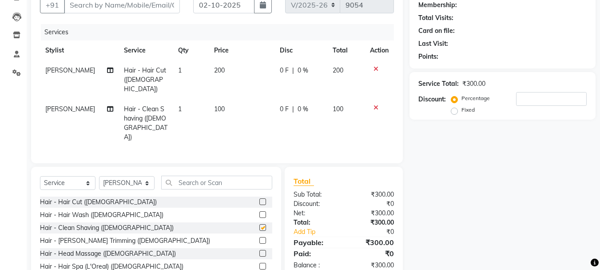
checkbox input "false"
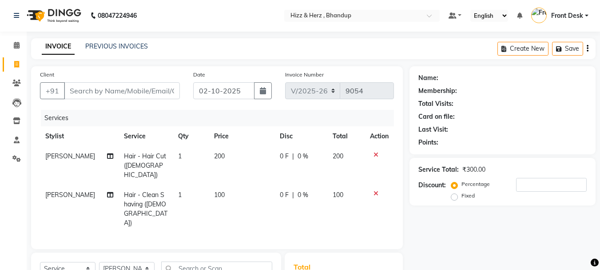
scroll to position [0, 0]
click at [162, 98] on input "Client" at bounding box center [122, 91] width 116 height 17
click at [170, 91] on input "Client" at bounding box center [122, 91] width 116 height 17
type input "8"
type input "0"
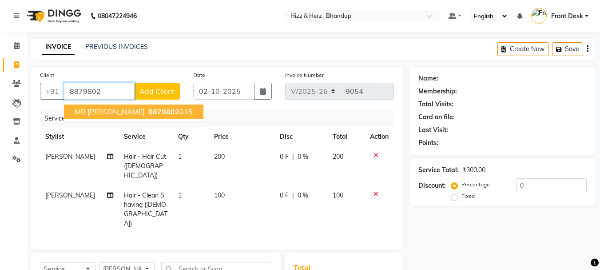
click at [174, 113] on ngb-highlight "8879802 015" at bounding box center [170, 111] width 46 height 9
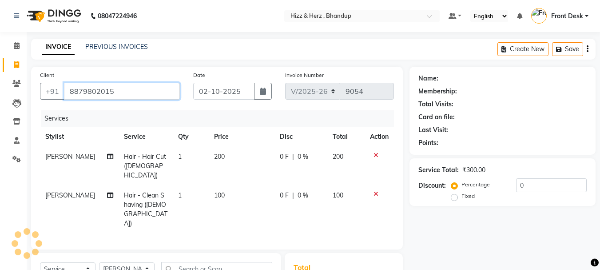
type input "8879802015"
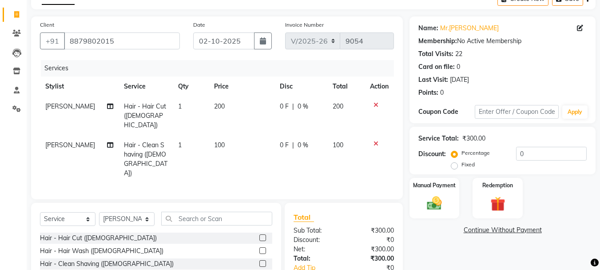
scroll to position [106, 0]
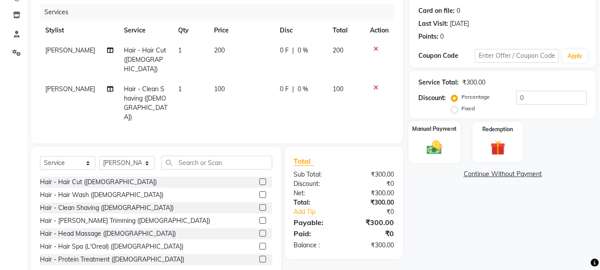
click at [438, 152] on img at bounding box center [434, 147] width 25 height 18
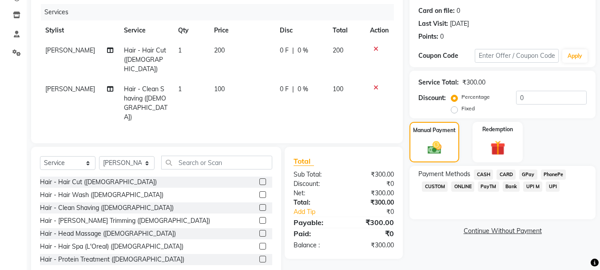
click at [481, 175] on span "CASH" at bounding box center [483, 174] width 19 height 10
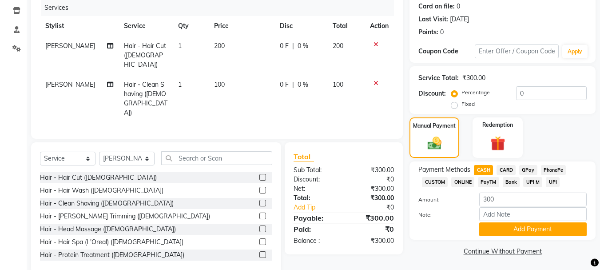
scroll to position [112, 0]
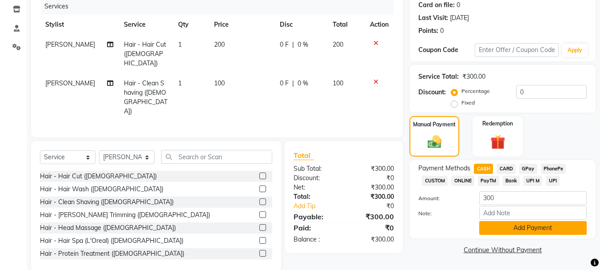
click at [504, 232] on button "Add Payment" at bounding box center [532, 228] width 107 height 14
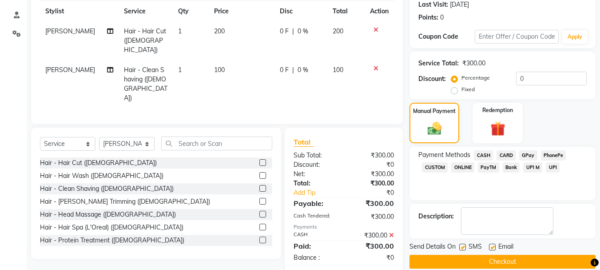
scroll to position [137, 0]
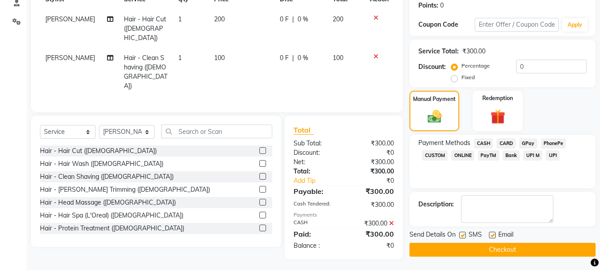
click at [492, 247] on button "Checkout" at bounding box center [502, 249] width 186 height 14
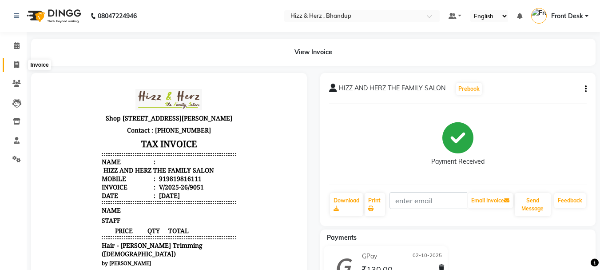
click at [13, 64] on span at bounding box center [17, 65] width 16 height 10
select select "629"
select select "service"
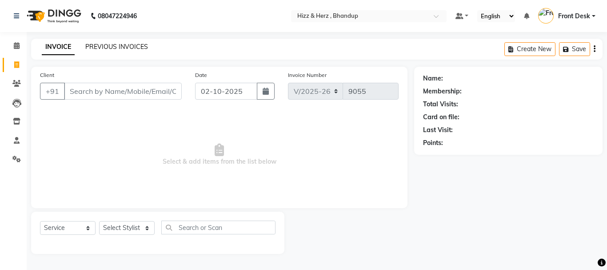
click at [105, 47] on link "PREVIOUS INVOICES" at bounding box center [116, 47] width 63 height 8
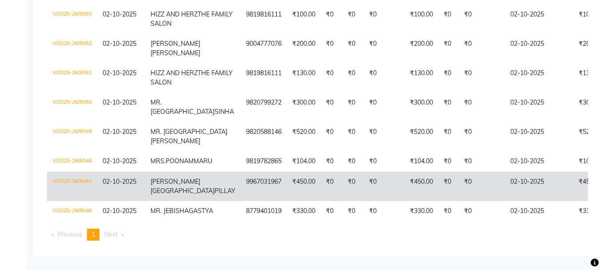
scroll to position [262, 0]
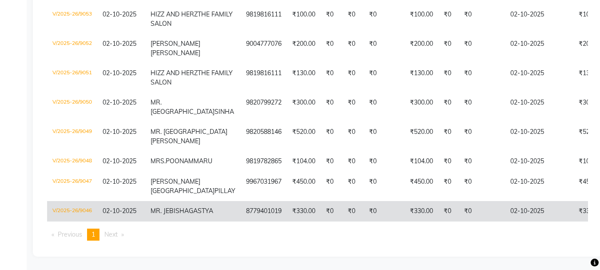
click at [342, 201] on td "₹0" at bounding box center [352, 211] width 21 height 20
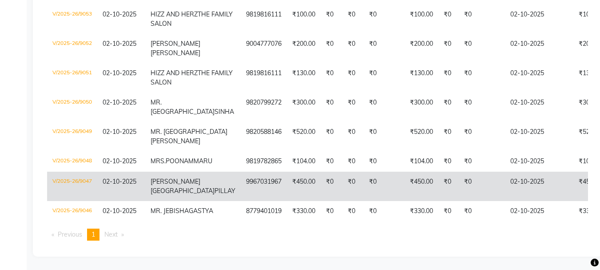
click at [241, 171] on td "9967031967" at bounding box center [264, 185] width 46 height 29
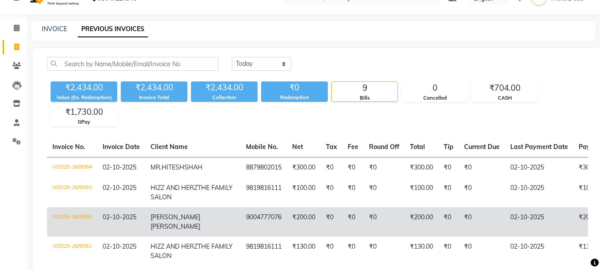
scroll to position [0, 0]
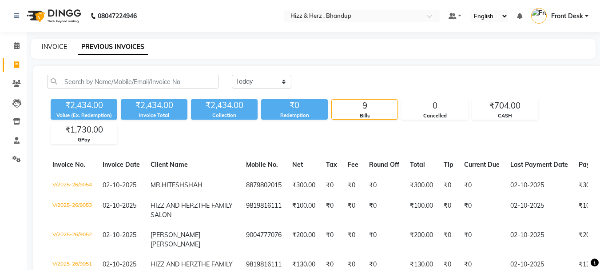
click at [46, 50] on link "INVOICE" at bounding box center [54, 47] width 25 height 8
select select "service"
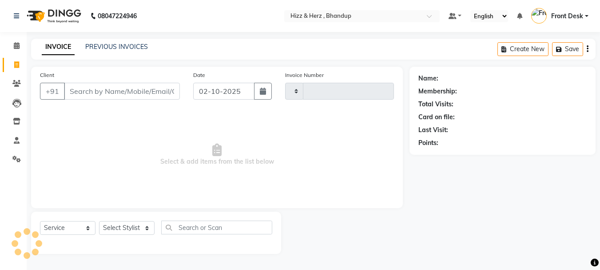
type input "9055"
select select "629"
click at [113, 47] on link "PREVIOUS INVOICES" at bounding box center [116, 47] width 63 height 8
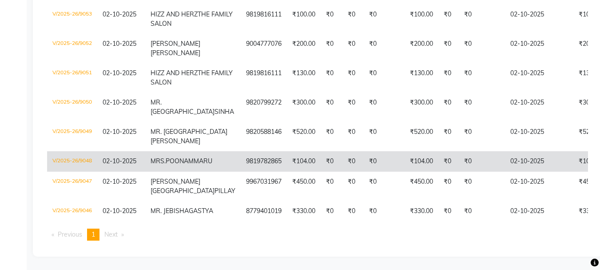
scroll to position [262, 0]
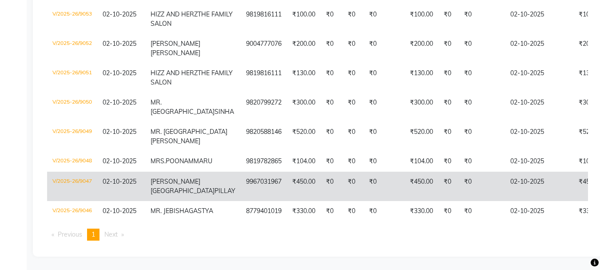
click at [287, 171] on td "₹450.00" at bounding box center [304, 185] width 34 height 29
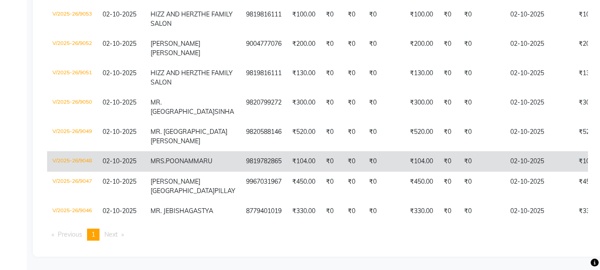
click at [287, 151] on td "₹104.00" at bounding box center [304, 161] width 34 height 20
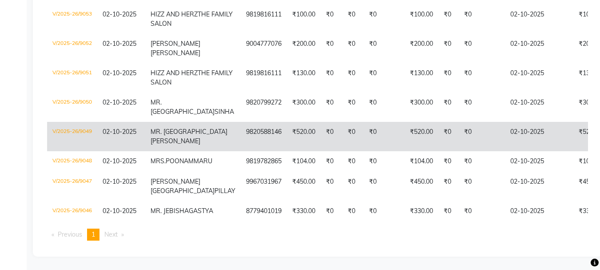
click at [194, 122] on td "[PERSON_NAME]" at bounding box center [192, 136] width 95 height 29
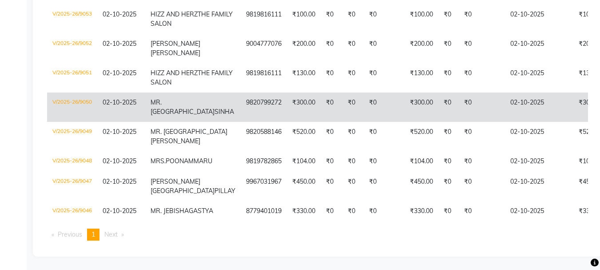
click at [183, 98] on span "MR. [GEOGRAPHIC_DATA]" at bounding box center [183, 106] width 64 height 17
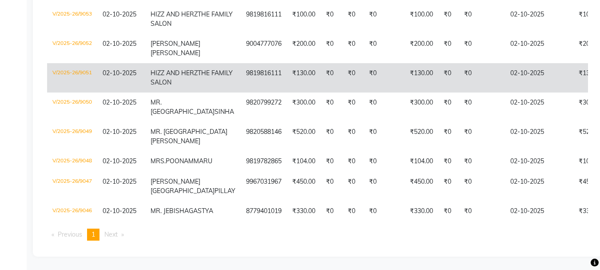
click at [241, 63] on td "9819816111" at bounding box center [264, 77] width 46 height 29
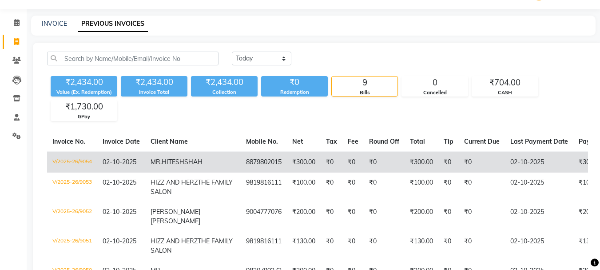
scroll to position [44, 0]
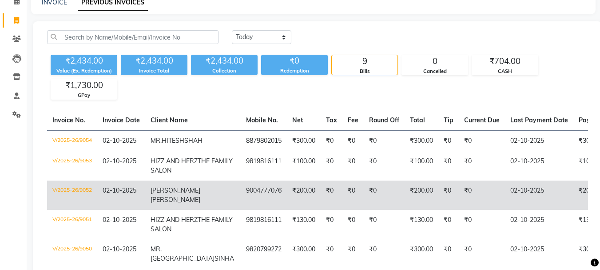
click at [287, 210] on td "₹200.00" at bounding box center [304, 194] width 34 height 29
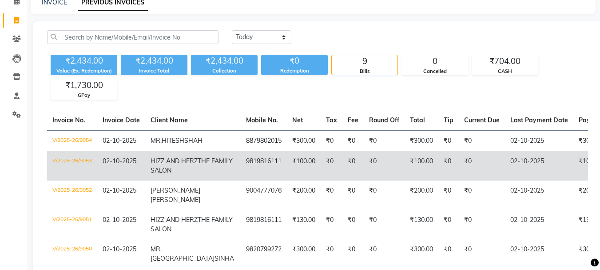
click at [241, 179] on td "9819816111" at bounding box center [264, 165] width 46 height 29
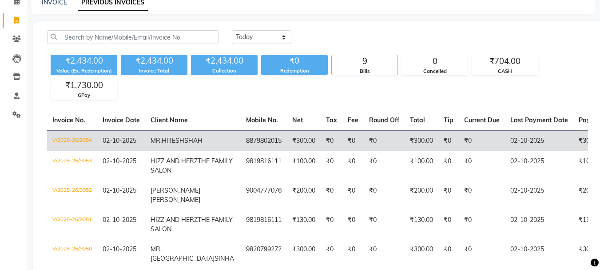
click at [241, 147] on td "8879802015" at bounding box center [264, 140] width 46 height 21
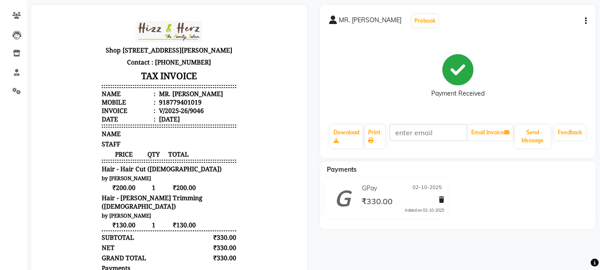
scroll to position [160, 0]
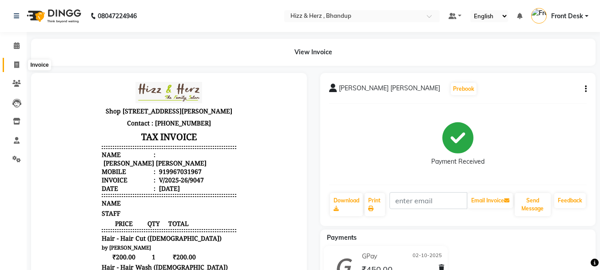
drag, startPoint x: 13, startPoint y: 62, endPoint x: 33, endPoint y: 67, distance: 20.8
click at [13, 61] on span at bounding box center [17, 65] width 16 height 10
select select "629"
select select "service"
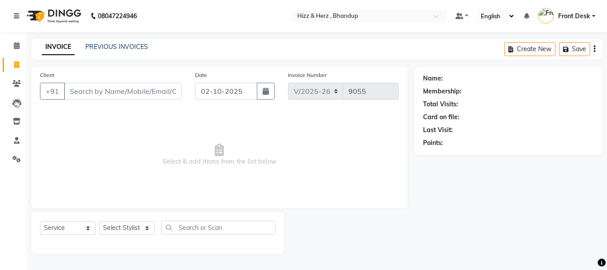
click at [150, 235] on div "Select Service Product Membership Package Voucher Prepaid Gift Card Select Styl…" at bounding box center [157, 230] width 235 height 21
click at [151, 234] on select "Select Stylist Front Desk [PERSON_NAME] HIZZ & HERZ 2 [PERSON_NAME] [PERSON_NAM…" at bounding box center [127, 228] width 56 height 14
select select "11514"
click at [99, 221] on select "Select Stylist Front Desk [PERSON_NAME] HIZZ & HERZ 2 [PERSON_NAME] [PERSON_NAM…" at bounding box center [127, 228] width 56 height 14
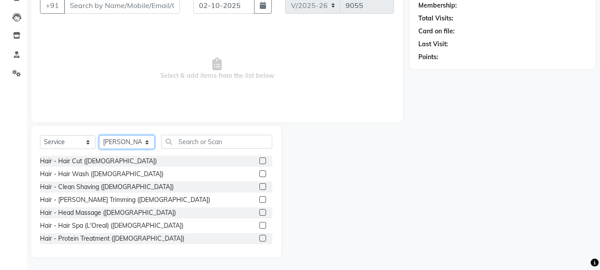
scroll to position [86, 0]
click at [259, 186] on label at bounding box center [262, 186] width 7 height 7
click at [259, 186] on input "checkbox" at bounding box center [262, 186] width 6 height 6
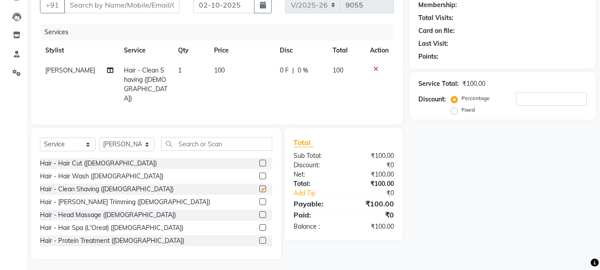
checkbox input "false"
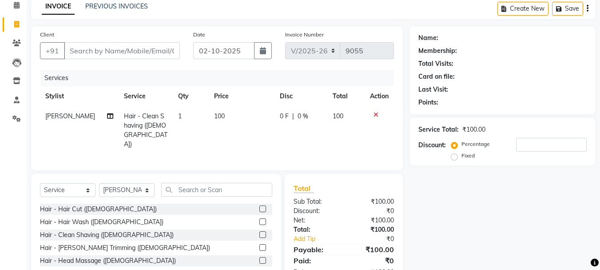
scroll to position [0, 0]
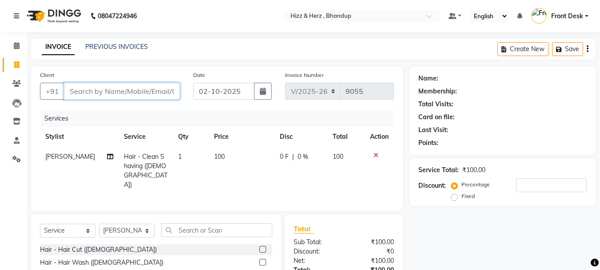
click at [111, 90] on input "Client" at bounding box center [122, 91] width 116 height 17
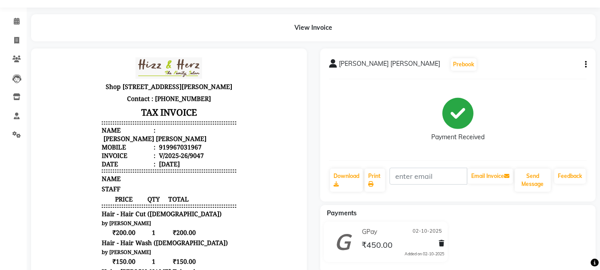
scroll to position [44, 0]
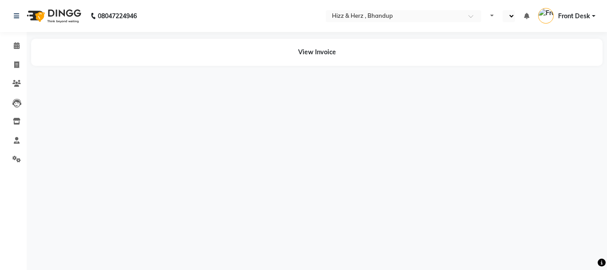
select select "en"
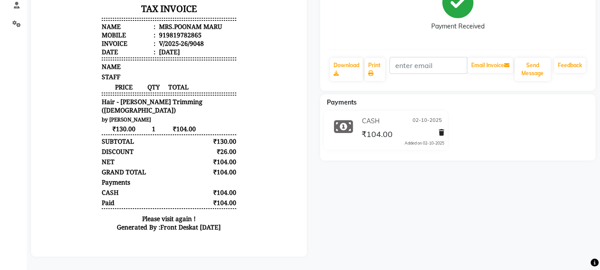
scroll to position [142, 0]
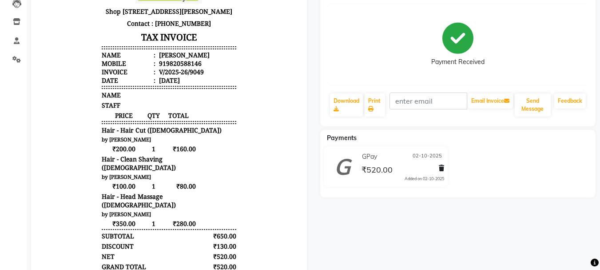
scroll to position [133, 0]
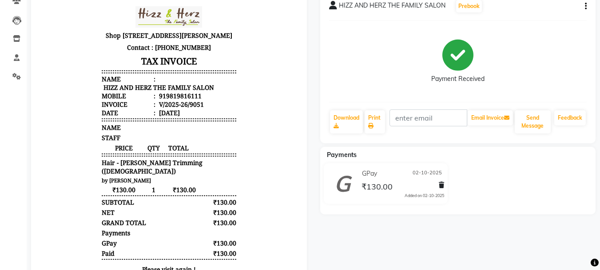
scroll to position [89, 0]
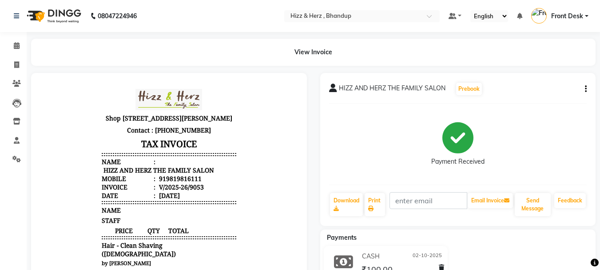
scroll to position [44, 0]
click at [18, 66] on icon at bounding box center [16, 64] width 5 height 7
select select "629"
select select "service"
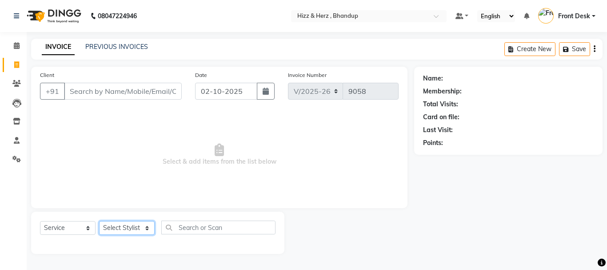
click at [142, 230] on select "Select Stylist Front Desk [PERSON_NAME] HIZZ & HERZ 2 [PERSON_NAME] [PERSON_NAM…" at bounding box center [127, 228] width 56 height 14
select select "24394"
click at [99, 221] on select "Select Stylist Front Desk [PERSON_NAME] HIZZ & HERZ 2 [PERSON_NAME] [PERSON_NAM…" at bounding box center [127, 228] width 56 height 14
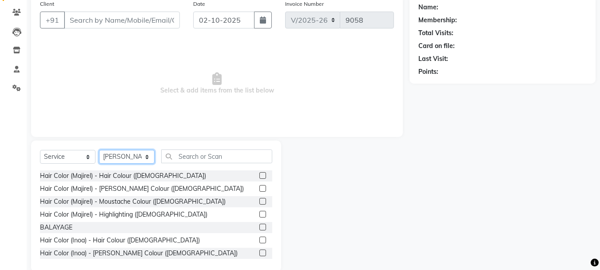
scroll to position [86, 0]
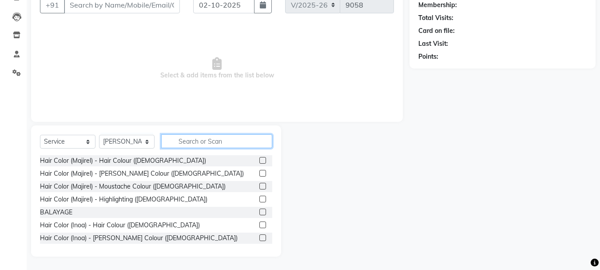
click at [184, 145] on input "text" at bounding box center [216, 141] width 111 height 14
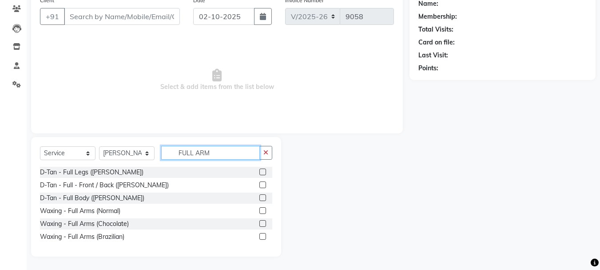
scroll to position [36, 0]
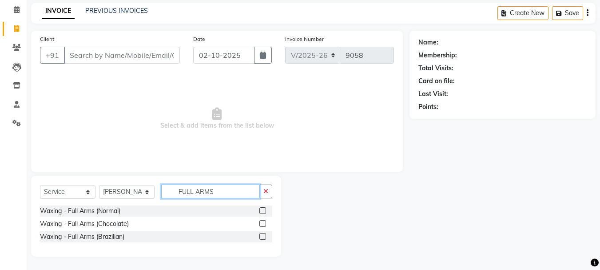
type input "FULL ARMS"
click at [261, 224] on label at bounding box center [262, 223] width 7 height 7
click at [261, 224] on input "checkbox" at bounding box center [262, 224] width 6 height 6
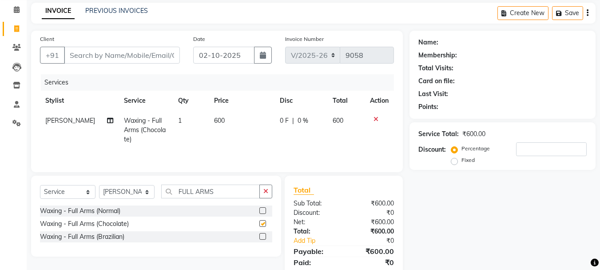
checkbox input "false"
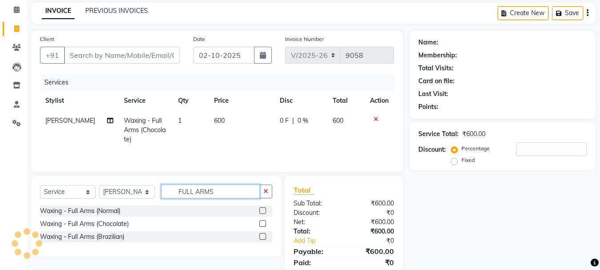
click at [230, 190] on input "FULL ARMS" at bounding box center [210, 191] width 99 height 14
type input "F"
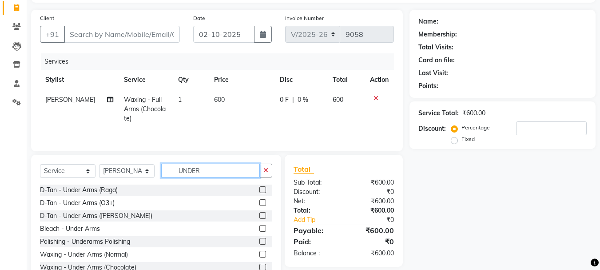
scroll to position [86, 0]
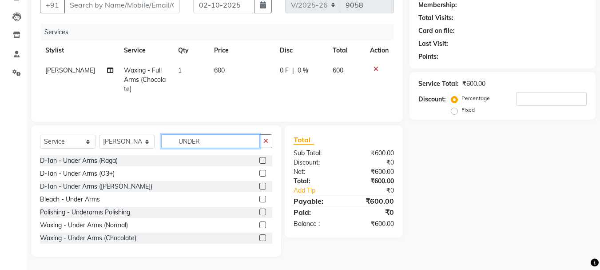
type input "UNDER"
click at [259, 238] on label at bounding box center [262, 237] width 7 height 7
click at [259, 238] on input "checkbox" at bounding box center [262, 238] width 6 height 6
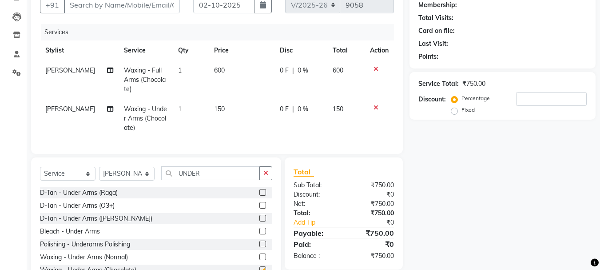
checkbox input "false"
click at [223, 176] on input "UNDER" at bounding box center [210, 173] width 99 height 14
type input "U"
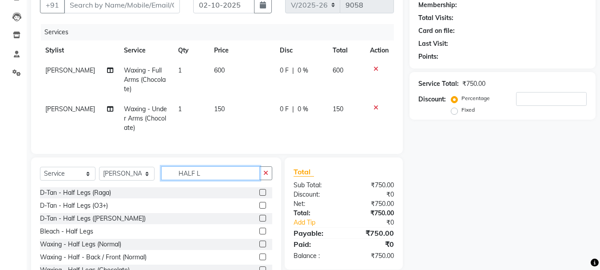
scroll to position [125, 0]
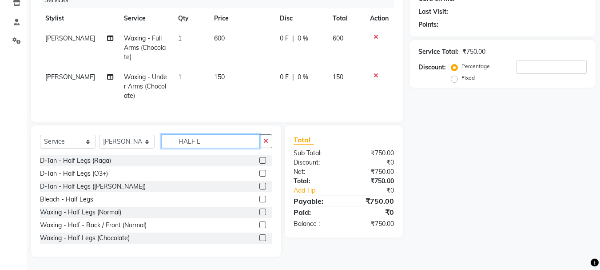
type input "HALF L"
click at [259, 238] on label at bounding box center [262, 237] width 7 height 7
click at [259, 238] on input "checkbox" at bounding box center [262, 238] width 6 height 6
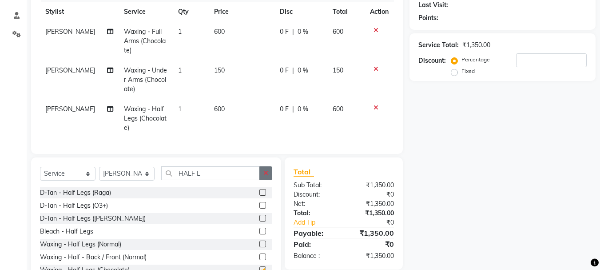
checkbox input "false"
click at [218, 180] on input "HALF L" at bounding box center [210, 173] width 99 height 14
type input "H"
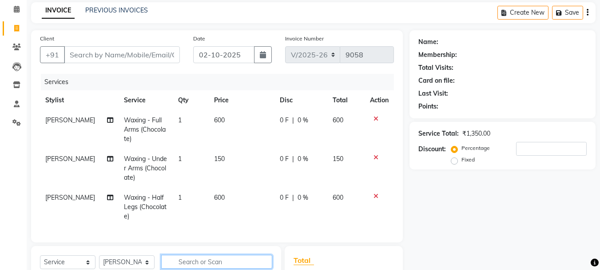
scroll to position [36, 0]
click at [376, 156] on icon at bounding box center [375, 158] width 5 height 6
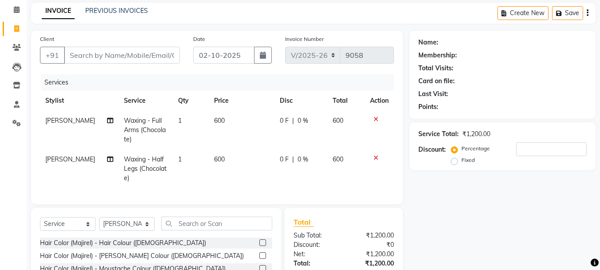
click at [374, 119] on icon at bounding box center [375, 119] width 5 height 6
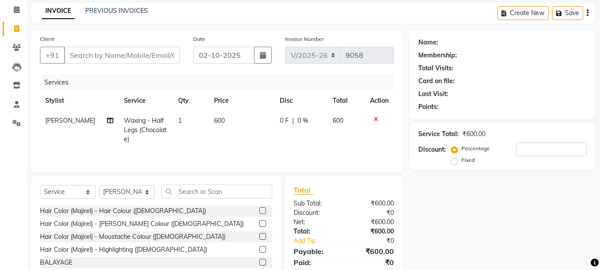
click at [374, 119] on icon at bounding box center [375, 119] width 5 height 6
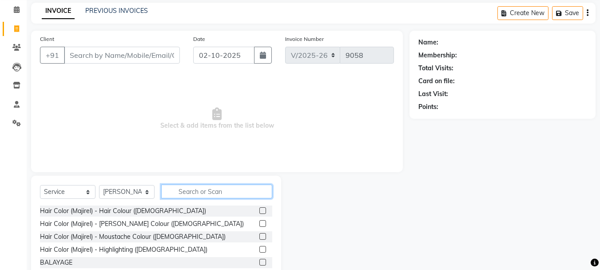
click at [225, 186] on input "text" at bounding box center [216, 191] width 111 height 14
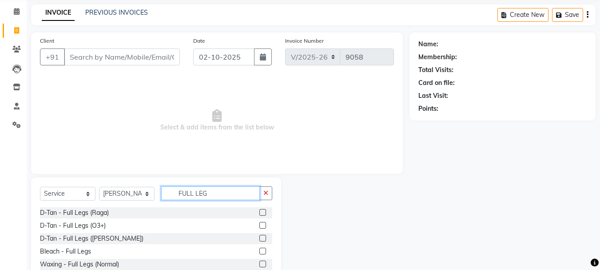
scroll to position [75, 0]
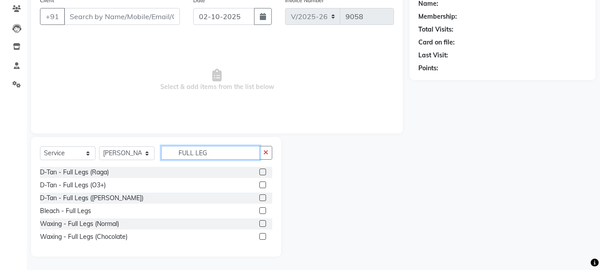
type input "FULL LEG"
click at [262, 238] on label at bounding box center [262, 236] width 7 height 7
click at [262, 238] on input "checkbox" at bounding box center [262, 237] width 6 height 6
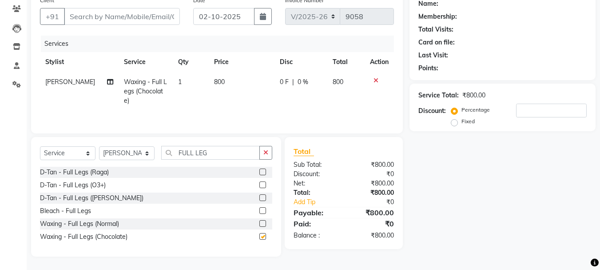
checkbox input "false"
click at [234, 153] on input "FULL LEG" at bounding box center [210, 153] width 99 height 14
type input "F"
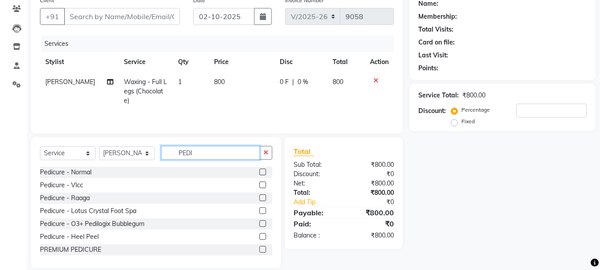
type input "PEDI"
click at [259, 171] on label at bounding box center [262, 171] width 7 height 7
click at [259, 171] on input "checkbox" at bounding box center [262, 172] width 6 height 6
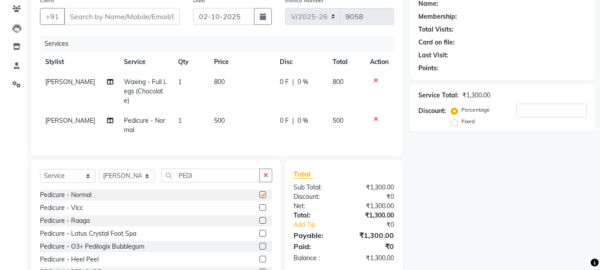
checkbox input "false"
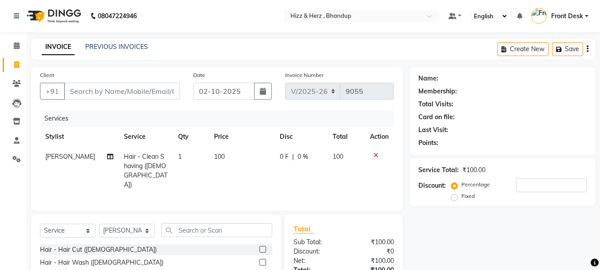
select select "629"
select select "service"
select select "11514"
click at [117, 90] on input "Client" at bounding box center [122, 91] width 116 height 17
type input "A"
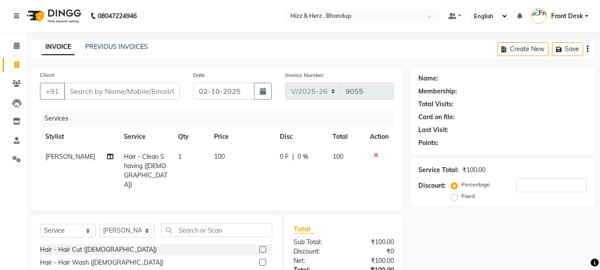
type input "0"
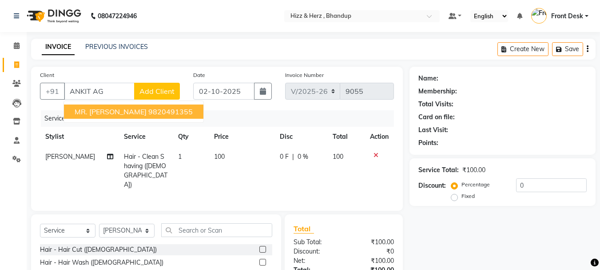
click at [123, 115] on span "MR. ANKIT AGARWAL" at bounding box center [111, 111] width 72 height 9
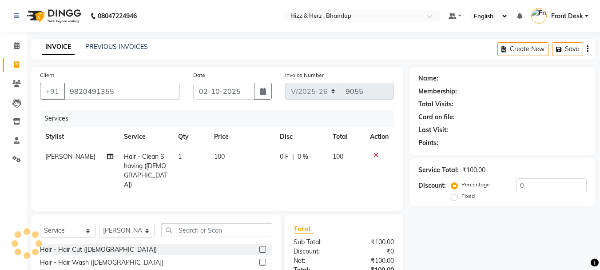
type input "9820491355"
select select "1: Object"
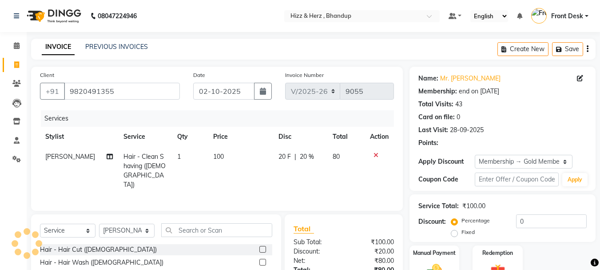
type input "20"
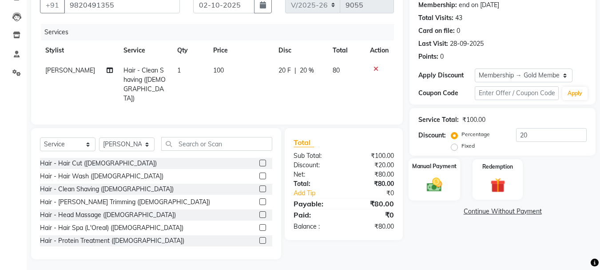
click at [439, 185] on img at bounding box center [434, 184] width 25 height 18
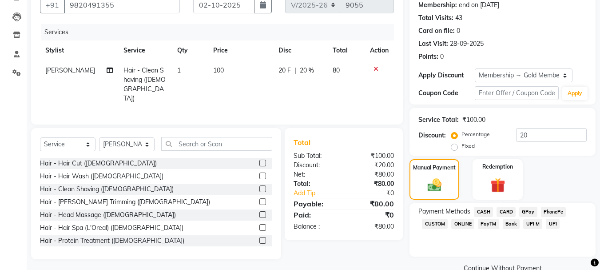
click at [484, 210] on span "CASH" at bounding box center [483, 211] width 19 height 10
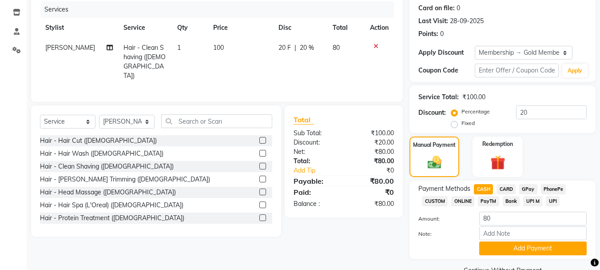
scroll to position [129, 0]
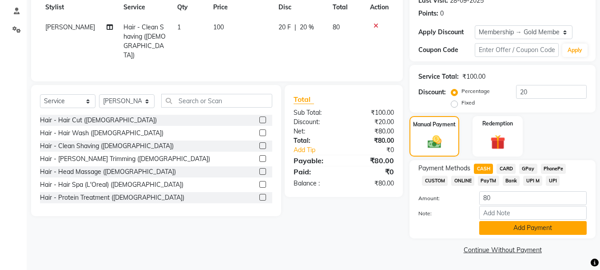
click at [514, 224] on button "Add Payment" at bounding box center [532, 228] width 107 height 14
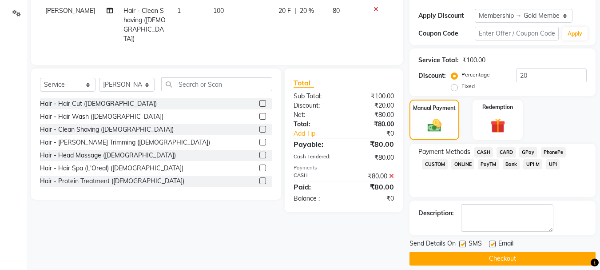
scroll to position [155, 0]
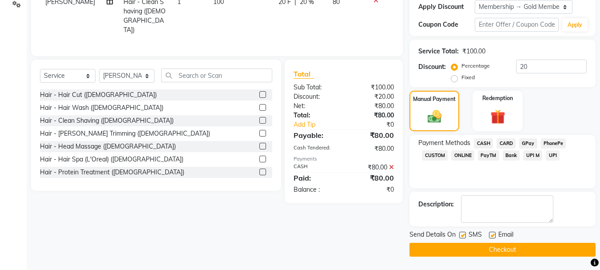
click at [502, 253] on button "Checkout" at bounding box center [502, 249] width 186 height 14
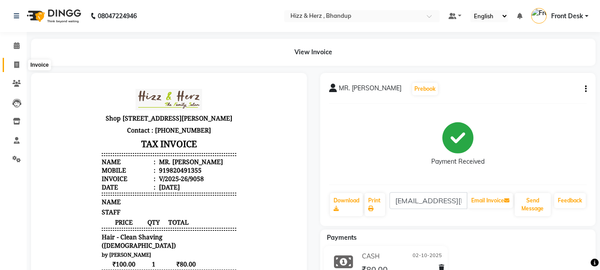
click at [20, 64] on span at bounding box center [17, 65] width 16 height 10
select select "629"
select select "service"
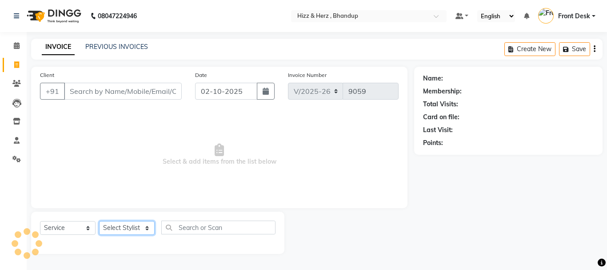
click at [128, 230] on select "Select Stylist Front Desk [PERSON_NAME] HIZZ & HERZ 2 [PERSON_NAME] [PERSON_NAM…" at bounding box center [127, 228] width 56 height 14
select select "9145"
click at [99, 221] on select "Select Stylist Front Desk [PERSON_NAME] HIZZ & HERZ 2 [PERSON_NAME] [PERSON_NAM…" at bounding box center [127, 228] width 56 height 14
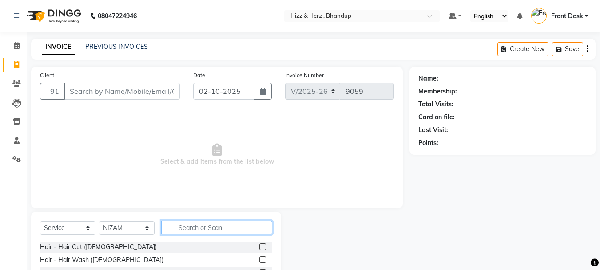
click at [203, 231] on input "text" at bounding box center [216, 227] width 111 height 14
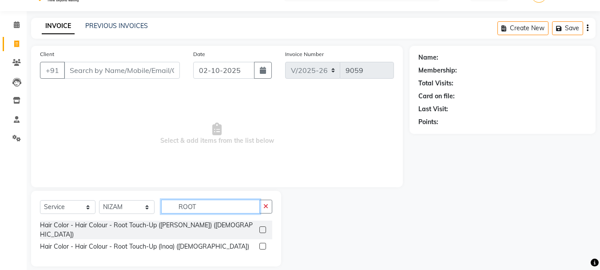
scroll to position [23, 0]
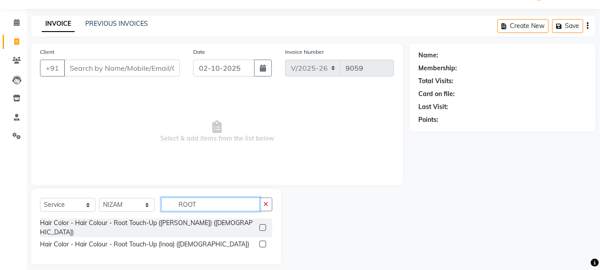
type input "ROOT"
click at [265, 240] on label at bounding box center [262, 243] width 7 height 7
click at [265, 241] on input "checkbox" at bounding box center [262, 244] width 6 height 6
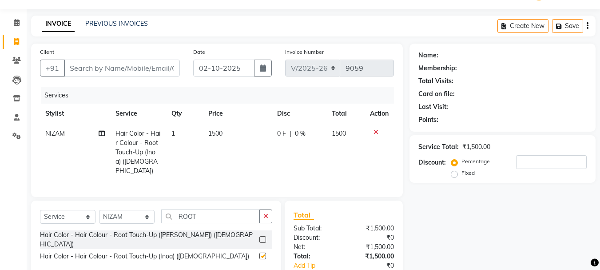
checkbox input "false"
click at [133, 218] on select "Select Stylist Front Desk Gaurav Sharma HIZZ & HERZ 2 IRFAN AHMAD Jigna Goswami…" at bounding box center [127, 217] width 56 height 14
select select "24394"
click at [99, 210] on select "Select Stylist Front Desk Gaurav Sharma HIZZ & HERZ 2 IRFAN AHMAD Jigna Goswami…" at bounding box center [127, 217] width 56 height 14
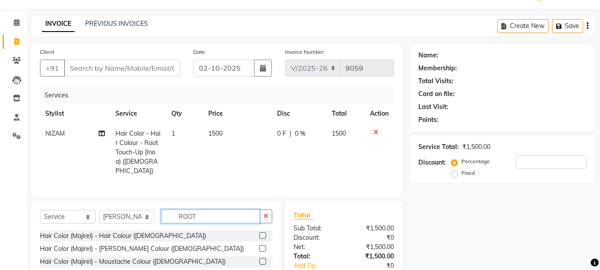
click at [221, 213] on input "ROOT" at bounding box center [210, 216] width 99 height 14
type input "R"
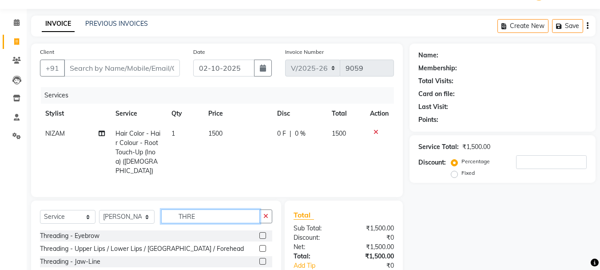
type input "THRE"
click at [262, 232] on label at bounding box center [262, 235] width 7 height 7
click at [262, 233] on input "checkbox" at bounding box center [262, 236] width 6 height 6
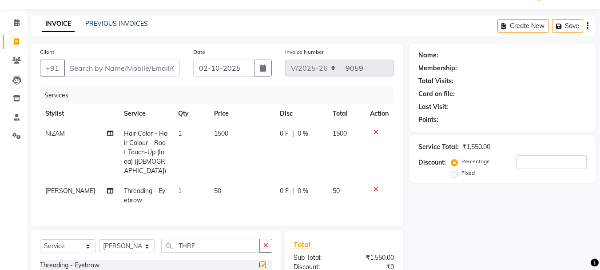
checkbox input "false"
click at [148, 71] on input "Client" at bounding box center [122, 68] width 116 height 17
click at [373, 186] on icon at bounding box center [375, 189] width 5 height 6
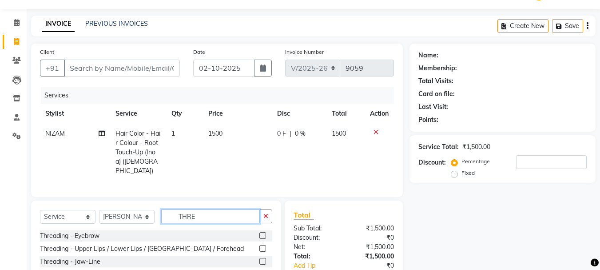
click at [216, 216] on input "THRE" at bounding box center [210, 216] width 99 height 14
type input "T"
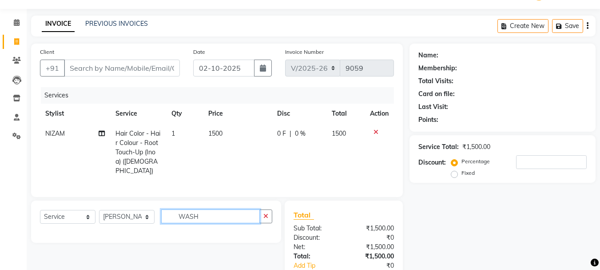
type input "WASH"
click at [126, 213] on select "Select Stylist Front Desk Gaurav Sharma HIZZ & HERZ 2 IRFAN AHMAD Jigna Goswami…" at bounding box center [127, 217] width 56 height 14
select select "9145"
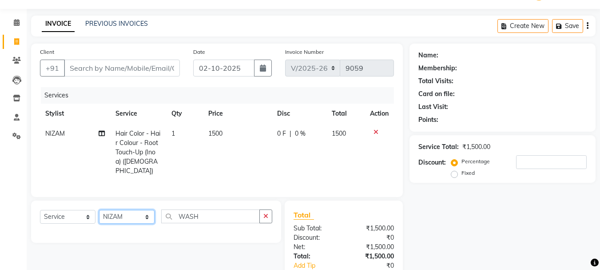
click at [99, 210] on select "Select Stylist Front Desk Gaurav Sharma HIZZ & HERZ 2 IRFAN AHMAD Jigna Goswami…" at bounding box center [127, 217] width 56 height 14
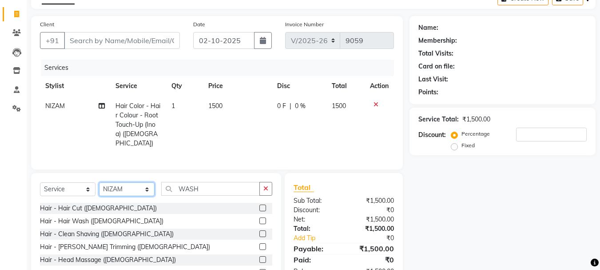
scroll to position [95, 0]
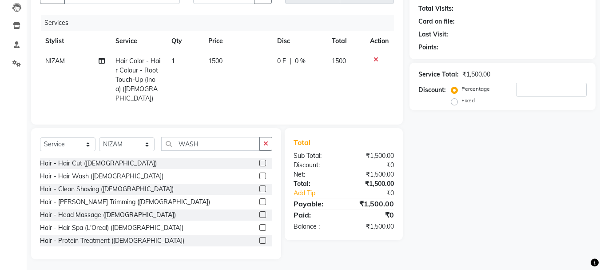
click at [214, 62] on span "1500" at bounding box center [215, 61] width 14 height 8
select select "9145"
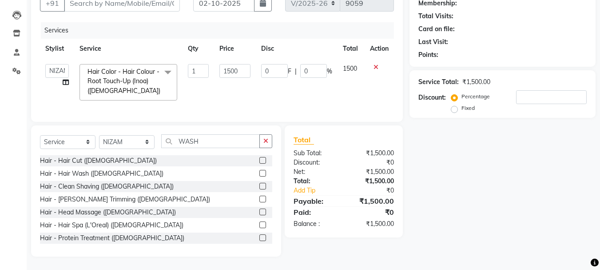
scroll to position [95, 0]
click at [230, 64] on input "1500" at bounding box center [234, 71] width 31 height 14
type input "1800"
click at [226, 145] on input "WASH" at bounding box center [210, 141] width 99 height 14
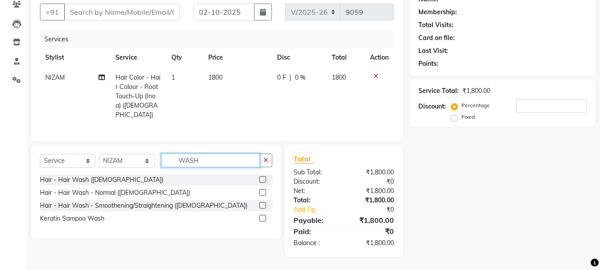
scroll to position [76, 0]
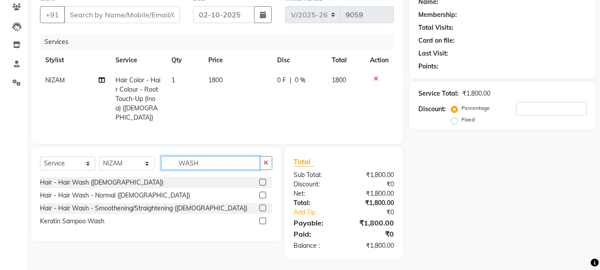
type input "WASH"
click at [262, 191] on label at bounding box center [262, 194] width 7 height 7
click at [262, 192] on input "checkbox" at bounding box center [262, 195] width 6 height 6
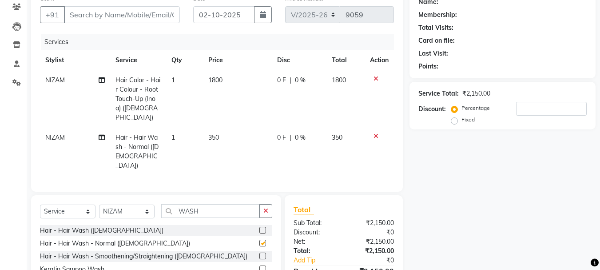
checkbox input "false"
click at [130, 204] on select "Select Stylist Front Desk Gaurav Sharma HIZZ & HERZ 2 IRFAN AHMAD Jigna Goswami…" at bounding box center [127, 211] width 56 height 14
select select "24394"
click at [99, 204] on select "Select Stylist Front Desk Gaurav Sharma HIZZ & HERZ 2 IRFAN AHMAD Jigna Goswami…" at bounding box center [127, 211] width 56 height 14
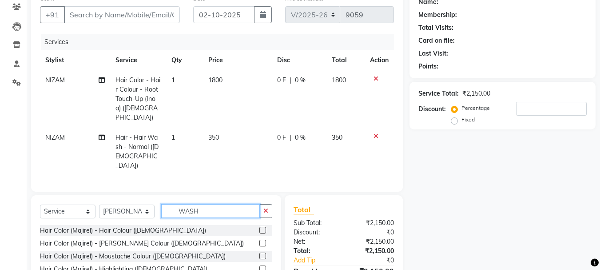
click at [213, 204] on input "WASH" at bounding box center [210, 211] width 99 height 14
type input "W"
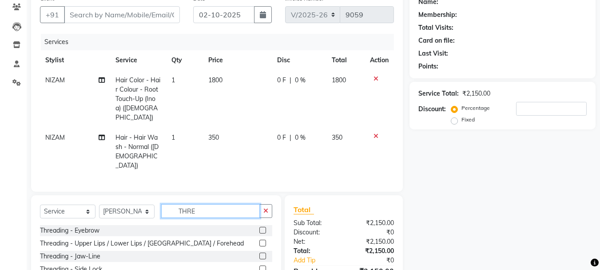
type input "THRE"
click at [263, 226] on label at bounding box center [262, 229] width 7 height 7
click at [263, 227] on input "checkbox" at bounding box center [262, 230] width 6 height 6
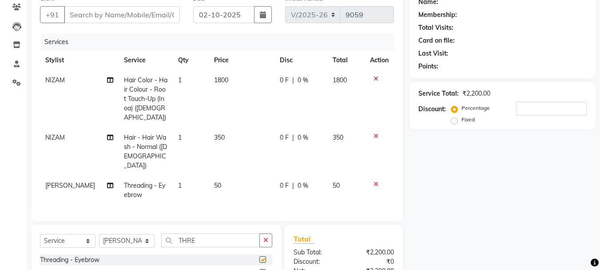
checkbox input "false"
click at [160, 13] on input "Client" at bounding box center [122, 14] width 116 height 17
type input "D"
type input "0"
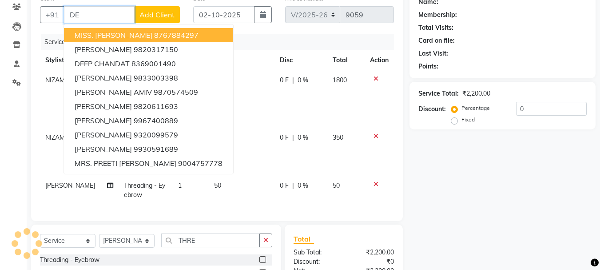
type input "D"
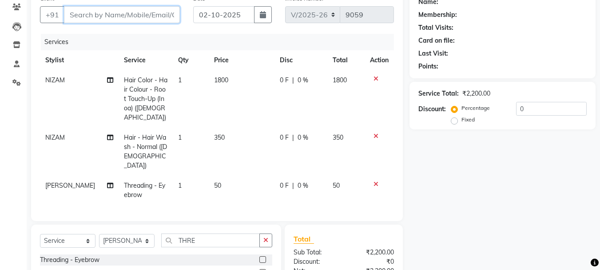
click at [157, 14] on input "Client" at bounding box center [122, 14] width 116 height 17
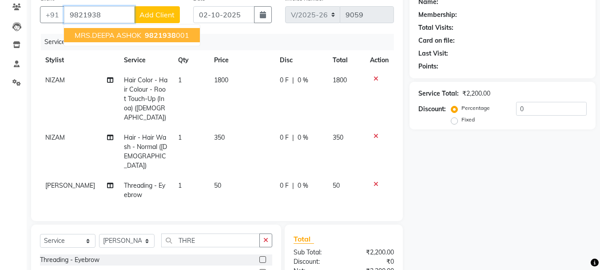
click at [160, 38] on span "9821938" at bounding box center [160, 35] width 31 height 9
type input "9821938001"
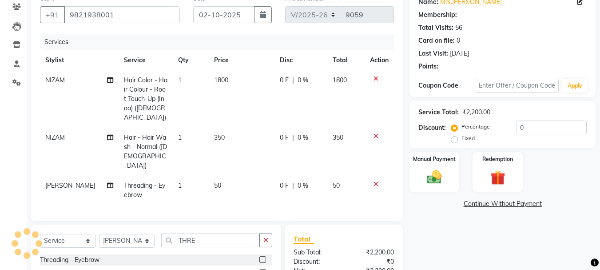
type input "20"
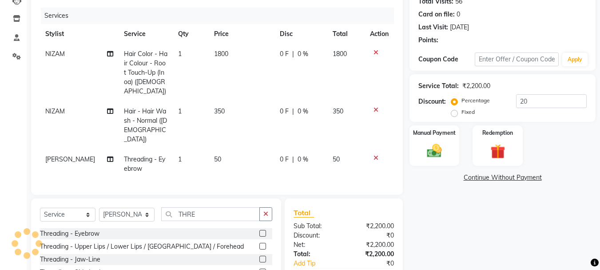
select select "1: Object"
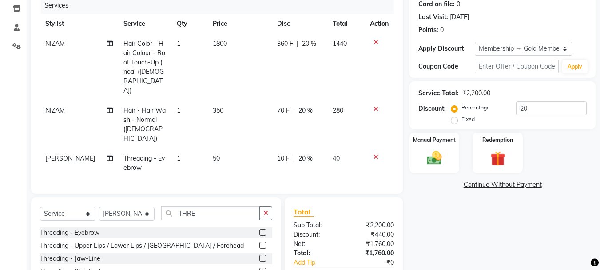
scroll to position [144, 0]
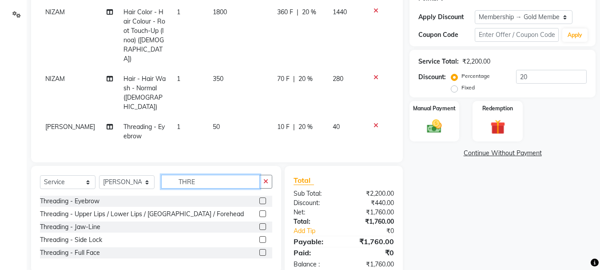
click at [214, 175] on input "THRE" at bounding box center [210, 182] width 99 height 14
type input "T"
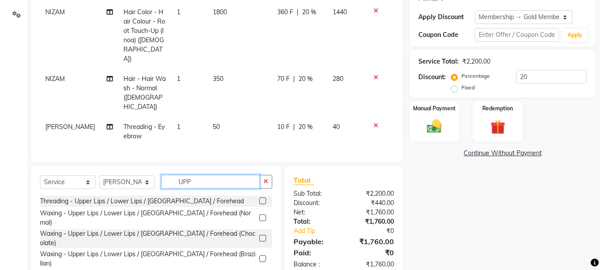
type input "UPP"
click at [261, 255] on label at bounding box center [262, 258] width 7 height 7
click at [261, 256] on input "checkbox" at bounding box center [262, 259] width 6 height 6
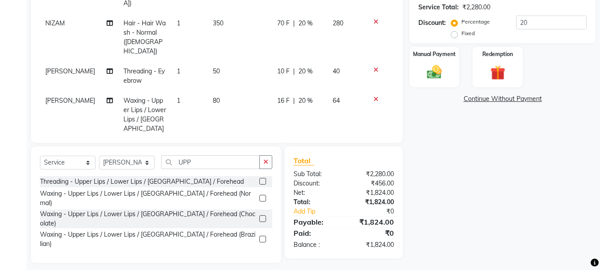
scroll to position [200, 0]
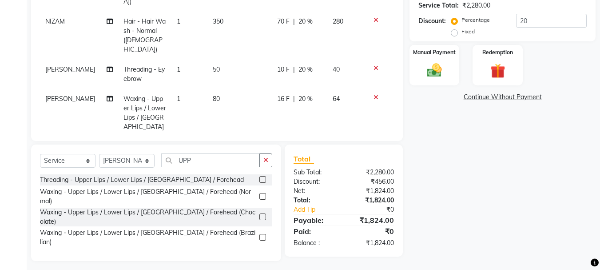
click at [262, 234] on label at bounding box center [262, 237] width 7 height 7
click at [262, 234] on input "checkbox" at bounding box center [262, 237] width 6 height 6
click at [262, 234] on label at bounding box center [262, 237] width 7 height 7
click at [262, 234] on input "checkbox" at bounding box center [262, 237] width 6 height 6
checkbox input "false"
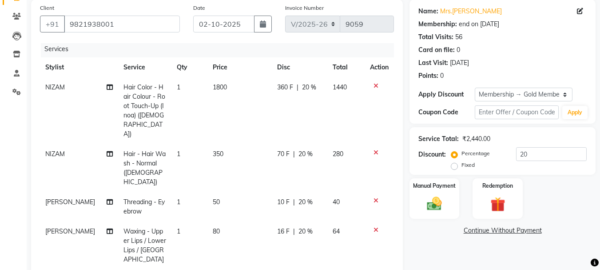
scroll to position [0, 0]
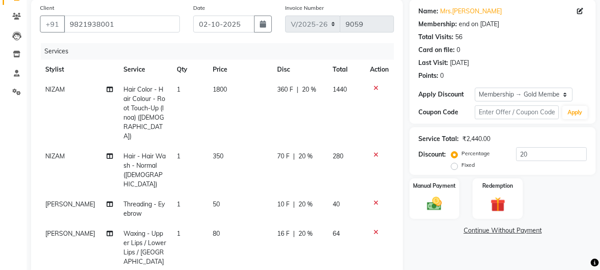
click at [213, 152] on span "350" at bounding box center [218, 156] width 11 height 8
select select "9145"
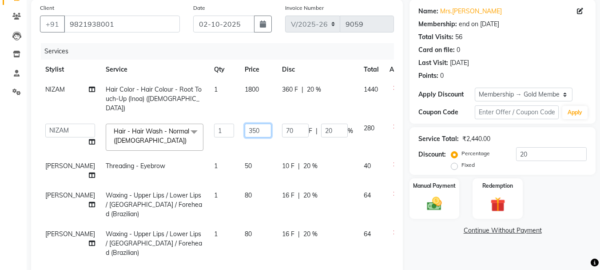
click at [245, 123] on input "350" at bounding box center [258, 130] width 27 height 14
type input "400"
click at [239, 132] on td "400" at bounding box center [257, 137] width 37 height 38
select select "9145"
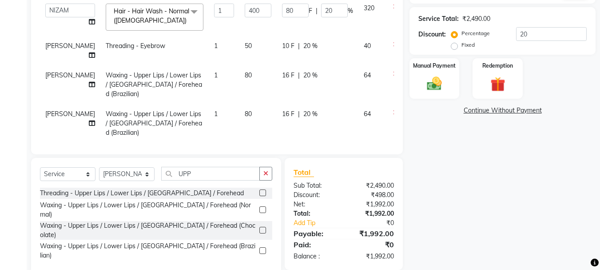
scroll to position [200, 0]
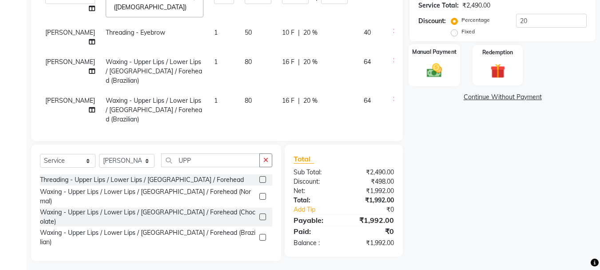
click at [436, 75] on img at bounding box center [434, 70] width 25 height 18
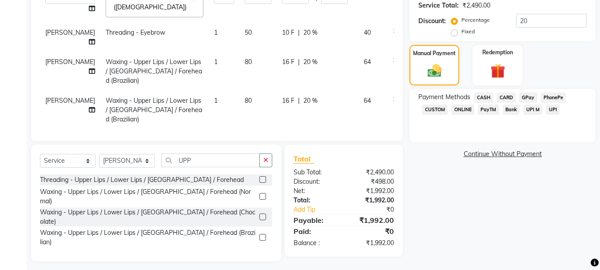
click at [530, 95] on span "GPay" at bounding box center [528, 97] width 18 height 10
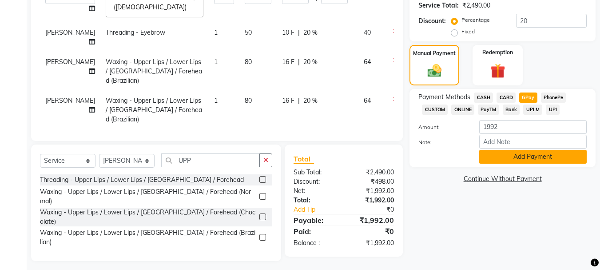
click at [543, 159] on button "Add Payment" at bounding box center [532, 157] width 107 height 14
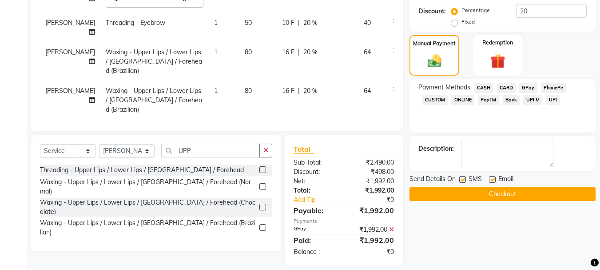
scroll to position [219, 0]
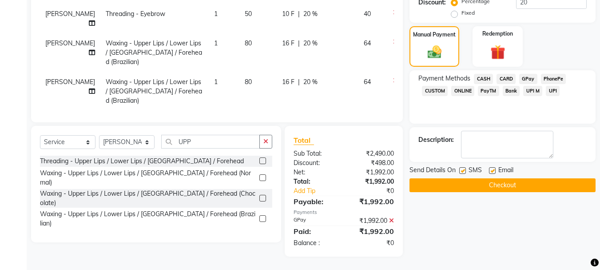
click at [517, 183] on button "Checkout" at bounding box center [502, 185] width 186 height 14
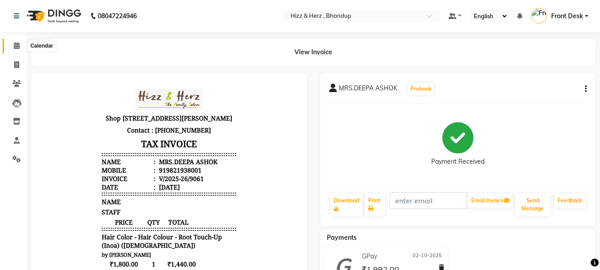
click at [18, 44] on icon at bounding box center [17, 45] width 6 height 7
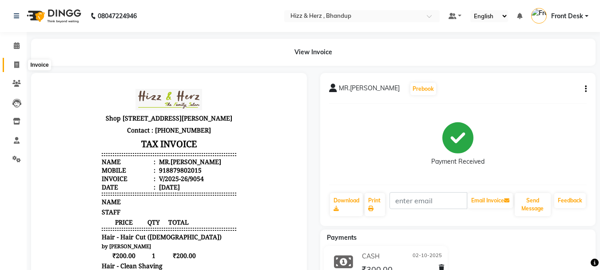
click at [17, 65] on icon at bounding box center [16, 64] width 5 height 7
select select "629"
select select "service"
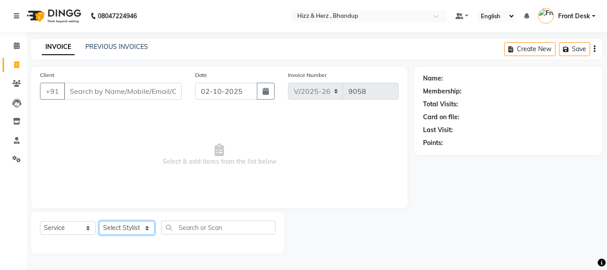
click at [128, 228] on select "Select Stylist Front Desk [PERSON_NAME] HIZZ & HERZ 2 [PERSON_NAME] [PERSON_NAM…" at bounding box center [127, 228] width 56 height 14
select select "33193"
click at [99, 221] on select "Select Stylist Front Desk [PERSON_NAME] HIZZ & HERZ 2 [PERSON_NAME] [PERSON_NAM…" at bounding box center [127, 228] width 56 height 14
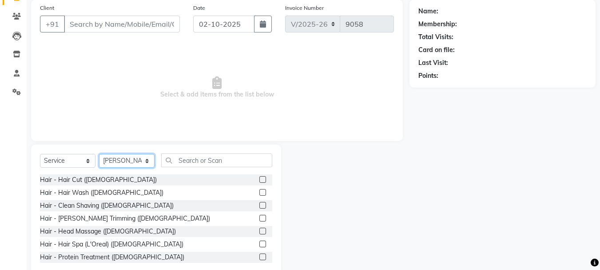
scroll to position [86, 0]
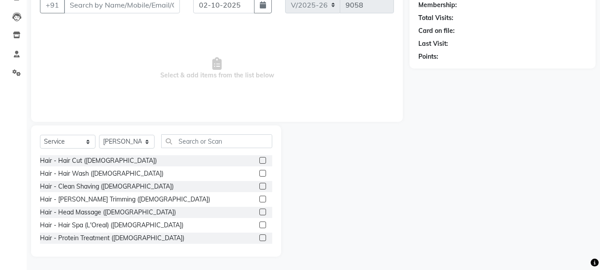
click at [259, 159] on label at bounding box center [262, 160] width 7 height 7
click at [259, 159] on input "checkbox" at bounding box center [262, 161] width 6 height 6
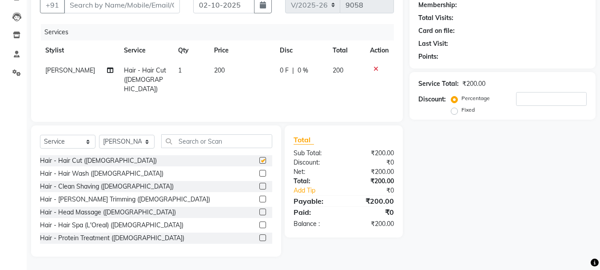
checkbox input "false"
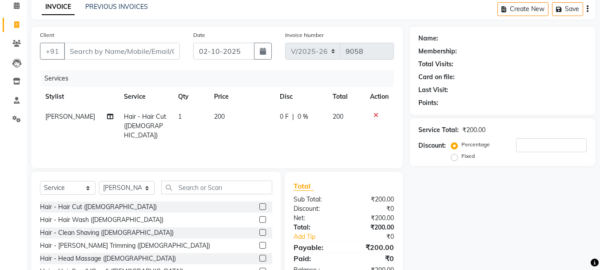
scroll to position [0, 0]
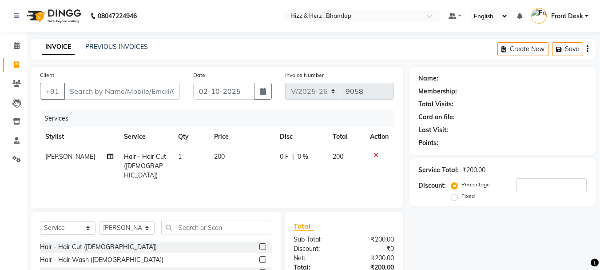
click at [375, 153] on icon at bounding box center [375, 155] width 5 height 6
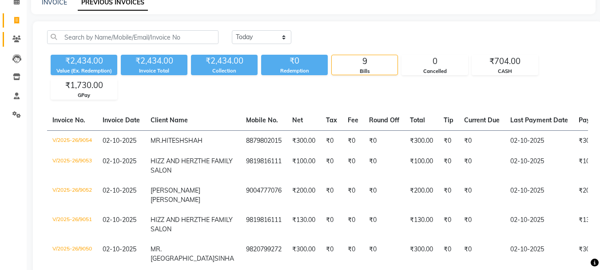
scroll to position [44, 0]
click at [18, 20] on icon at bounding box center [16, 20] width 5 height 7
select select "629"
select select "service"
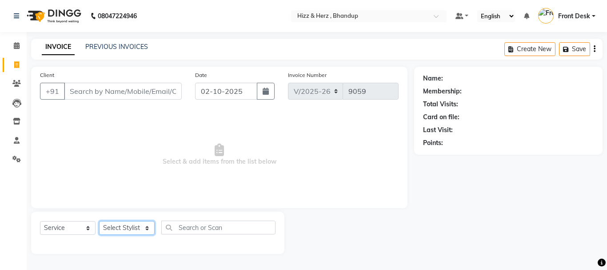
click at [134, 228] on select "Select Stylist Front Desk [PERSON_NAME] HIZZ & HERZ 2 [PERSON_NAME] [PERSON_NAM…" at bounding box center [127, 228] width 56 height 14
select select "33193"
click at [99, 221] on select "Select Stylist Front Desk [PERSON_NAME] HIZZ & HERZ 2 [PERSON_NAME] [PERSON_NAM…" at bounding box center [127, 228] width 56 height 14
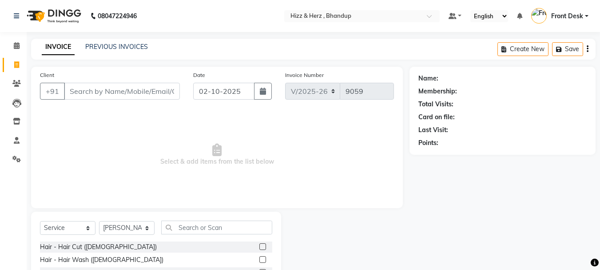
click at [259, 246] on label at bounding box center [262, 246] width 7 height 7
click at [259, 246] on input "checkbox" at bounding box center [262, 247] width 6 height 6
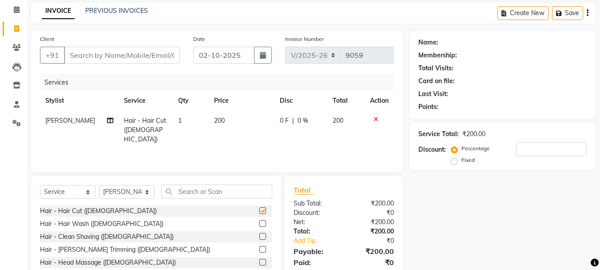
scroll to position [86, 0]
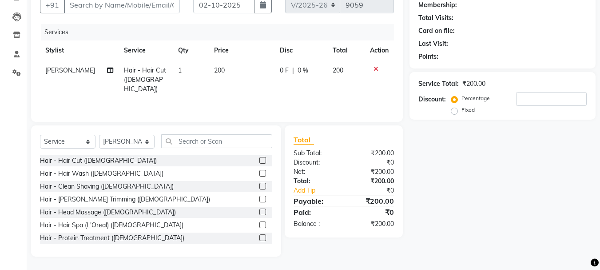
checkbox input "false"
click at [259, 185] on label at bounding box center [262, 186] width 7 height 7
click at [259, 185] on input "checkbox" at bounding box center [262, 186] width 6 height 6
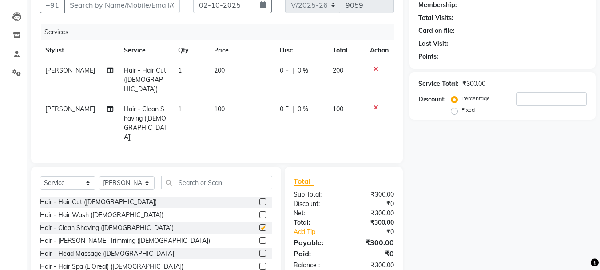
scroll to position [53, 0]
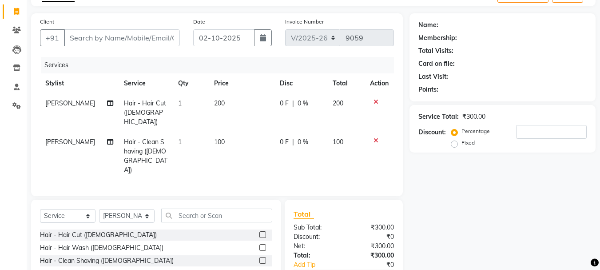
checkbox input "false"
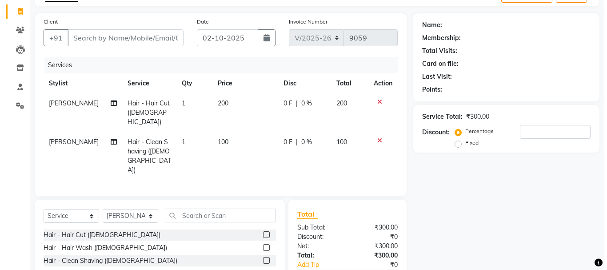
scroll to position [0, 0]
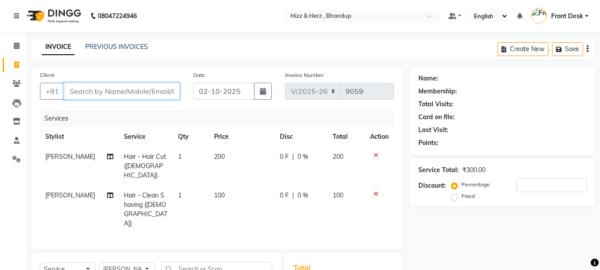
click at [162, 86] on input "Client" at bounding box center [122, 91] width 116 height 17
type input "9"
type input "0"
type input "9820556206"
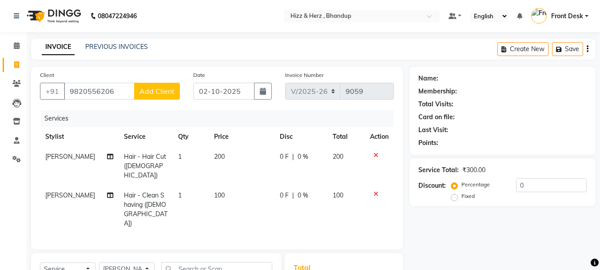
click at [168, 91] on span "Add Client" at bounding box center [156, 91] width 35 height 9
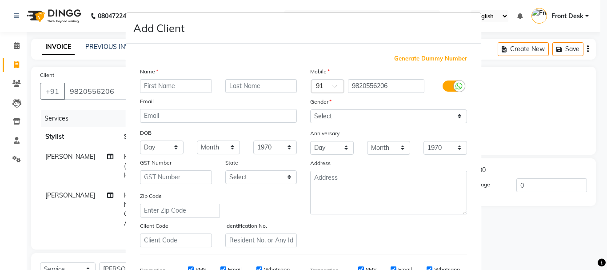
click at [187, 91] on input "text" at bounding box center [176, 86] width 72 height 14
type input "MR. PRITHVI"
click at [239, 86] on input "text" at bounding box center [261, 86] width 72 height 14
type input "GOSH"
click at [331, 115] on select "Select Male Female Other Prefer Not To Say" at bounding box center [388, 116] width 157 height 14
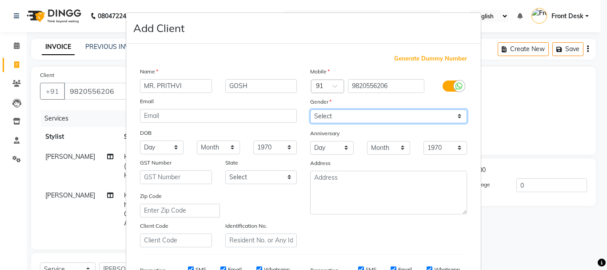
select select "male"
click at [310, 109] on select "Select Male Female Other Prefer Not To Say" at bounding box center [388, 116] width 157 height 14
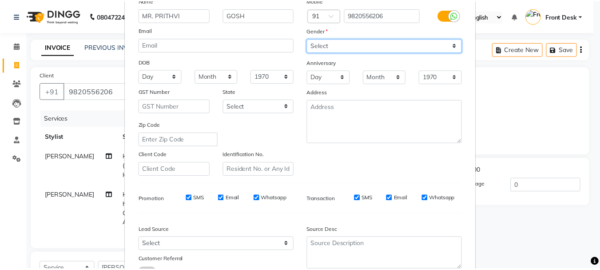
scroll to position [140, 0]
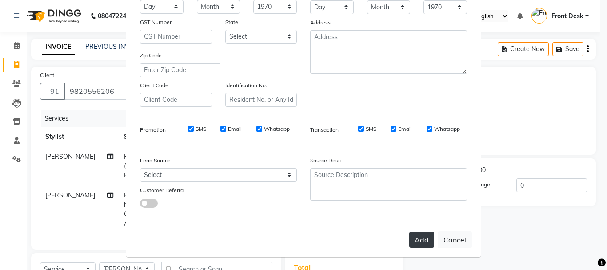
click at [421, 235] on button "Add" at bounding box center [421, 239] width 25 height 16
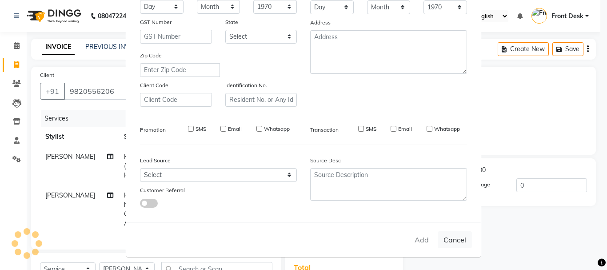
select select
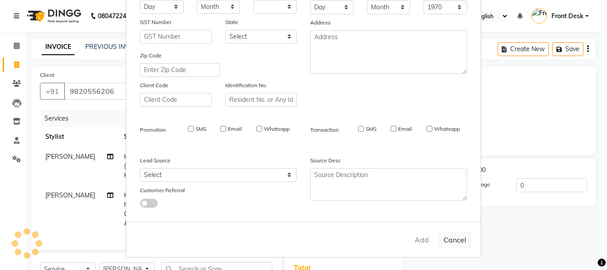
select select
checkbox input "false"
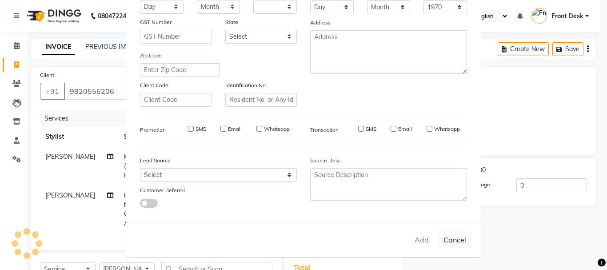
checkbox input "false"
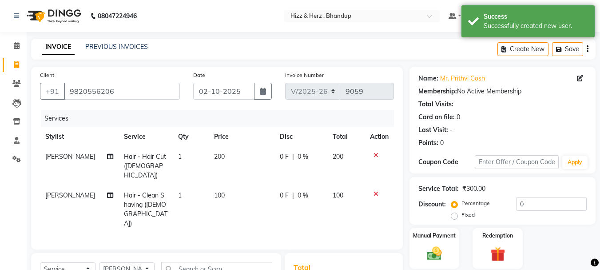
scroll to position [106, 0]
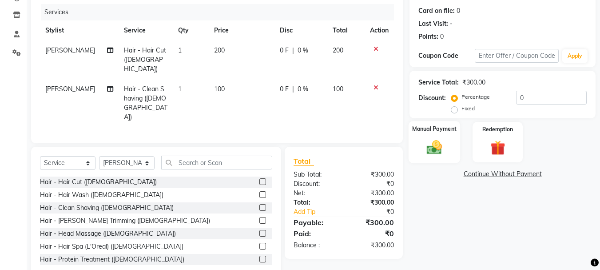
click at [435, 149] on img at bounding box center [434, 147] width 25 height 18
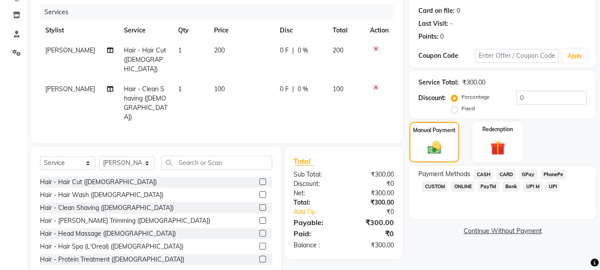
click at [480, 173] on span "CASH" at bounding box center [483, 174] width 19 height 10
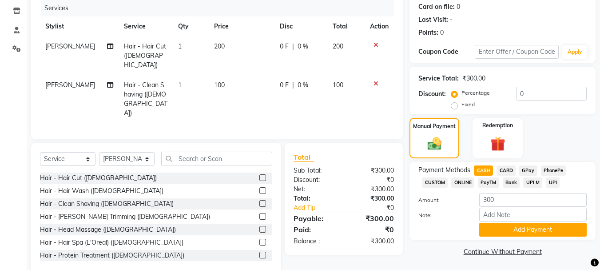
scroll to position [112, 0]
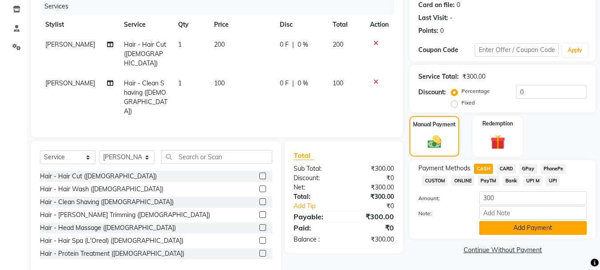
click at [528, 226] on button "Add Payment" at bounding box center [532, 228] width 107 height 14
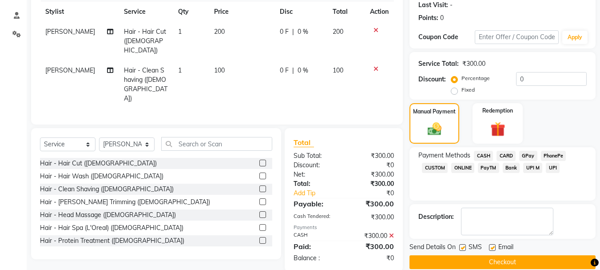
scroll to position [137, 0]
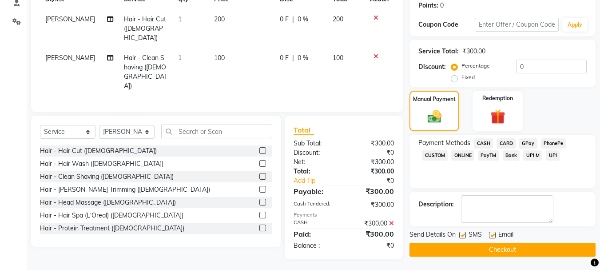
click at [512, 248] on button "Checkout" at bounding box center [502, 249] width 186 height 14
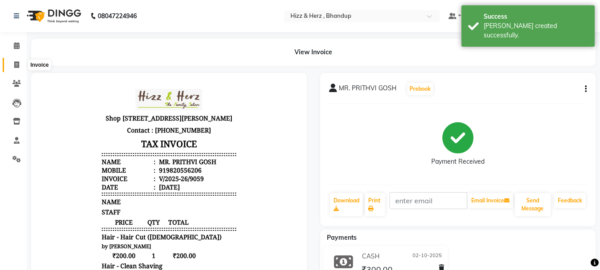
click at [18, 63] on icon at bounding box center [16, 64] width 5 height 7
select select "service"
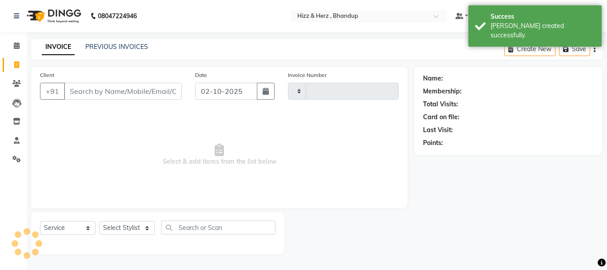
type input "9060"
select select "629"
click at [171, 88] on input "Client" at bounding box center [123, 91] width 118 height 17
click at [171, 87] on input "Client" at bounding box center [123, 91] width 118 height 17
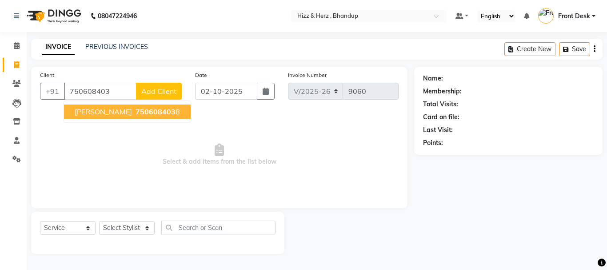
click at [159, 115] on span "750608403" at bounding box center [155, 111] width 40 height 9
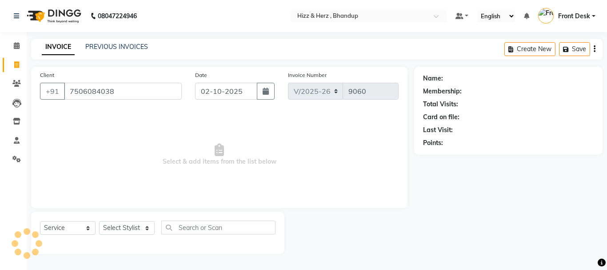
type input "7506084038"
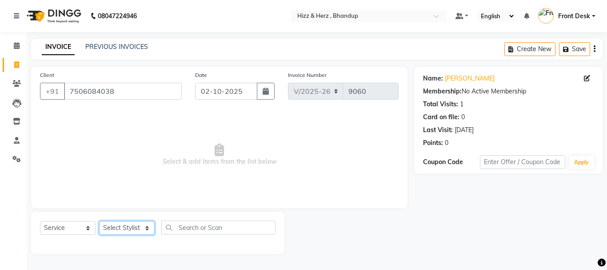
click at [135, 227] on select "Select Stylist Front Desk Gaurav Sharma HIZZ & HERZ 2 IRFAN AHMAD Jigna Goswami…" at bounding box center [127, 228] width 56 height 14
select select "24395"
click at [99, 221] on select "Select Stylist Front Desk Gaurav Sharma HIZZ & HERZ 2 IRFAN AHMAD Jigna Goswami…" at bounding box center [127, 228] width 56 height 14
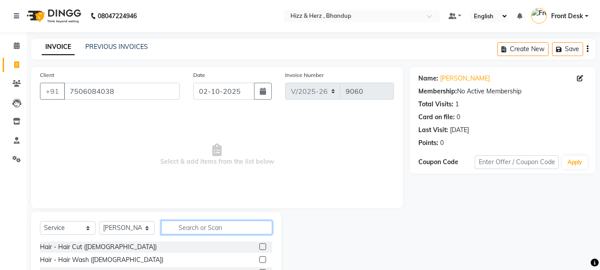
click at [199, 230] on input "text" at bounding box center [216, 227] width 111 height 14
type input "IRO"
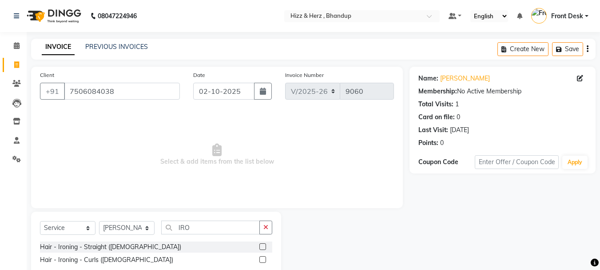
click at [262, 247] on label at bounding box center [262, 246] width 7 height 7
click at [262, 247] on input "checkbox" at bounding box center [262, 247] width 6 height 6
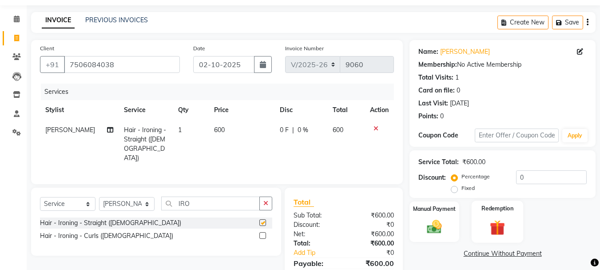
checkbox input "false"
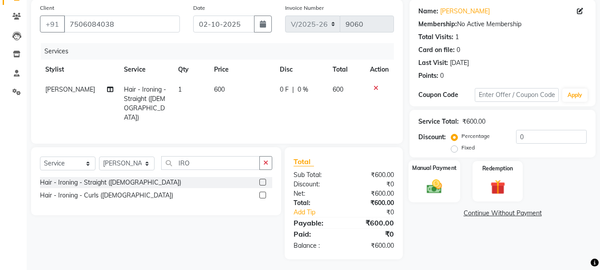
click at [440, 191] on img at bounding box center [434, 186] width 25 height 18
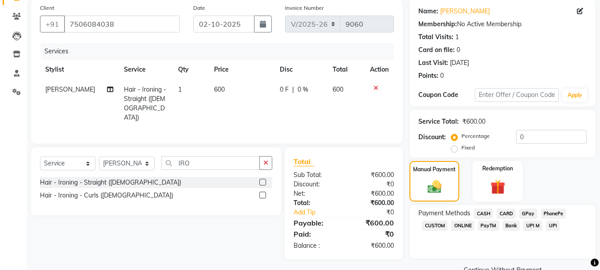
click at [531, 210] on span "GPay" at bounding box center [528, 213] width 18 height 10
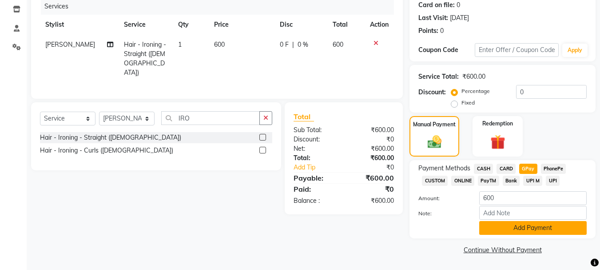
click at [536, 227] on button "Add Payment" at bounding box center [532, 228] width 107 height 14
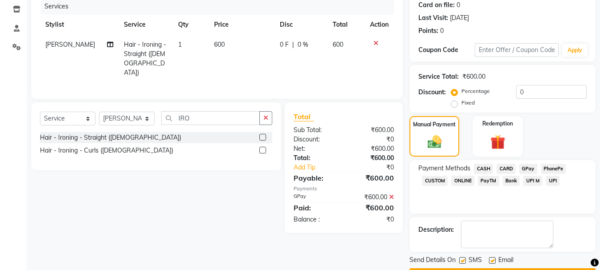
scroll to position [137, 0]
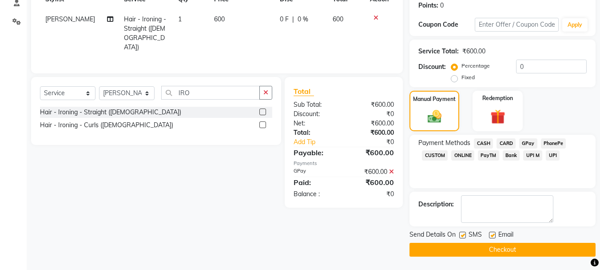
click at [528, 248] on button "Checkout" at bounding box center [502, 249] width 186 height 14
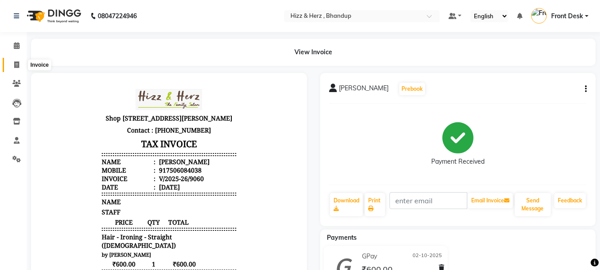
drag, startPoint x: 10, startPoint y: 61, endPoint x: 15, endPoint y: 62, distance: 5.4
click at [11, 62] on span at bounding box center [17, 65] width 16 height 10
select select "629"
select select "service"
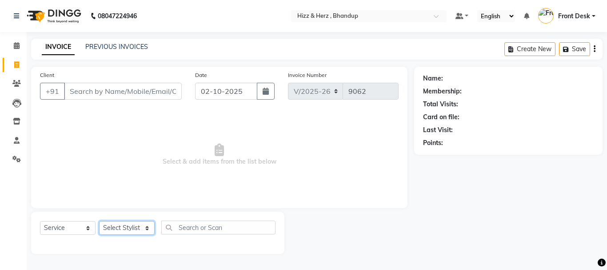
click at [124, 223] on select "Select Stylist Front Desk Gaurav Sharma HIZZ & HERZ 2 IRFAN AHMAD Jigna Goswami…" at bounding box center [127, 228] width 56 height 14
select select "9145"
click at [99, 221] on select "Select Stylist Front Desk Gaurav Sharma HIZZ & HERZ 2 IRFAN AHMAD Jigna Goswami…" at bounding box center [127, 228] width 56 height 14
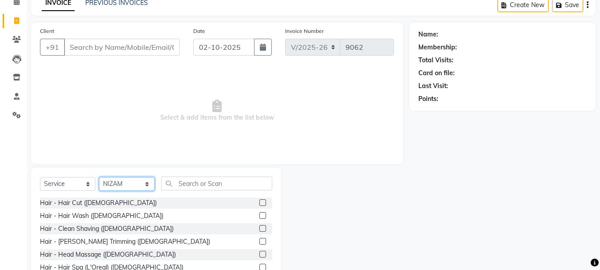
scroll to position [86, 0]
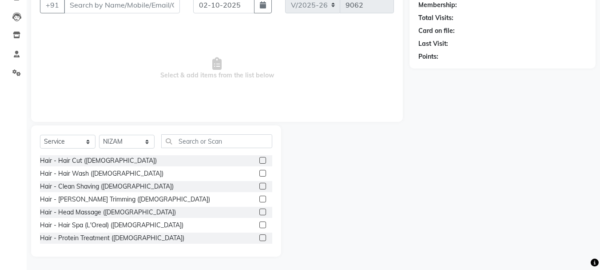
click at [202, 148] on div "Select Service Product Membership Package Voucher Prepaid Gift Card Select Styl…" at bounding box center [156, 144] width 232 height 21
click at [208, 142] on input "text" at bounding box center [216, 141] width 111 height 14
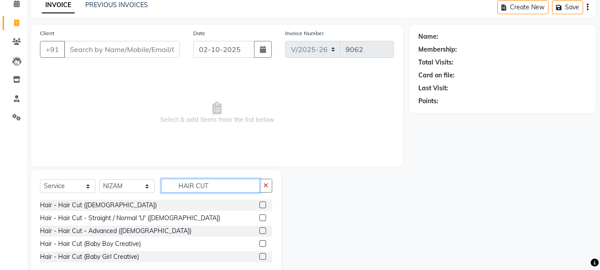
type input "HAIR CUT"
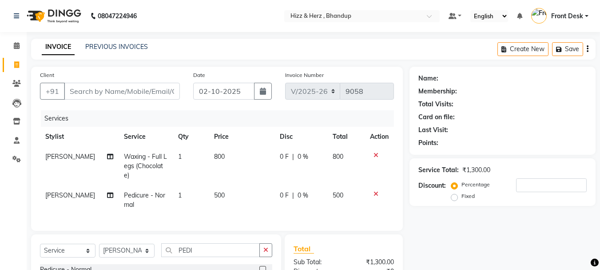
select select "629"
select select "service"
select select "24394"
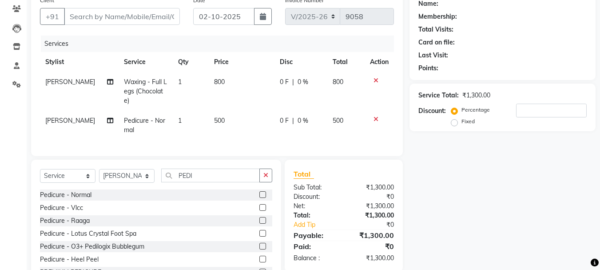
click at [215, 116] on span "500" at bounding box center [219, 120] width 11 height 8
select select "24394"
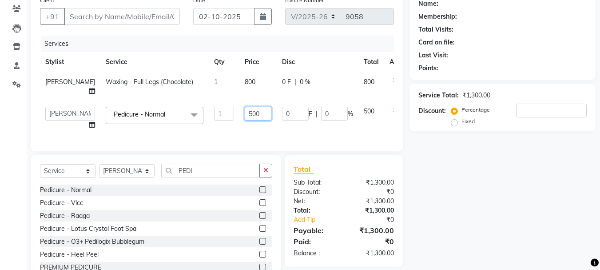
click at [245, 112] on input "500" at bounding box center [258, 114] width 27 height 14
type input "600"
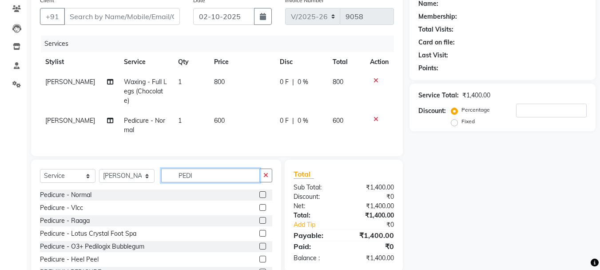
click at [206, 178] on input "PEDI" at bounding box center [210, 175] width 99 height 14
type input "P"
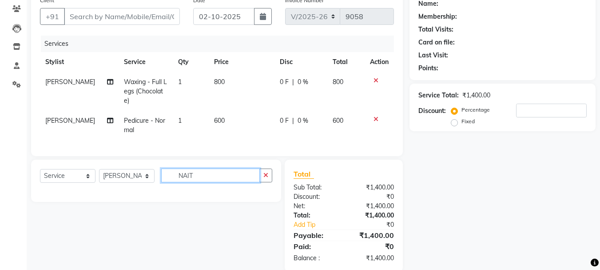
type input "NAIT"
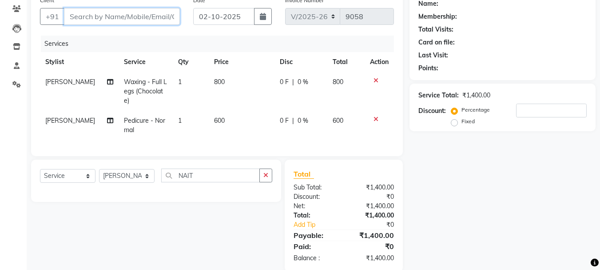
click at [158, 15] on input "Client" at bounding box center [122, 16] width 116 height 17
type input "9"
type input "0"
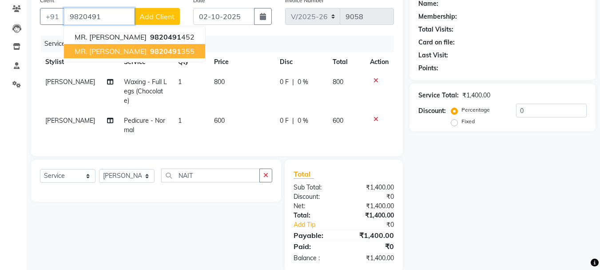
click at [158, 50] on span "9820491" at bounding box center [165, 51] width 31 height 9
type input "9820491355"
select select "1: Object"
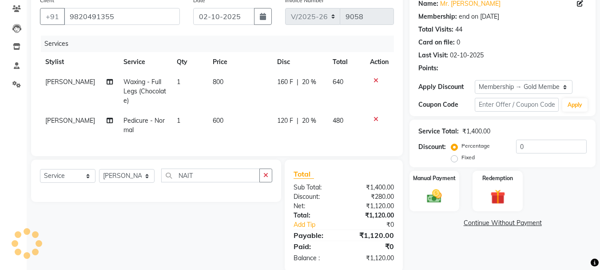
type input "20"
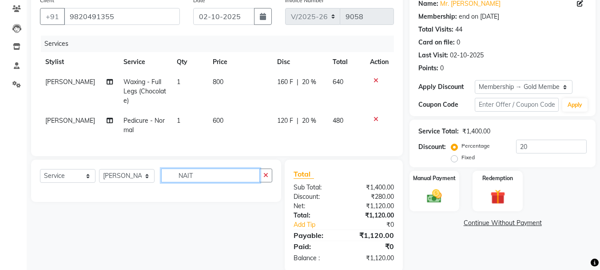
click at [220, 179] on input "NAIT" at bounding box center [210, 175] width 99 height 14
click at [218, 182] on input "NAIT" at bounding box center [210, 175] width 99 height 14
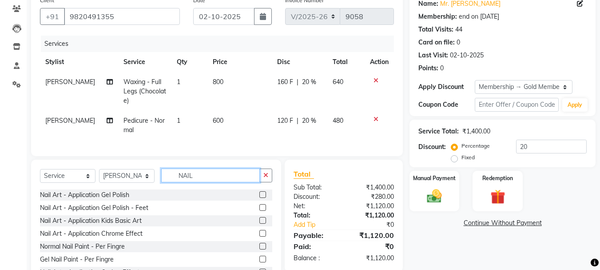
type input "NAIL"
click at [259, 198] on label at bounding box center [262, 194] width 7 height 7
click at [259, 198] on input "checkbox" at bounding box center [262, 195] width 6 height 6
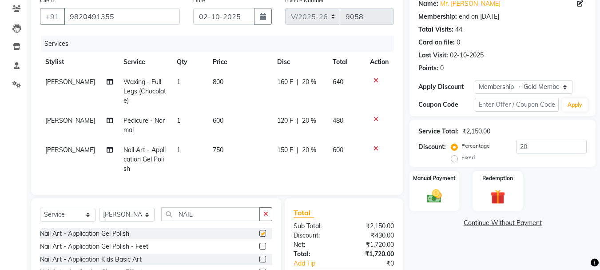
checkbox input "false"
click at [212, 216] on input "NAIL" at bounding box center [210, 214] width 99 height 14
type input "N"
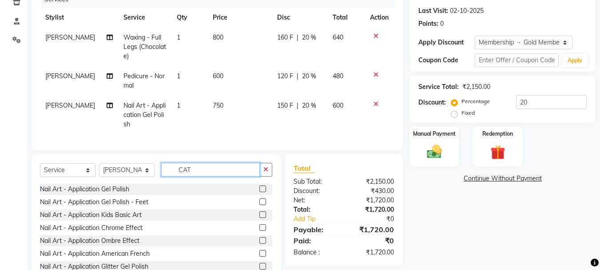
scroll to position [44, 0]
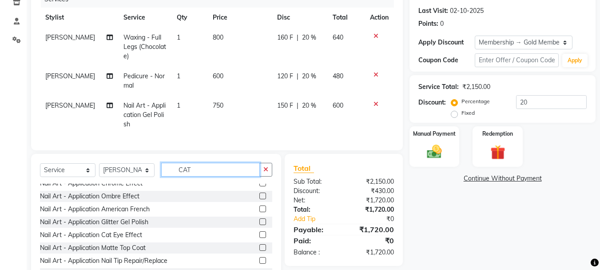
type input "CAT"
click at [259, 238] on label at bounding box center [262, 234] width 7 height 7
click at [259, 238] on input "checkbox" at bounding box center [262, 235] width 6 height 6
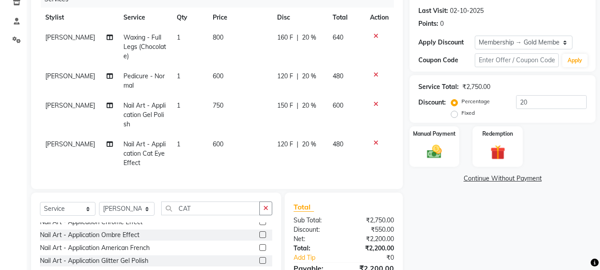
checkbox input "false"
click at [308, 142] on span "20 %" at bounding box center [309, 143] width 14 height 9
select select "24394"
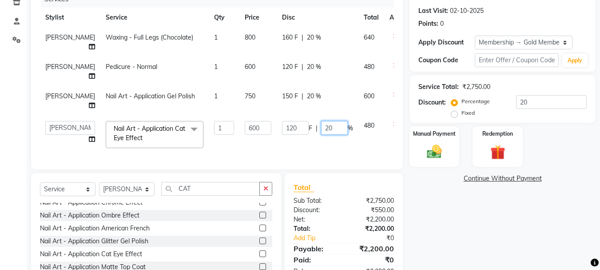
click at [321, 125] on input "20" at bounding box center [334, 128] width 27 height 14
type input "2"
type input "00"
click at [307, 111] on td "150 F | 20 %" at bounding box center [318, 100] width 82 height 29
select select "24394"
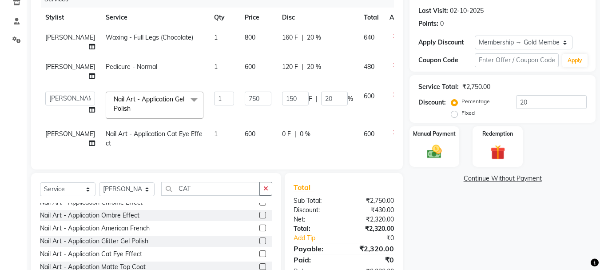
scroll to position [173, 0]
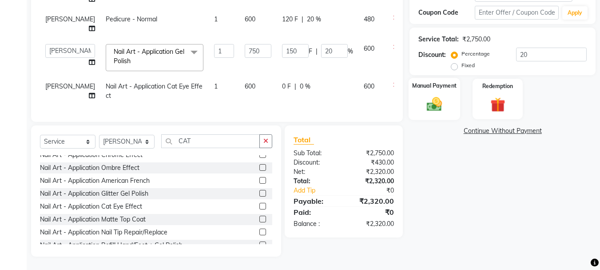
click at [435, 99] on img at bounding box center [434, 104] width 25 height 18
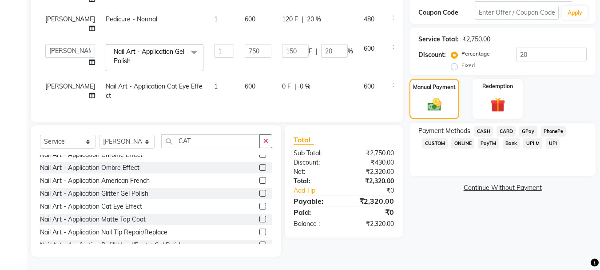
click at [529, 126] on span "GPay" at bounding box center [528, 131] width 18 height 10
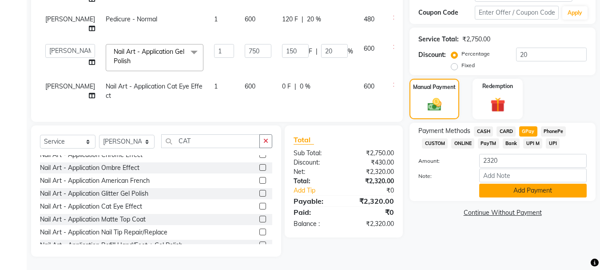
click at [524, 187] on button "Add Payment" at bounding box center [532, 190] width 107 height 14
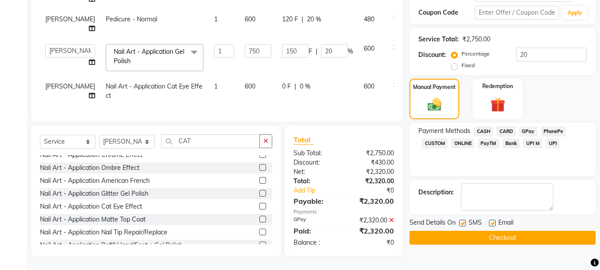
click at [497, 230] on button "Checkout" at bounding box center [502, 237] width 186 height 14
